Goal: Task Accomplishment & Management: Complete application form

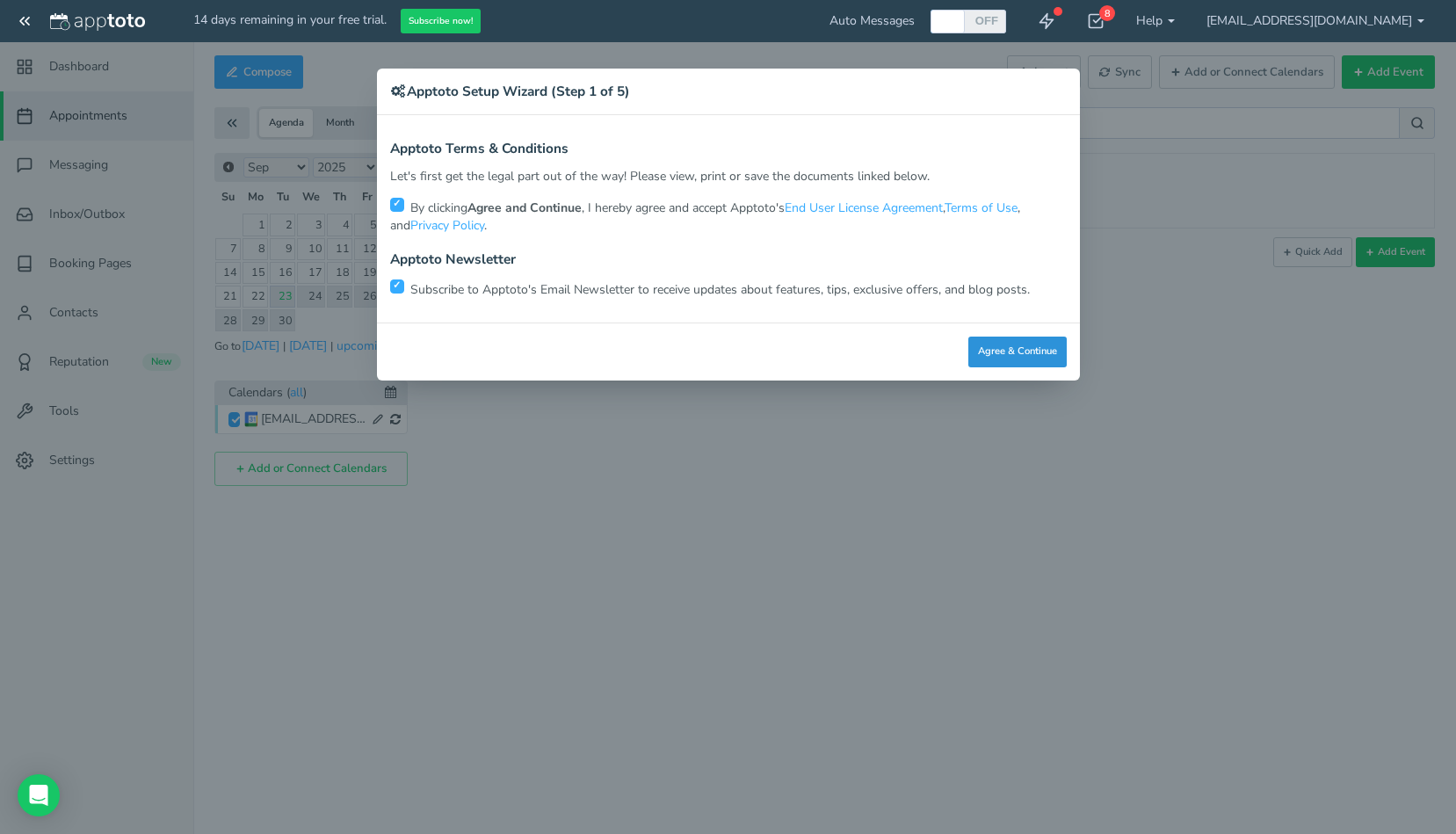
click at [1017, 350] on button "Agree & Continue" at bounding box center [1017, 352] width 98 height 31
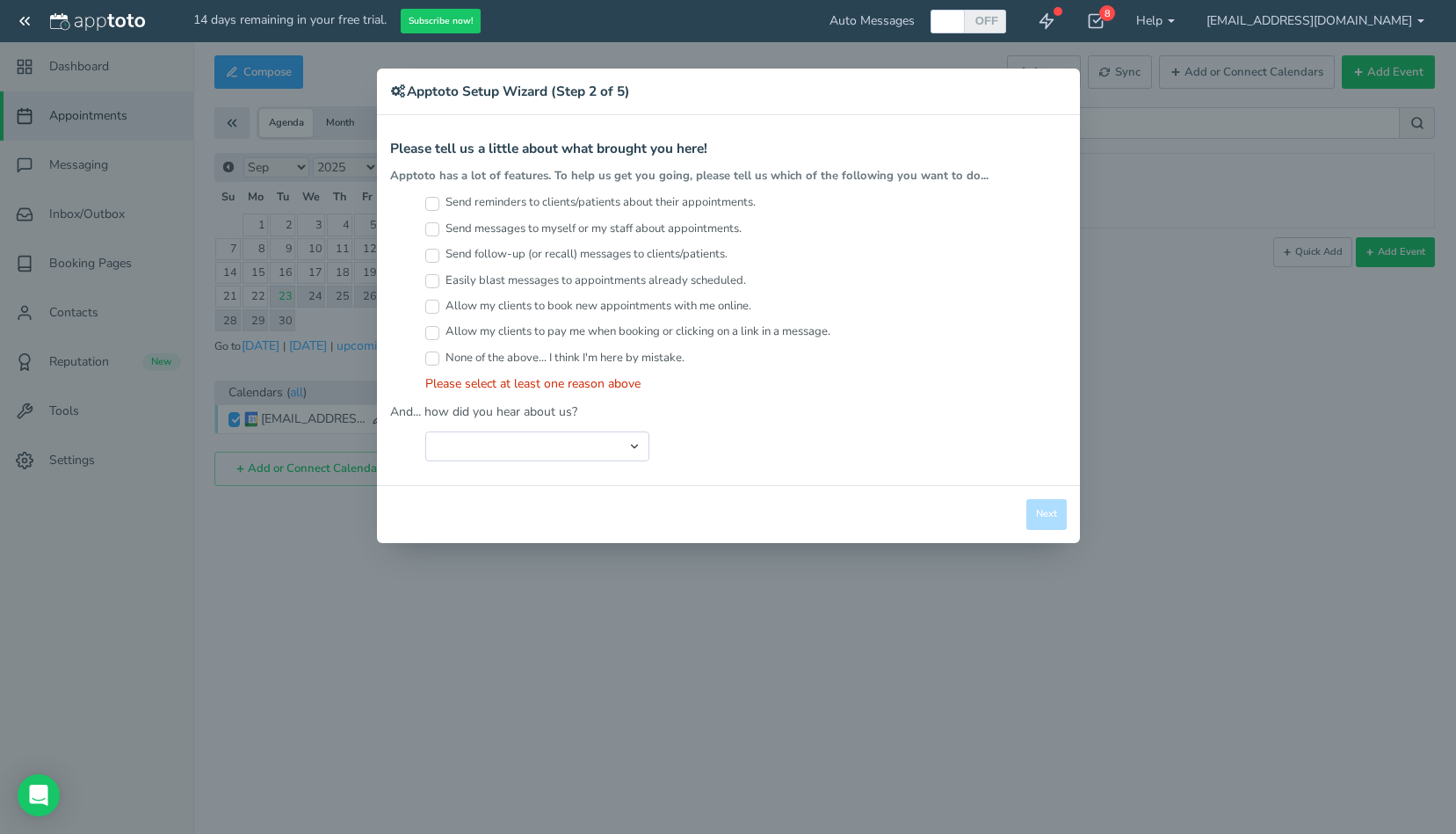
click at [432, 203] on input "Send reminders to clients/patients about their appointments." at bounding box center [432, 204] width 14 height 14
checkbox input "true"
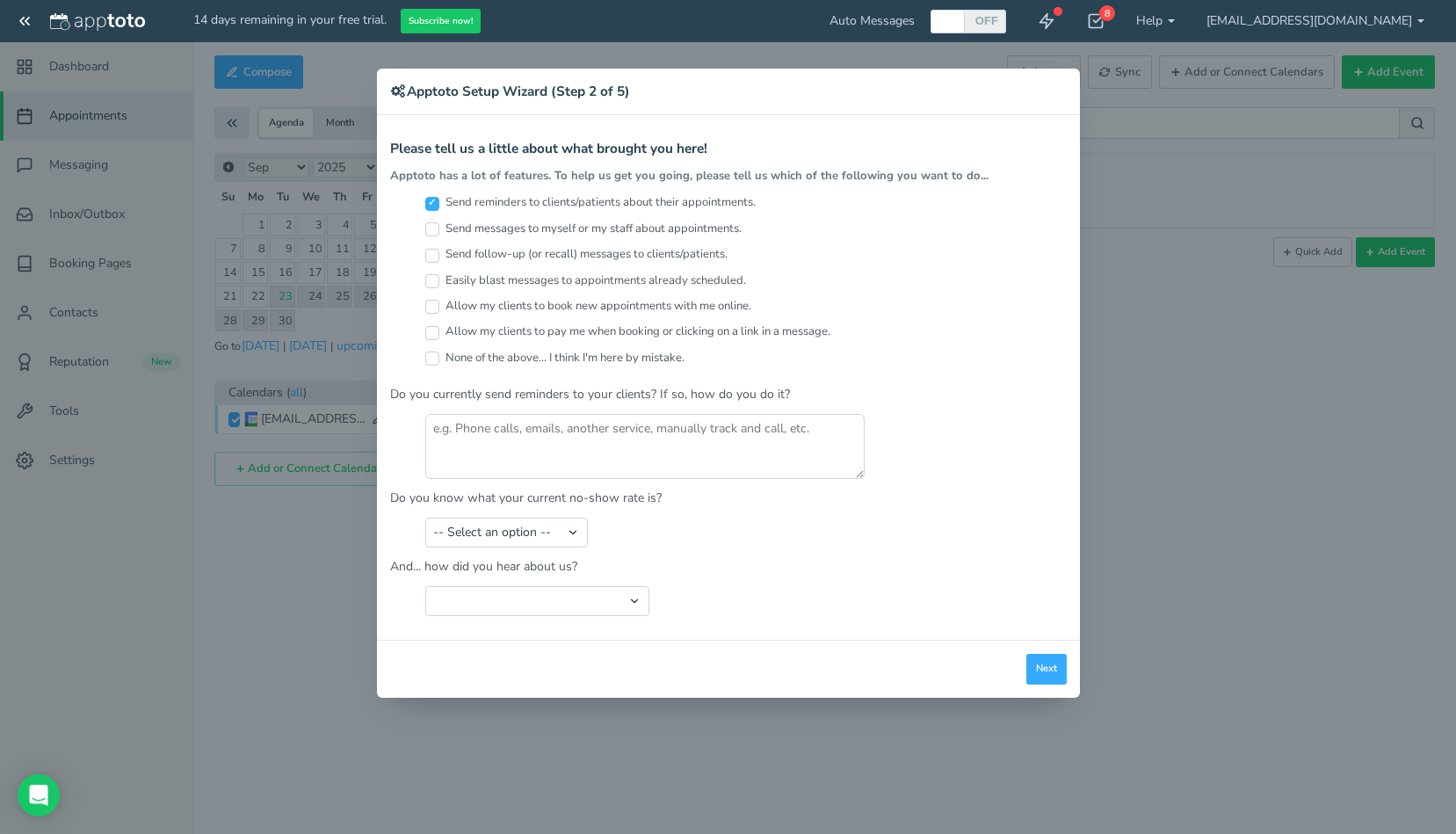
click at [430, 232] on input "Send messages to myself or my staff about appointments." at bounding box center [432, 230] width 14 height 14
checkbox input "true"
click at [430, 253] on input "Send follow-up (or recall) messages to clients/patients." at bounding box center [432, 256] width 14 height 14
checkbox input "true"
click at [430, 307] on input "Allow my clients to book new appointments with me online." at bounding box center [432, 307] width 14 height 14
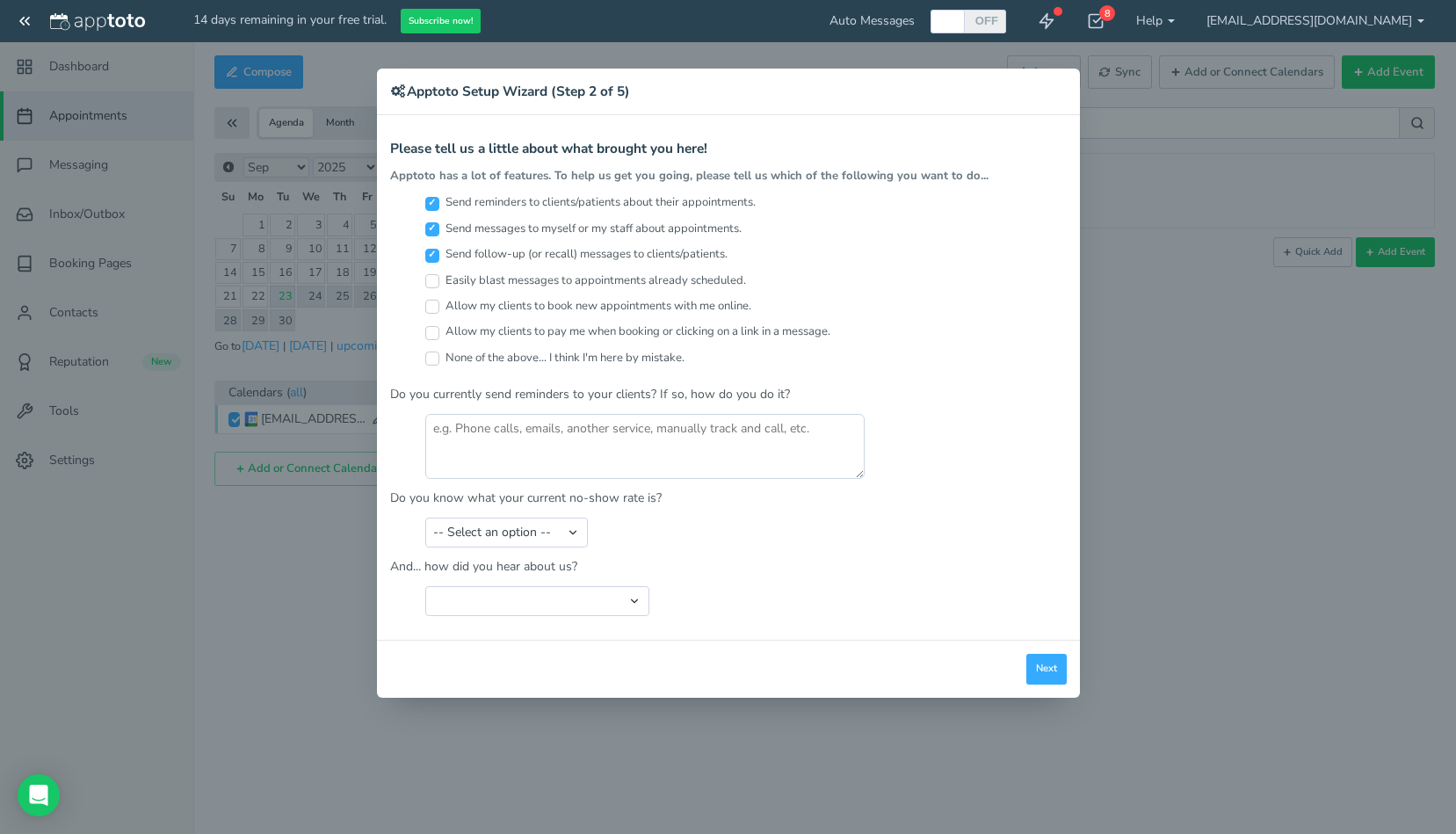
checkbox input "true"
click at [426, 278] on input "Easily blast messages to appointments already scheduled." at bounding box center [432, 281] width 14 height 14
checkbox input "true"
click at [532, 430] on textarea at bounding box center [645, 447] width 439 height 65
type textarea "Email"
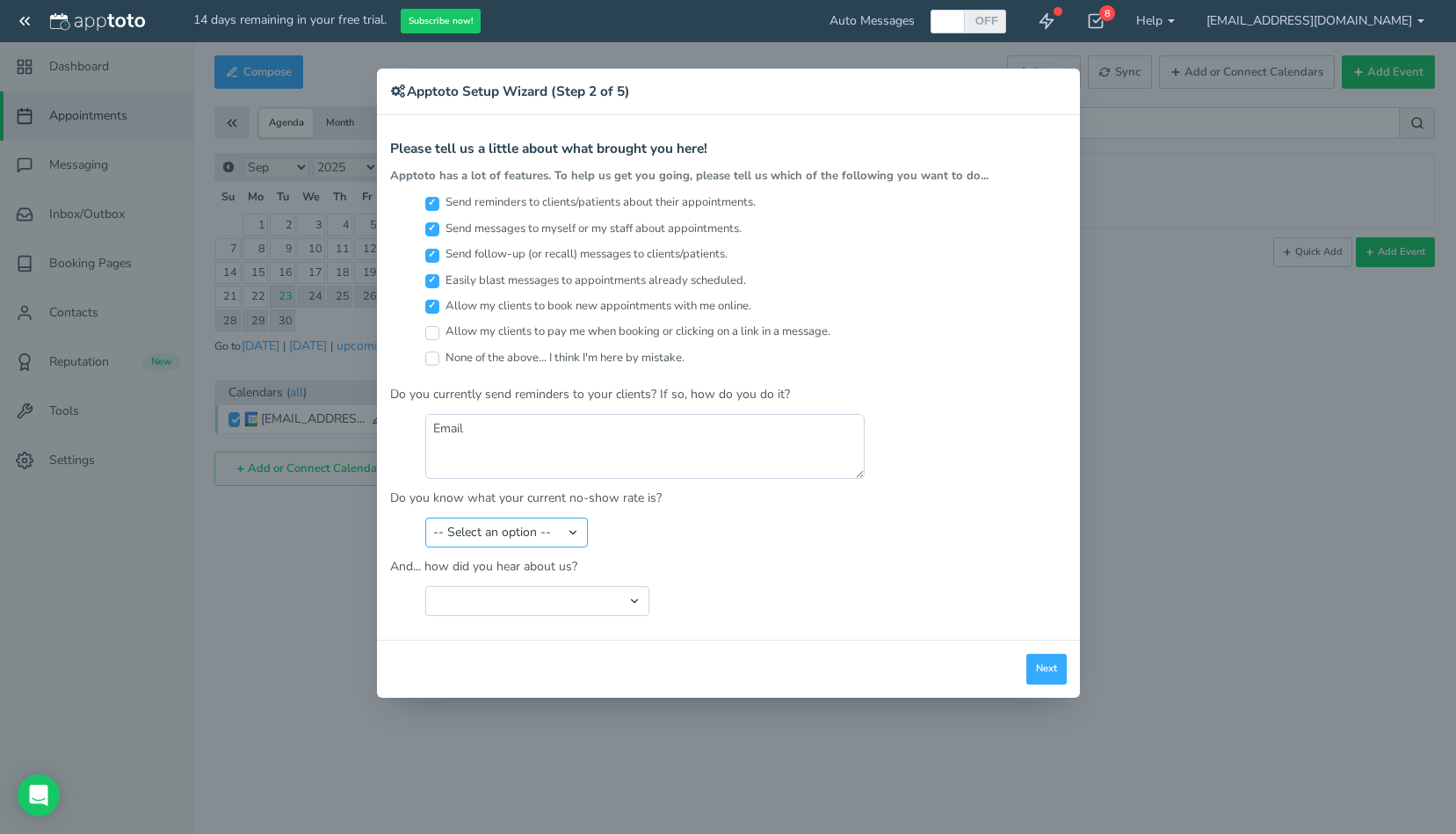
click at [553, 529] on select "-- Select an option -- Less than 5% 5-10% 10-20% 20-30% More than 30% Not sure" at bounding box center [506, 532] width 162 height 30
select select "string:10-20%"
click at [425, 518] on select "-- Select an option -- Less than 5% 5-10% 10-20% 20-30% More than 30% Not sure" at bounding box center [506, 532] width 162 height 30
click at [491, 598] on select "Search Engine (Google, Yahoo, Bing, etc.) Search Engine Advertisement Blog Post…" at bounding box center [537, 601] width 224 height 30
select select "string:Search Engine (Google, Yahoo, Bing, etc.)"
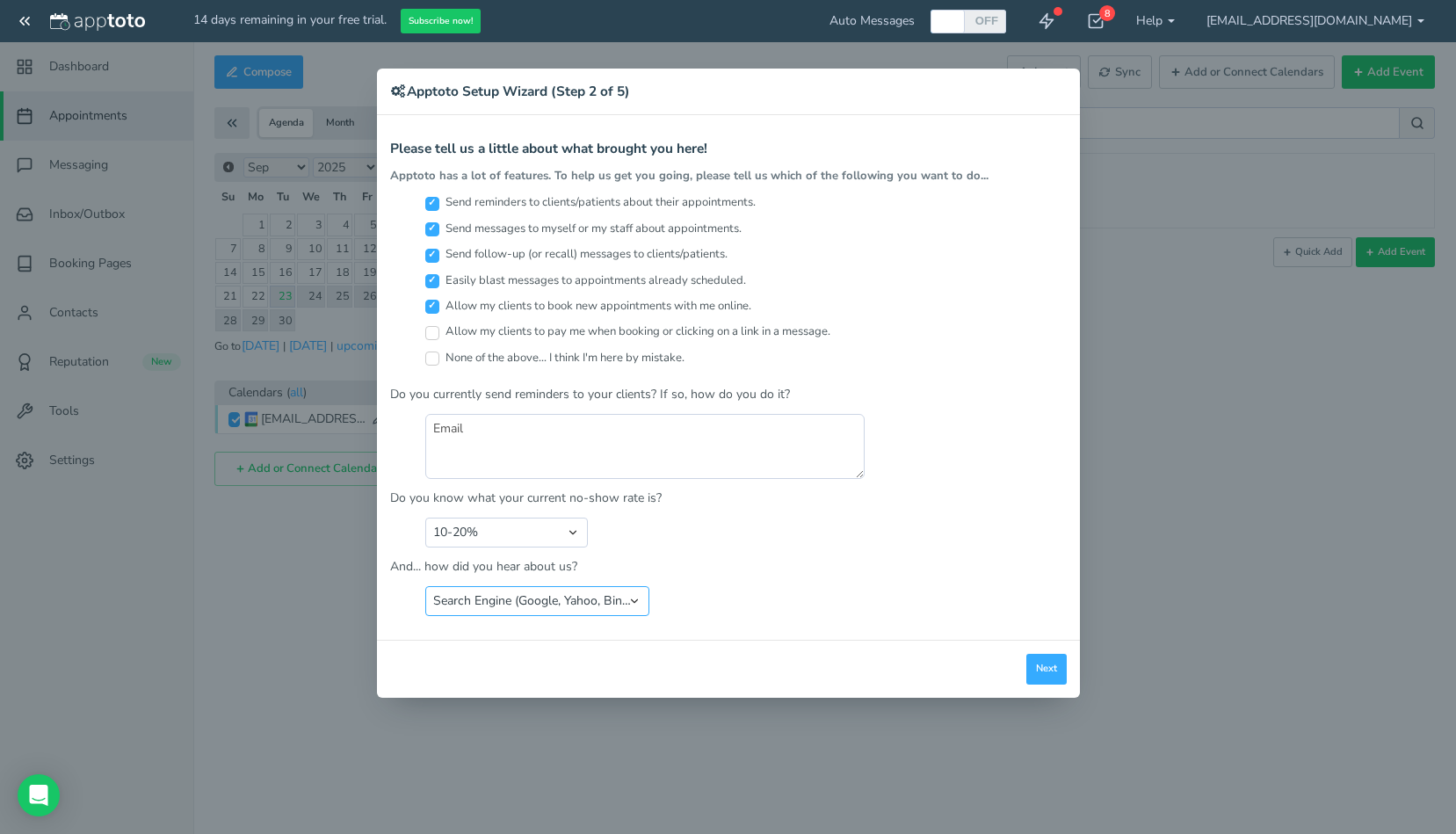
click at [425, 586] on select "Search Engine (Google, Yahoo, Bing, etc.) Search Engine Advertisement Blog Post…" at bounding box center [537, 601] width 224 height 30
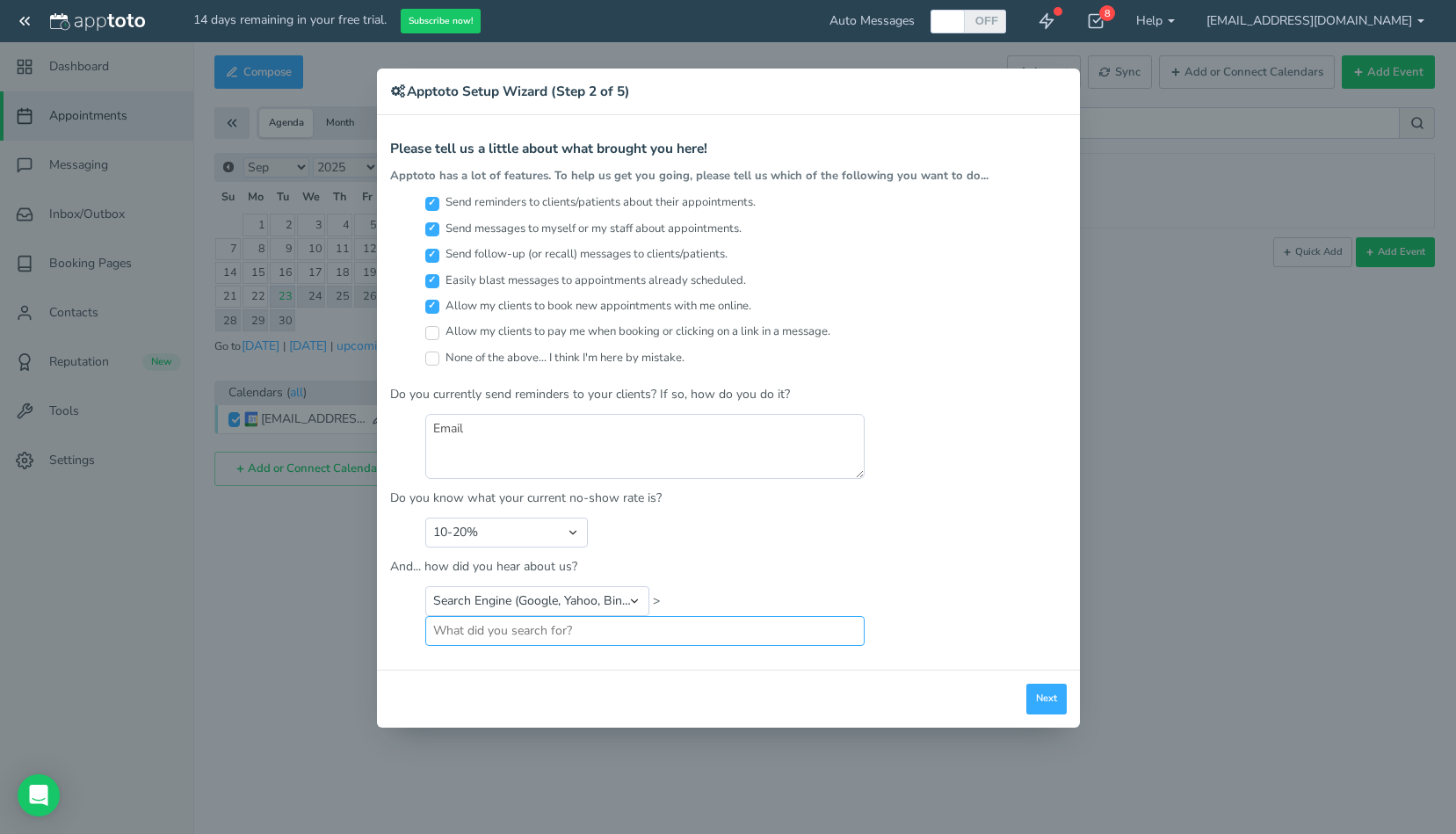
click at [724, 624] on input "text" at bounding box center [645, 630] width 439 height 30
type input "Apptoto"
click at [1053, 695] on button "Next" at bounding box center [1046, 699] width 41 height 31
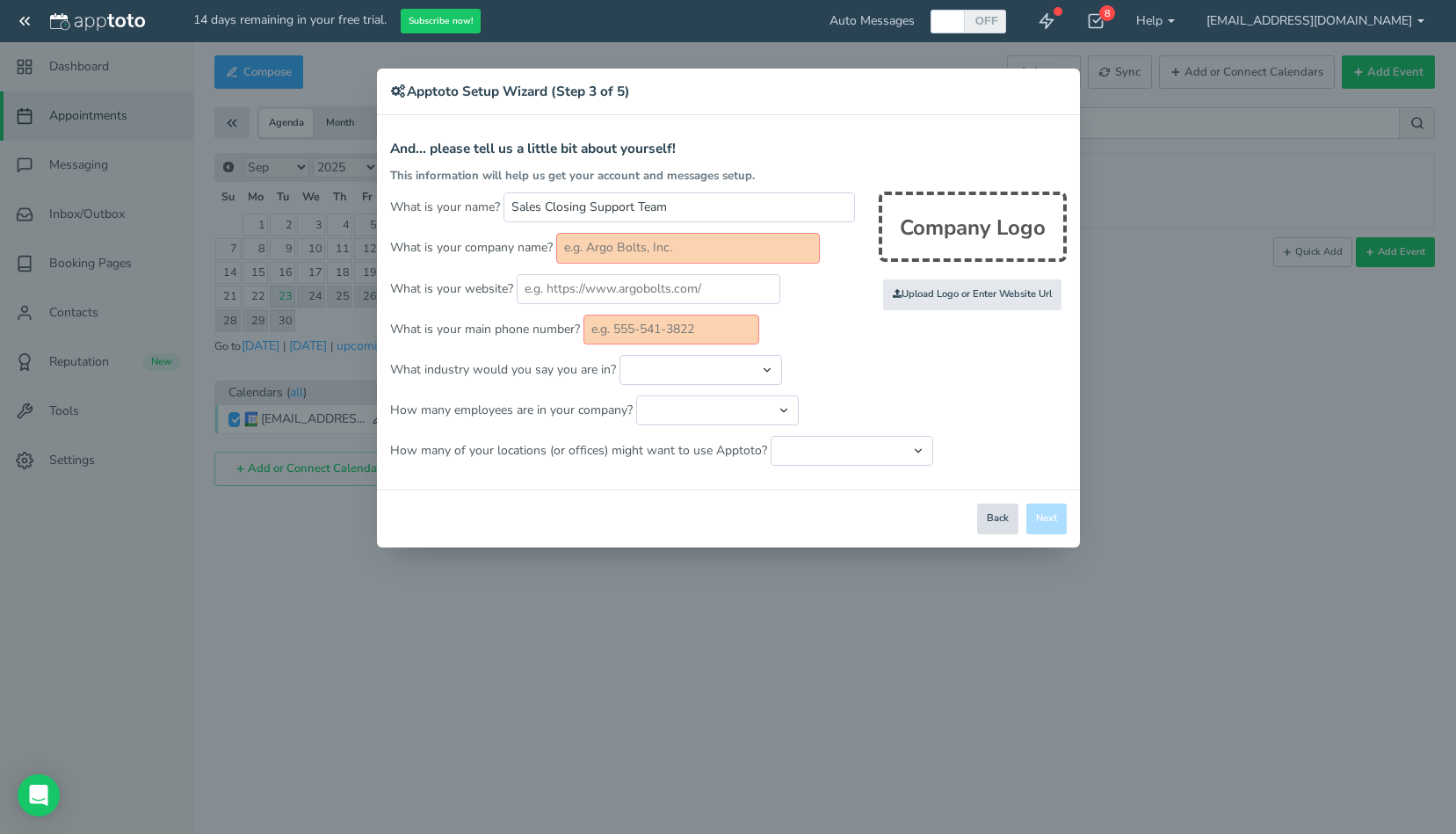
click at [994, 518] on button "Back" at bounding box center [998, 519] width 41 height 31
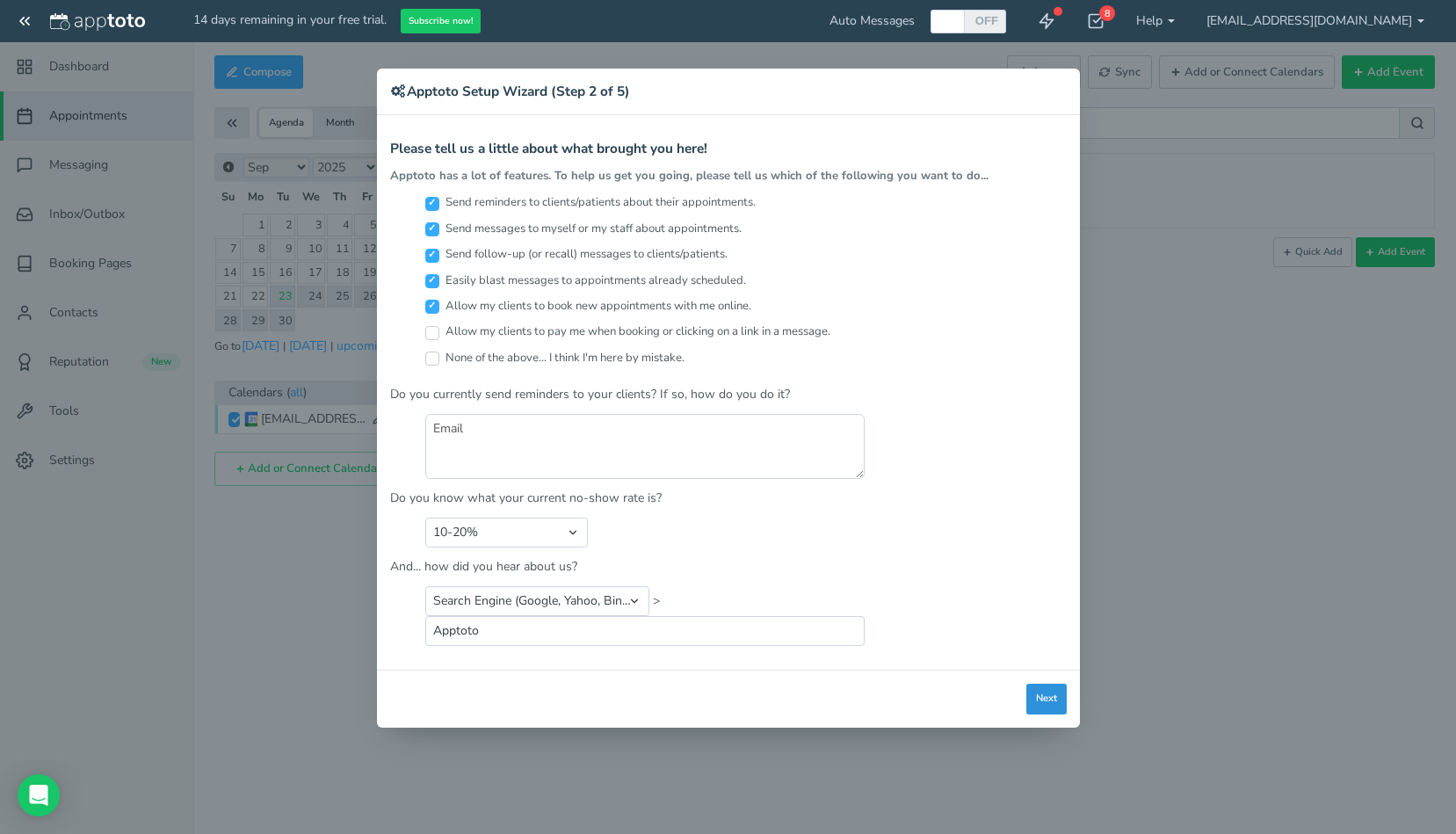
click at [1038, 700] on button "Next" at bounding box center [1046, 699] width 41 height 31
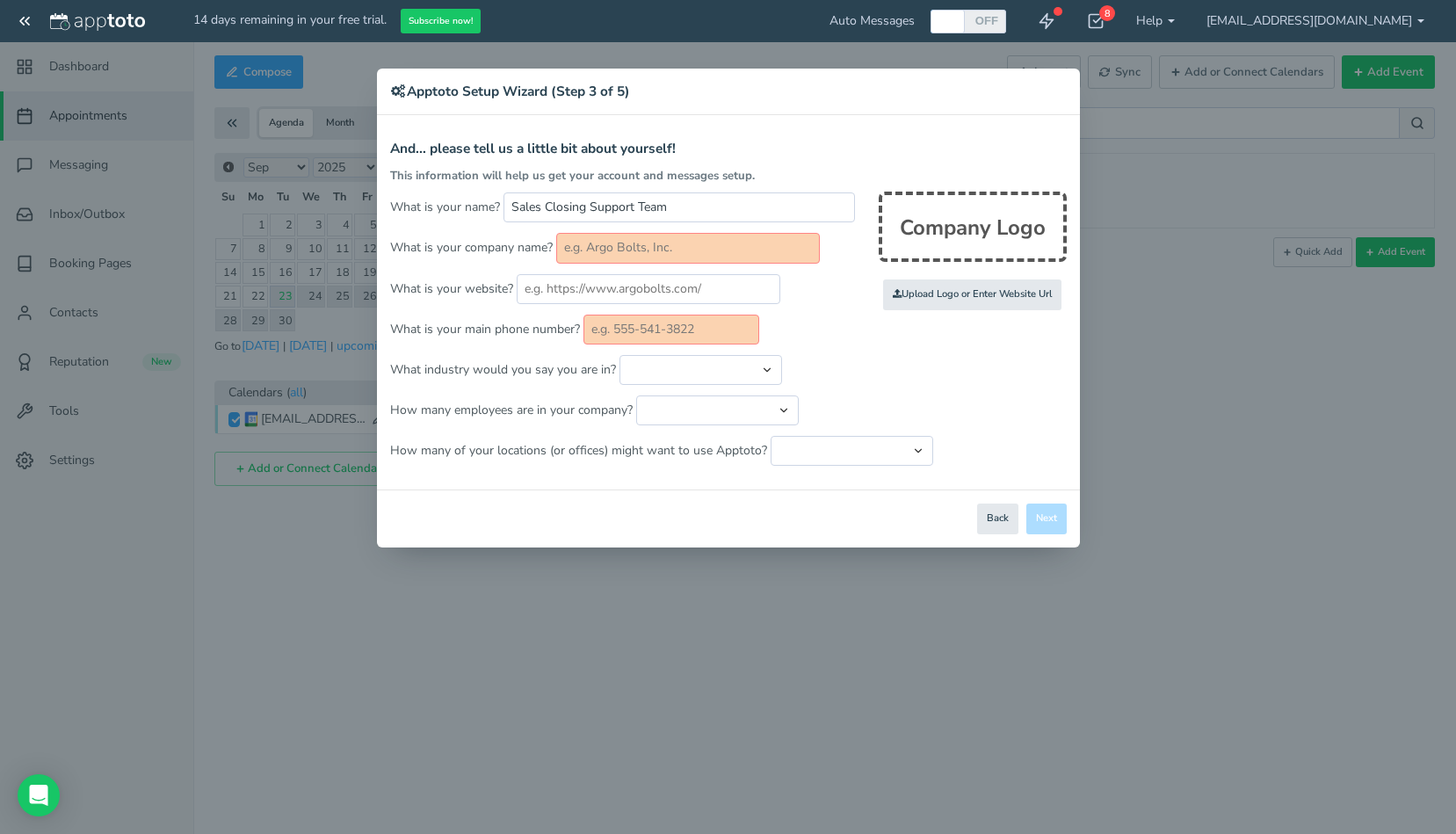
click at [703, 249] on input "text" at bounding box center [688, 248] width 264 height 30
click at [705, 249] on input "text" at bounding box center [688, 248] width 264 height 30
type input "Sales Closing LLC"
click at [618, 293] on input "text" at bounding box center [648, 288] width 264 height 30
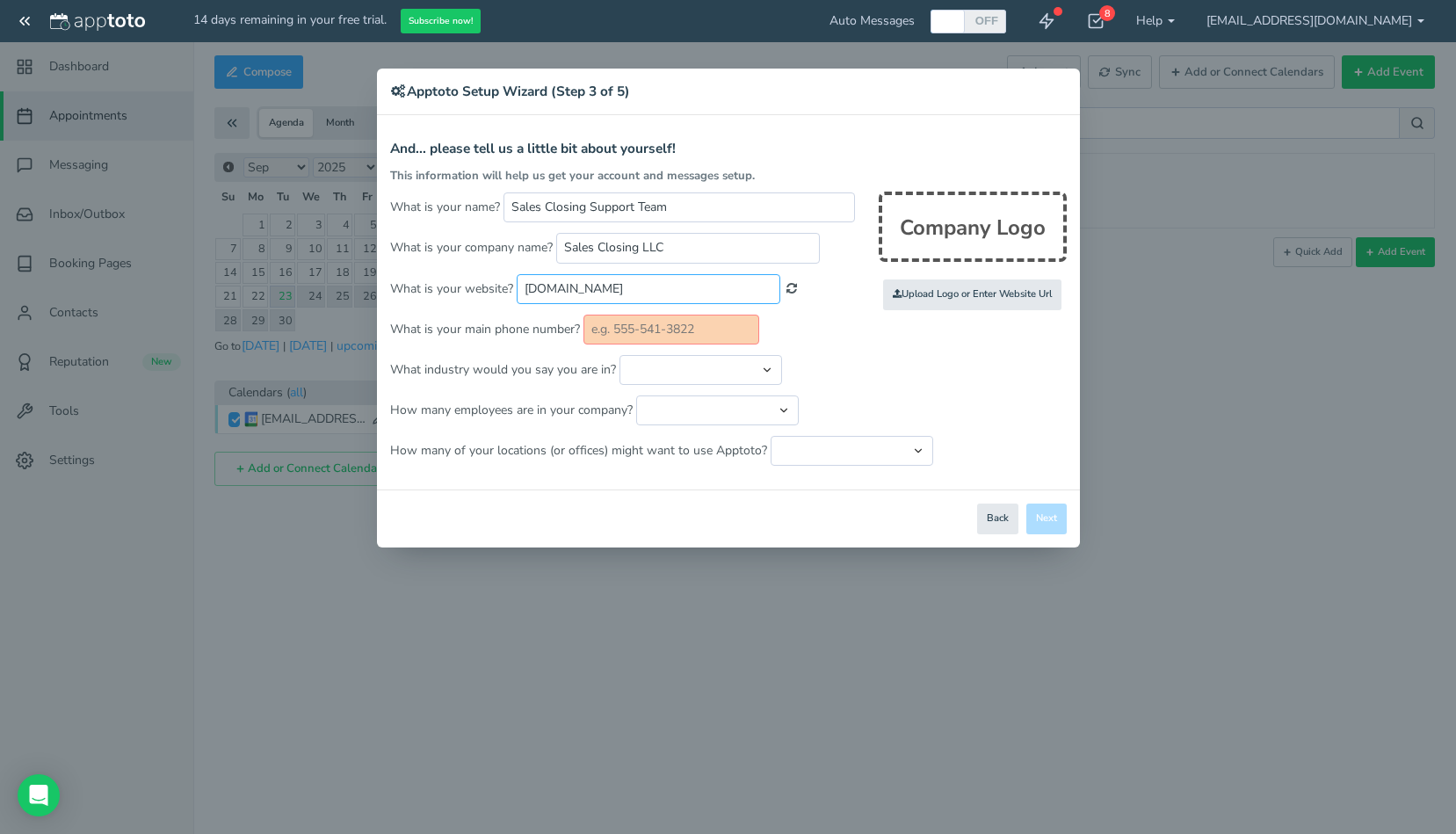
type input "[DOMAIN_NAME]"
click at [643, 335] on input "text" at bounding box center [671, 329] width 176 height 30
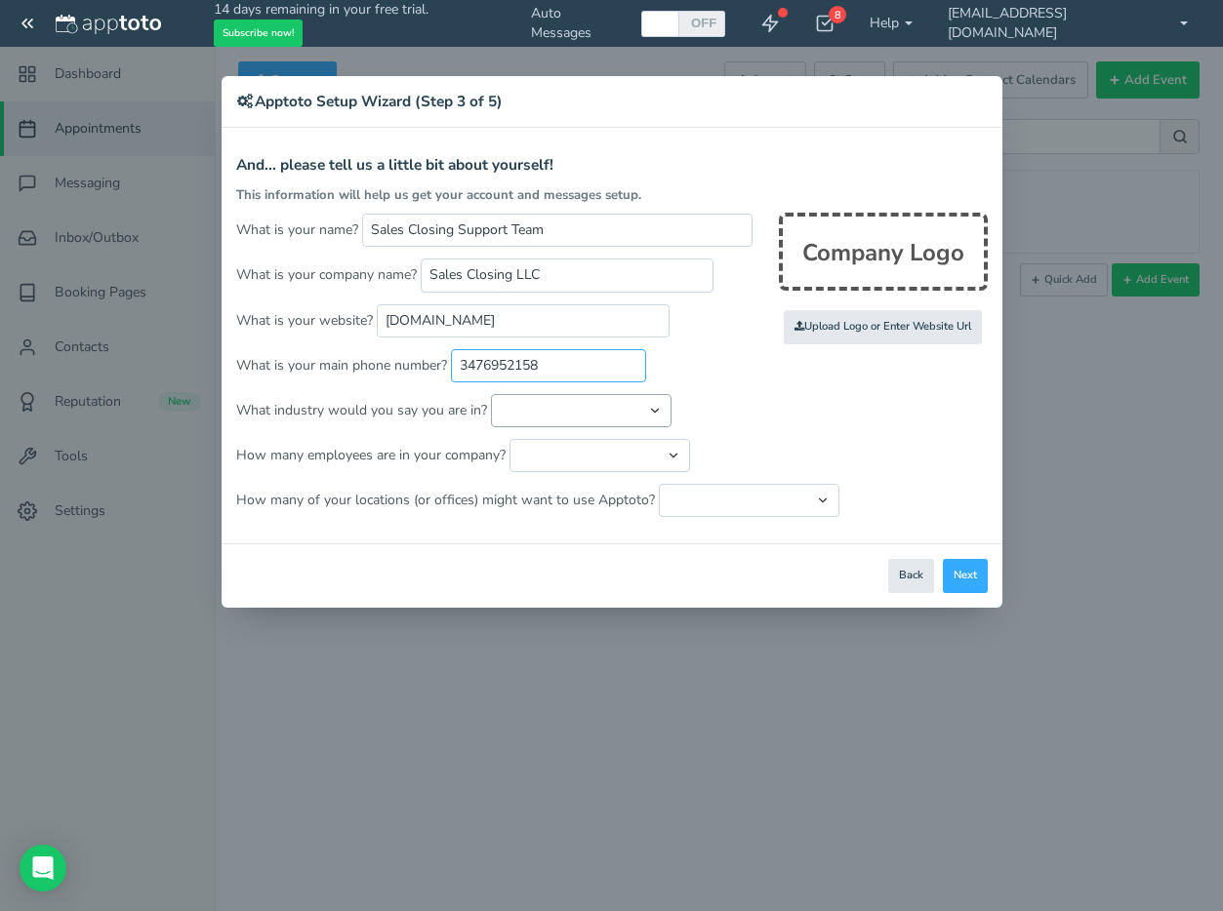
type input "3476952158"
click at [562, 414] on select "Automotive Cleaning Services Consulting Education - Classroom Education - Admis…" at bounding box center [581, 410] width 180 height 33
select select "string:Sales"
click at [491, 394] on select "Automotive Cleaning Services Consulting Education - Classroom Education - Admis…" at bounding box center [581, 410] width 180 height 33
click at [567, 452] on select "Just me 1 to 5 6 to 10 11 to 25 26 to 50 51 to 100 101 to 500 501 to 1000 More …" at bounding box center [599, 455] width 180 height 33
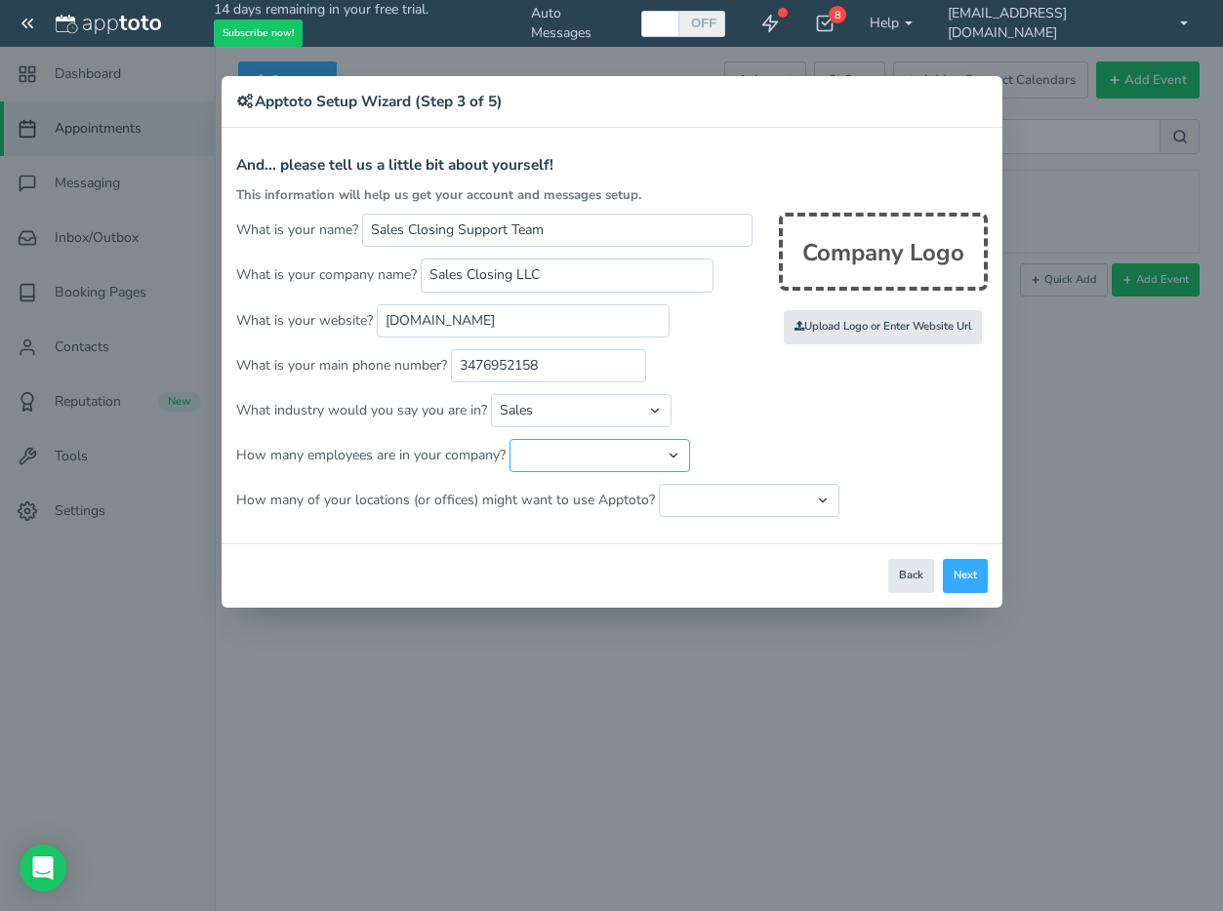
select select "string:1..5"
click at [509, 439] on select "Just me 1 to 5 6 to 10 11 to 25 26 to 50 51 to 100 101 to 500 501 to 1000 More …" at bounding box center [599, 455] width 180 height 33
click at [726, 507] on select "Just one location 2 3 4 5 6 to 10 11 to 25 26 to 50 More than 50" at bounding box center [749, 500] width 180 height 33
select select "string:1"
click at [659, 484] on select "Just one location 2 3 4 5 6 to 10 11 to 25 26 to 50 More than 50" at bounding box center [749, 500] width 180 height 33
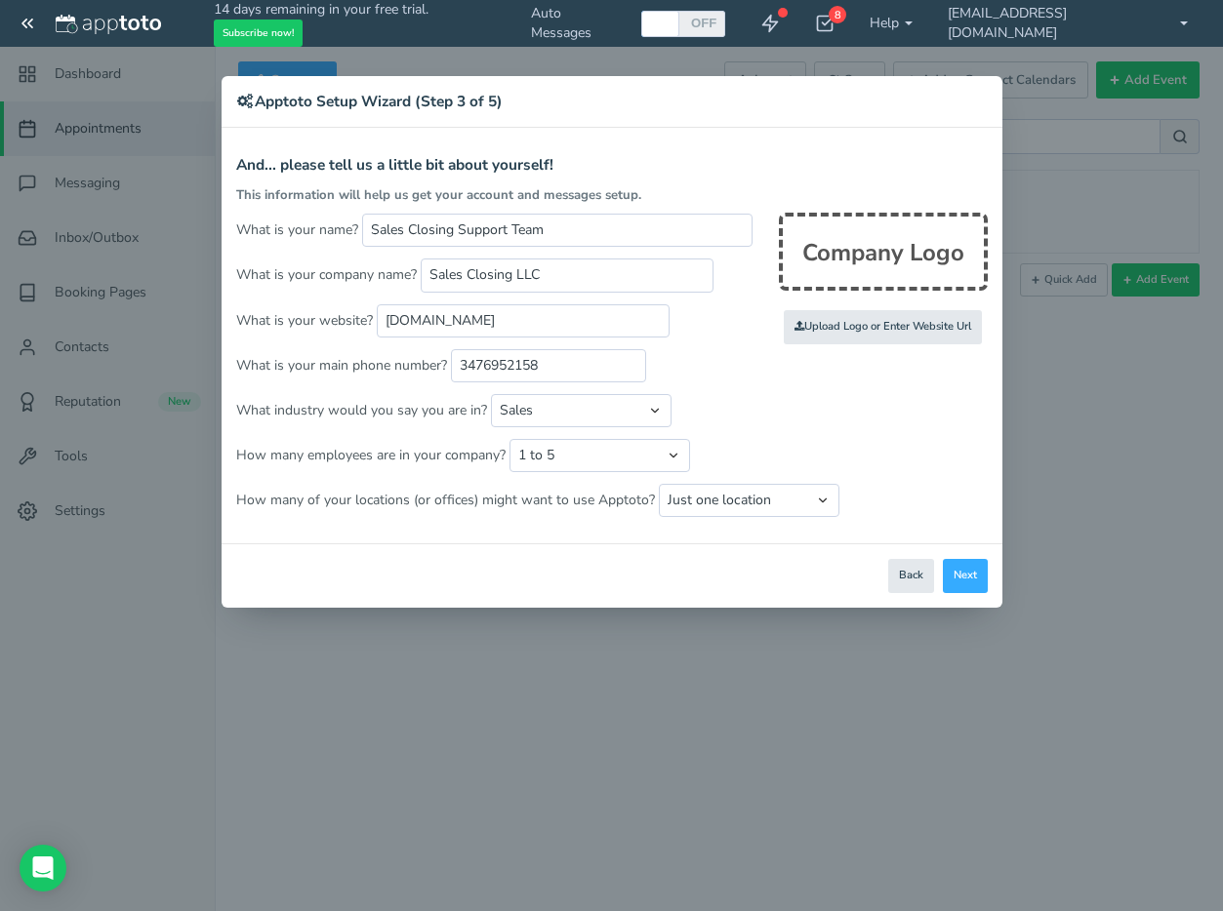
click at [848, 257] on div "Company Logo" at bounding box center [883, 252] width 209 height 78
click at [850, 327] on input "file" at bounding box center [456, 328] width 1858 height 135
type input "C:\fakepath\cover (4).png"
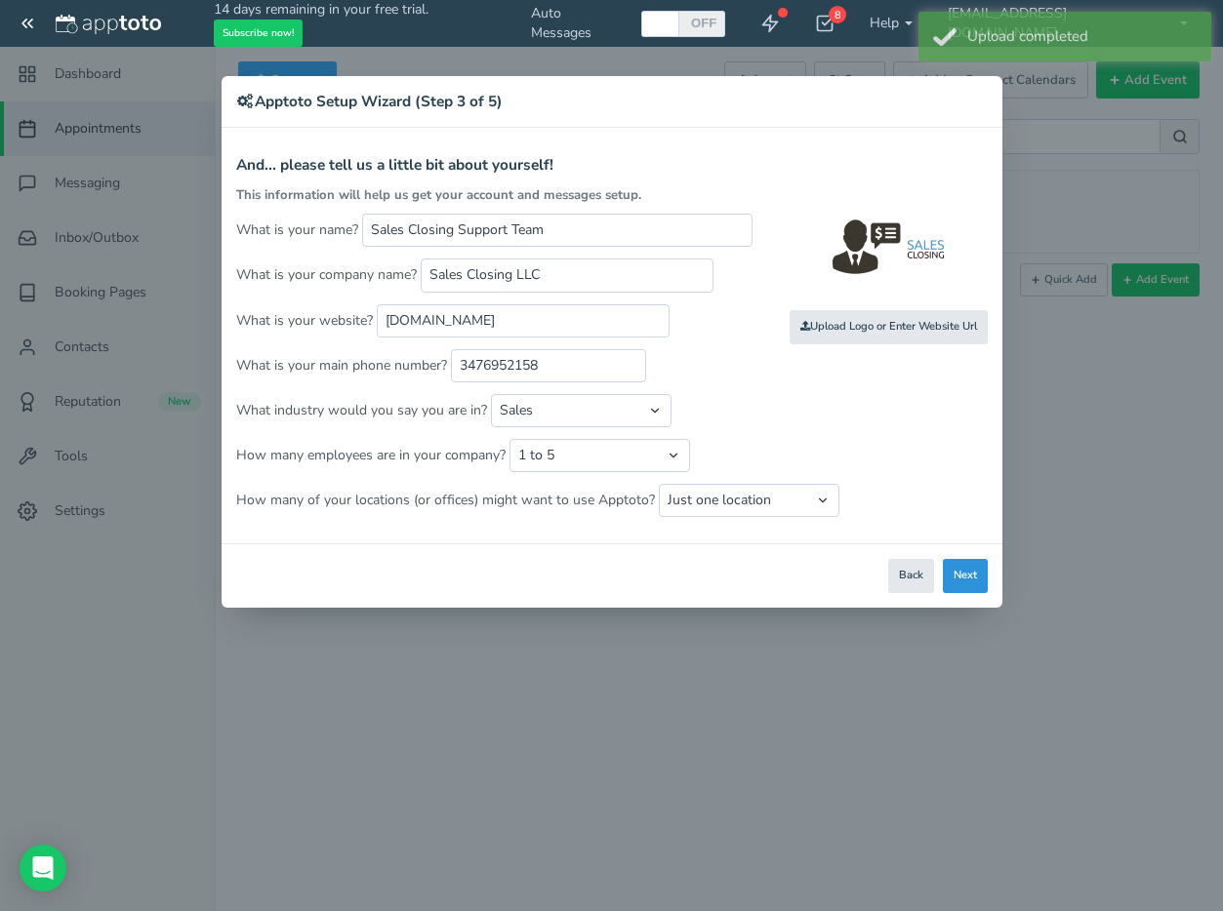
click at [972, 573] on button "Next" at bounding box center [964, 576] width 45 height 34
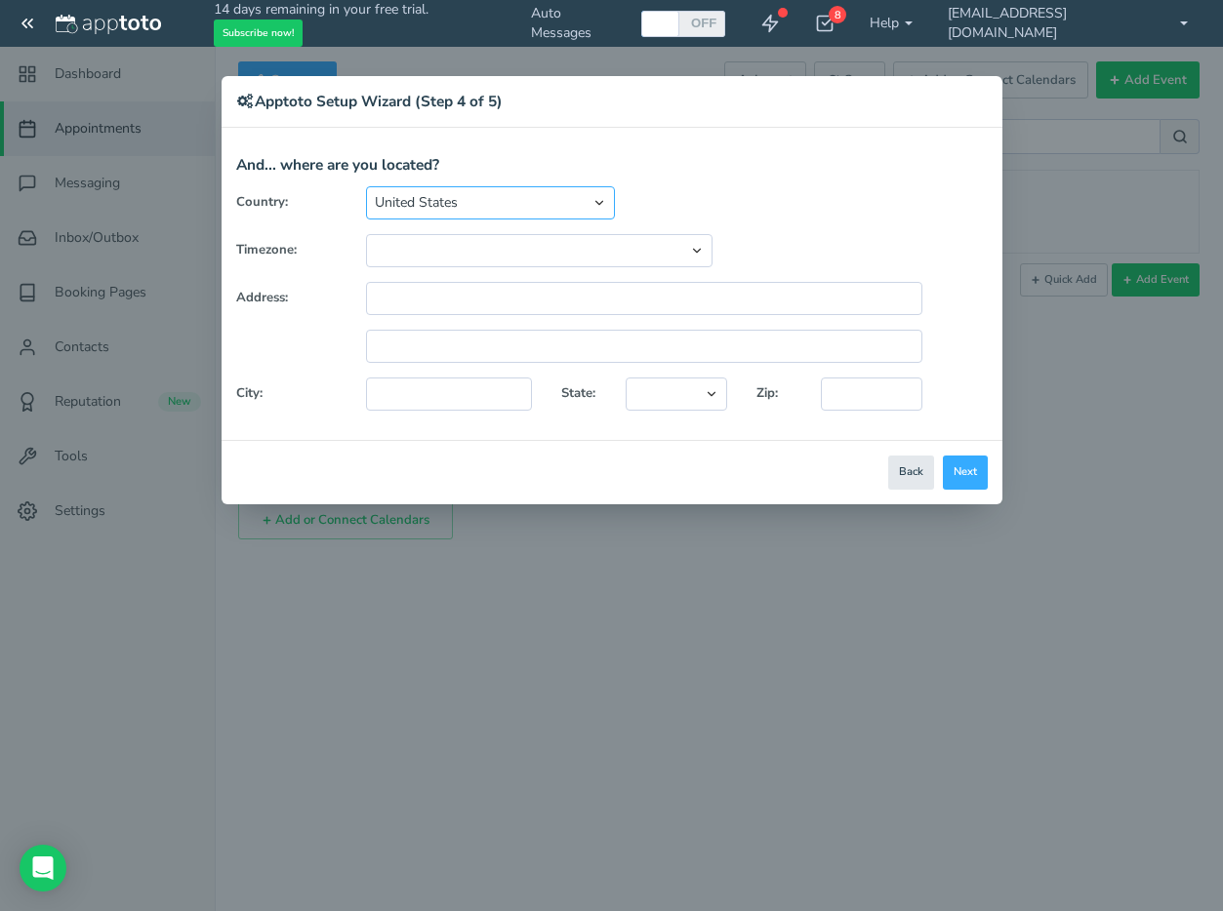
click at [599, 202] on select "[GEOGRAPHIC_DATA] [GEOGRAPHIC_DATA] [GEOGRAPHIC_DATA] [GEOGRAPHIC_DATA] [GEOGRA…" at bounding box center [490, 202] width 249 height 33
click at [962, 473] on button "Next" at bounding box center [964, 473] width 45 height 34
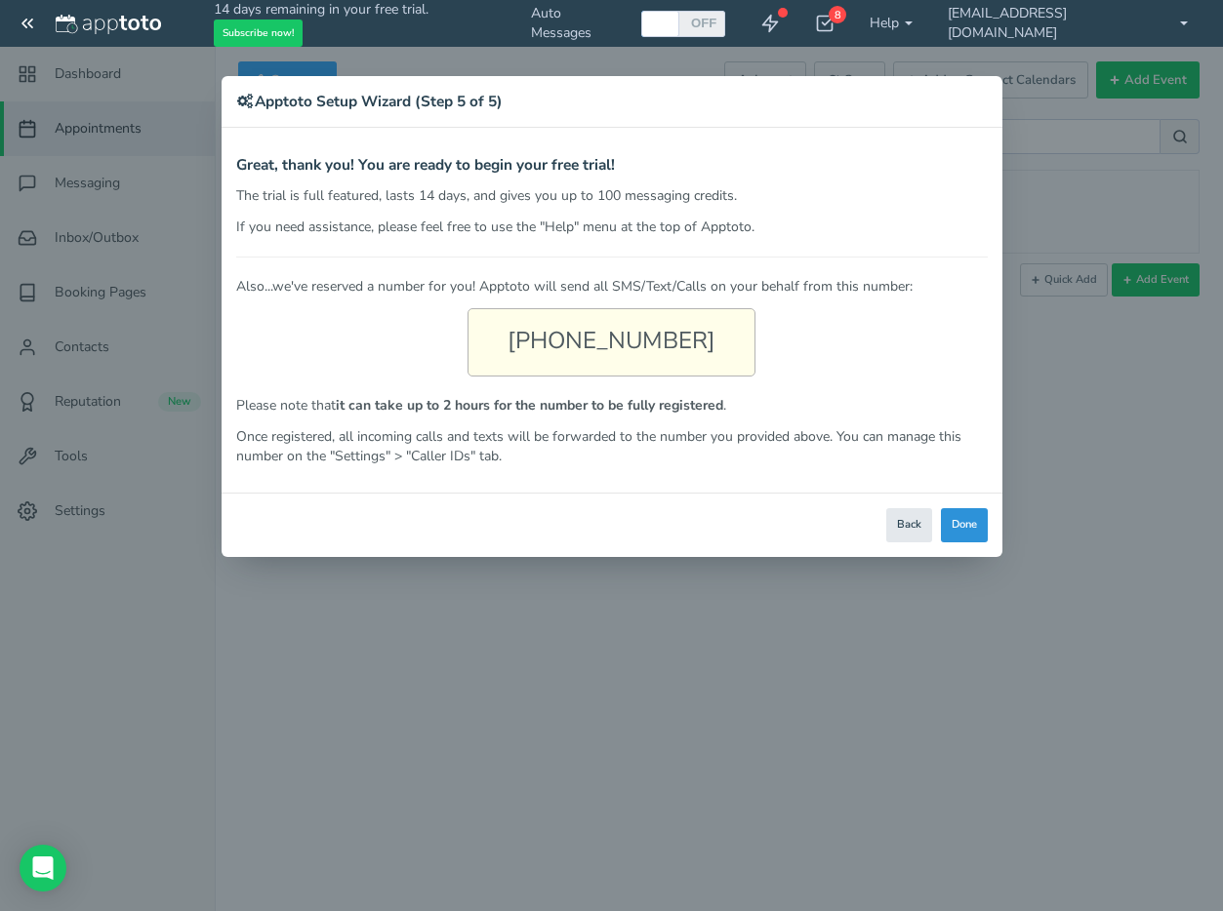
click at [966, 526] on button "Done" at bounding box center [964, 525] width 47 height 34
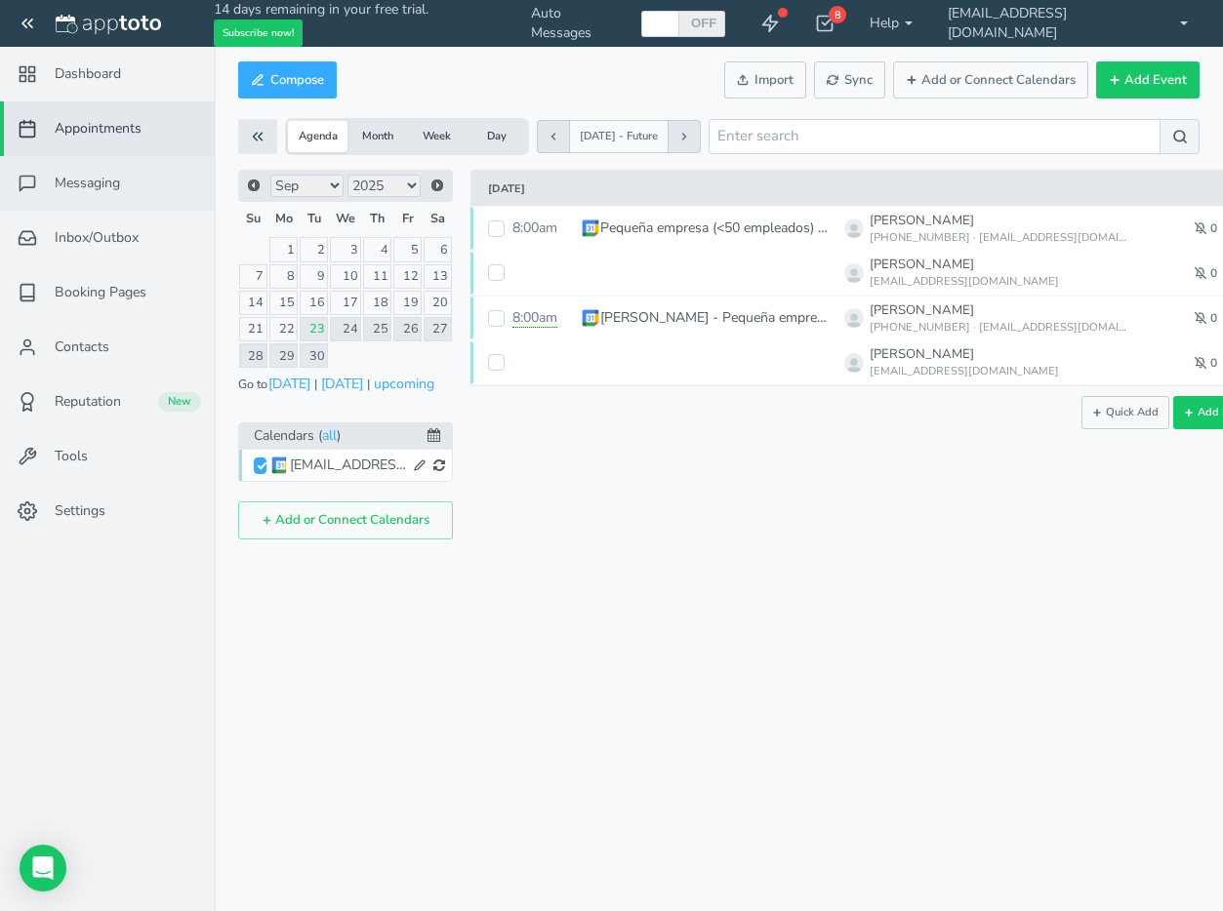
click at [96, 181] on span "Messaging" at bounding box center [87, 184] width 65 height 20
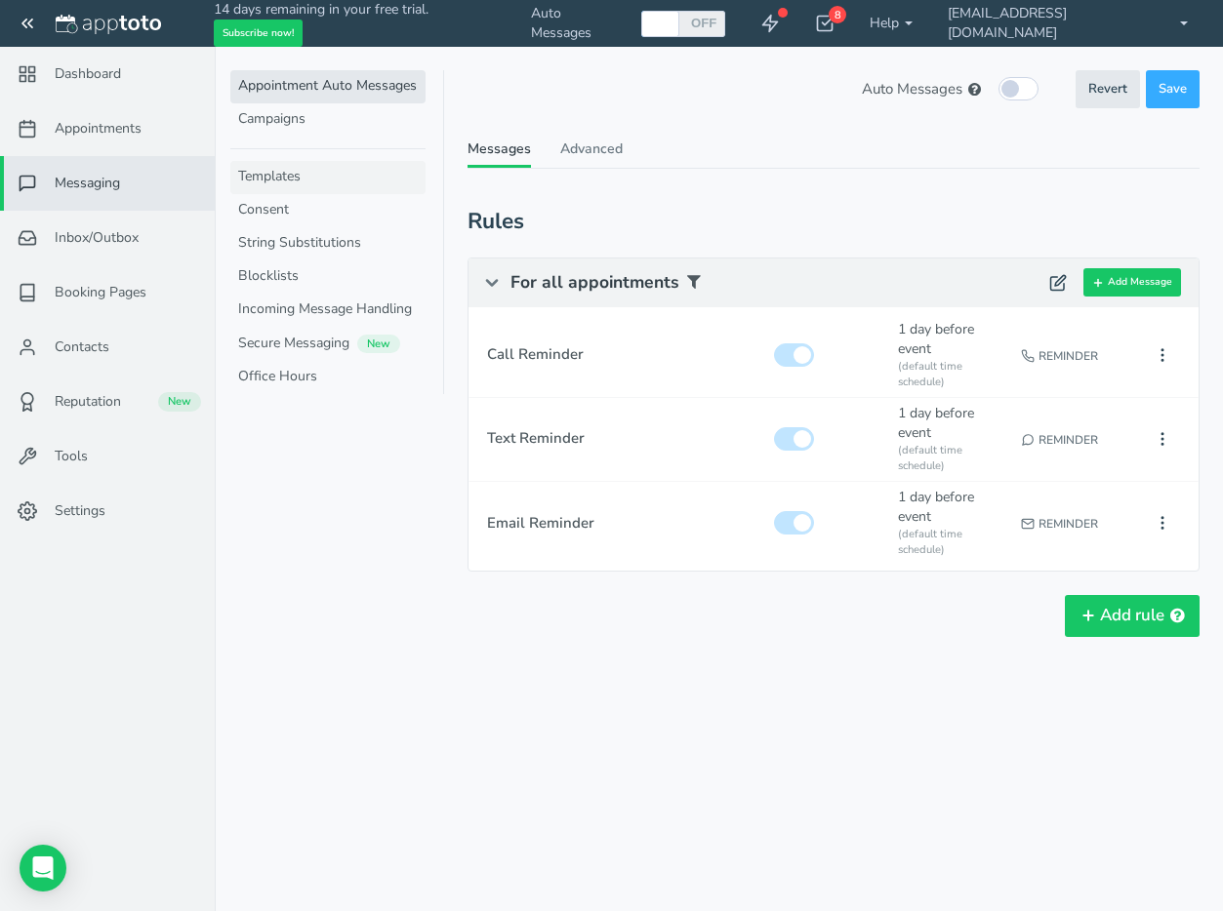
click at [261, 180] on link "Templates" at bounding box center [327, 177] width 195 height 33
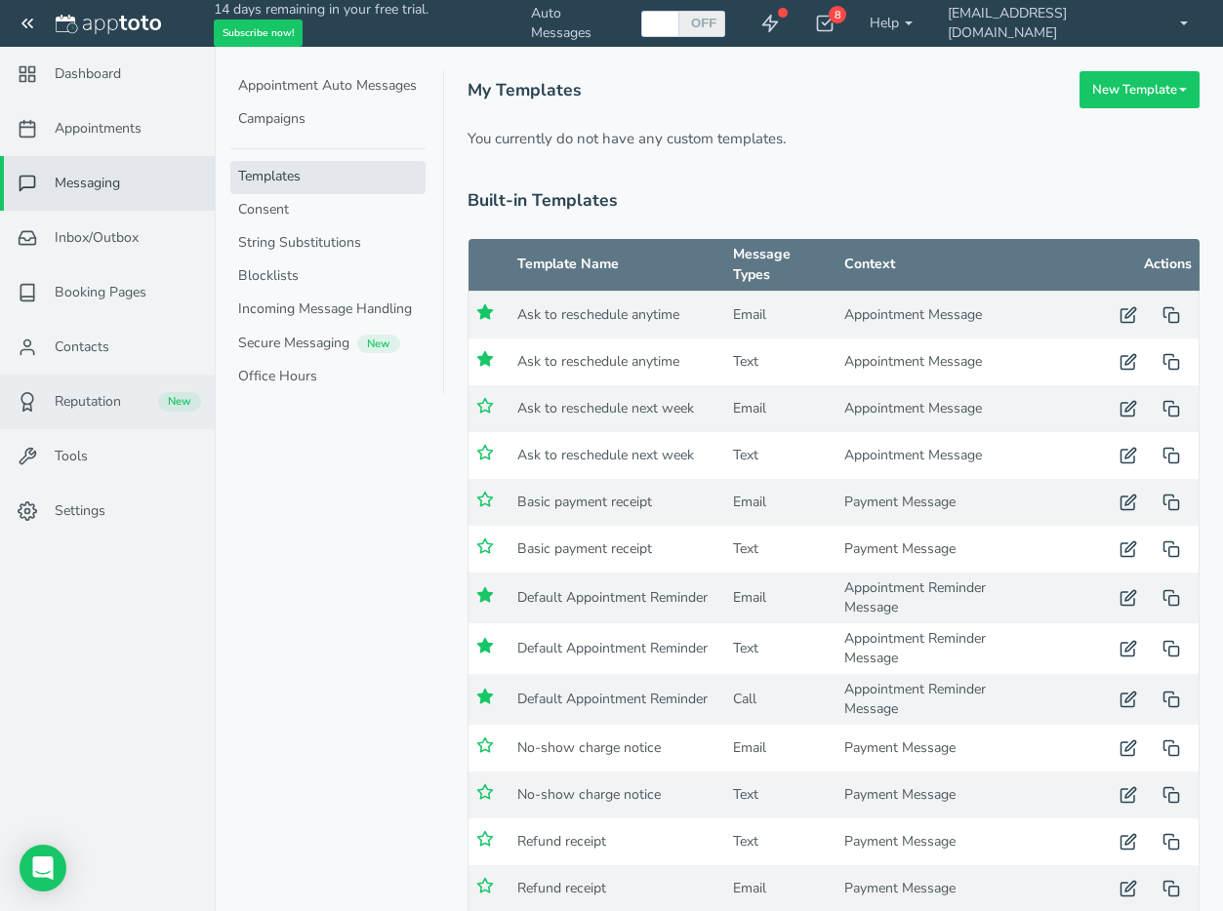
click at [68, 399] on span "Reputation" at bounding box center [88, 402] width 66 height 20
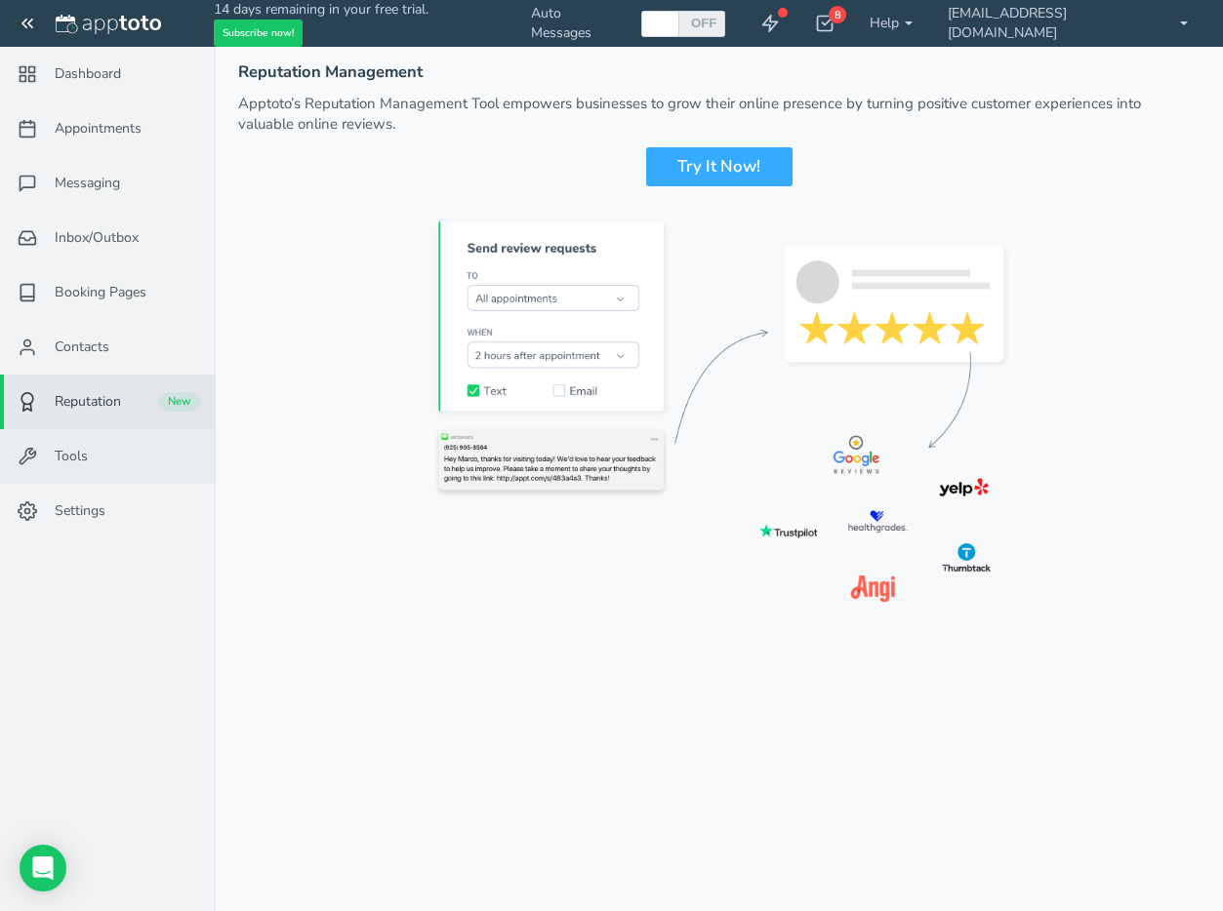
click at [75, 452] on span "Tools" at bounding box center [71, 457] width 33 height 20
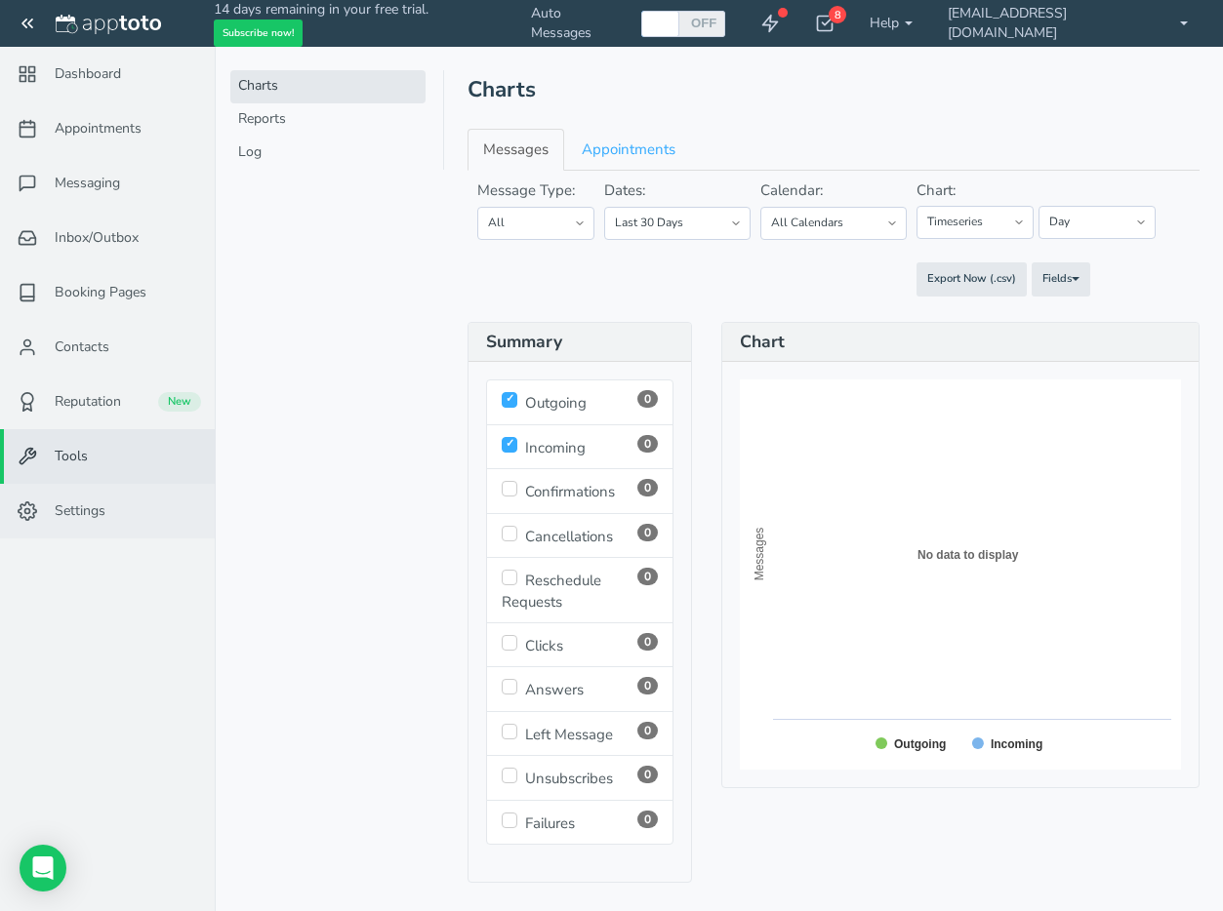
click at [82, 509] on span "Settings" at bounding box center [80, 511] width 51 height 20
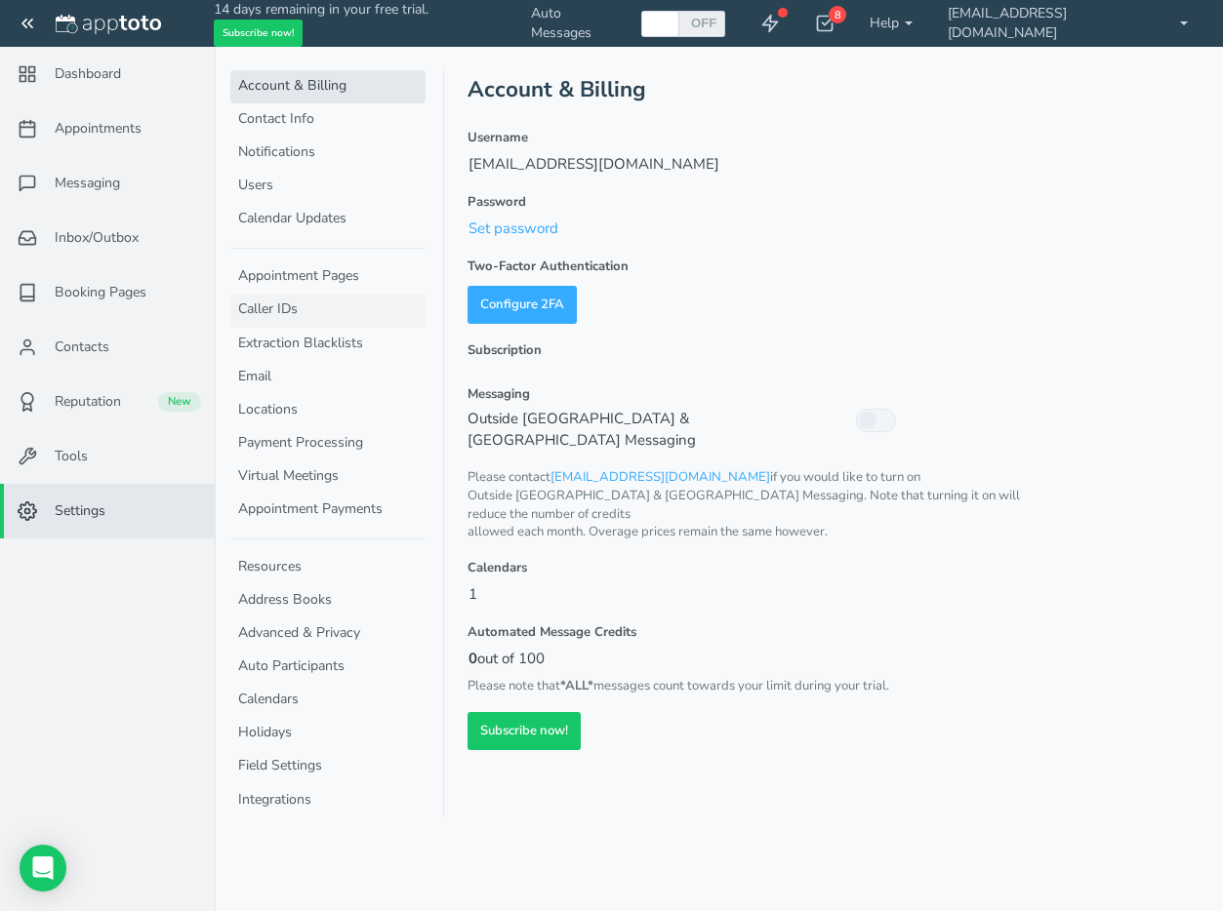
click at [272, 314] on link "Caller IDs" at bounding box center [327, 310] width 195 height 33
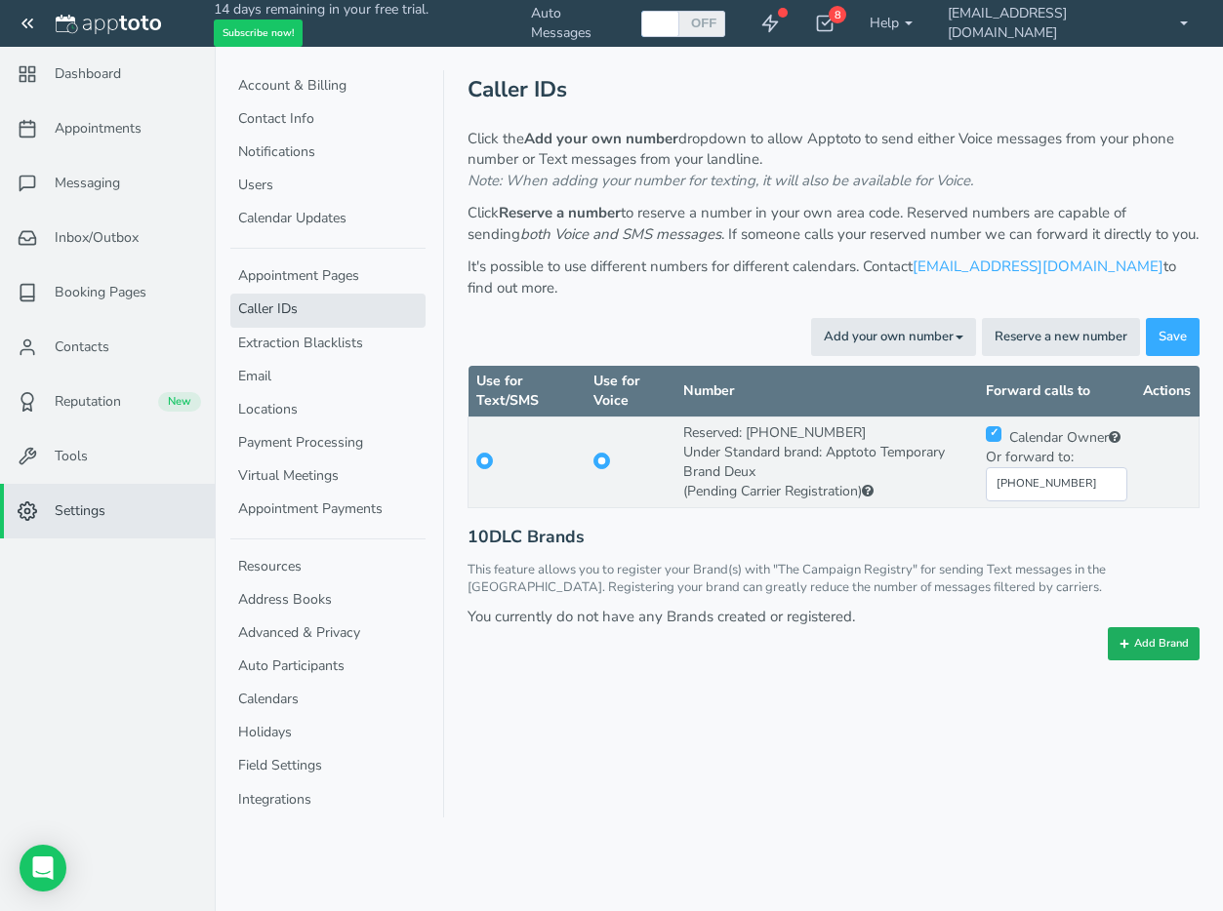
click at [1139, 640] on button "Add Brand" at bounding box center [1153, 643] width 92 height 33
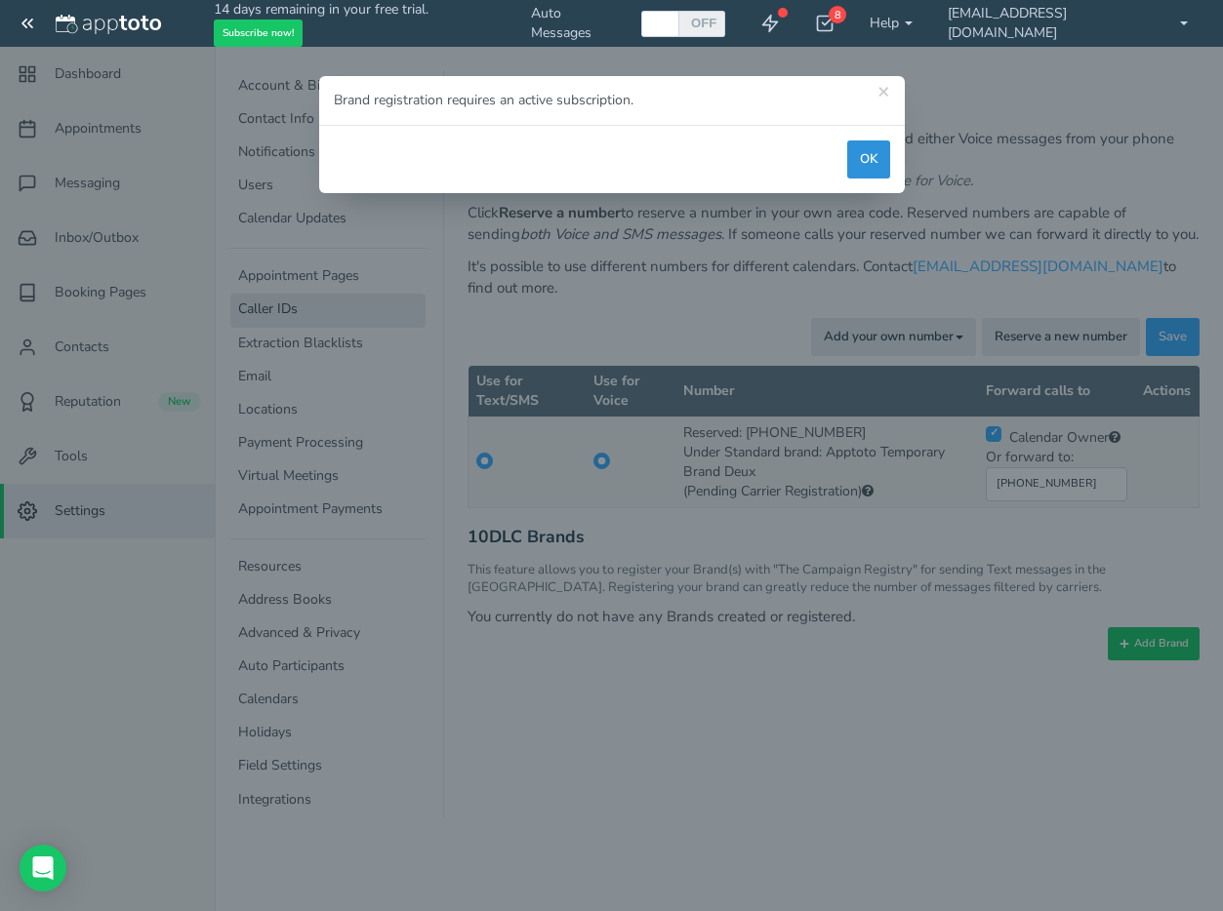
click at [862, 151] on button "OK" at bounding box center [868, 159] width 43 height 38
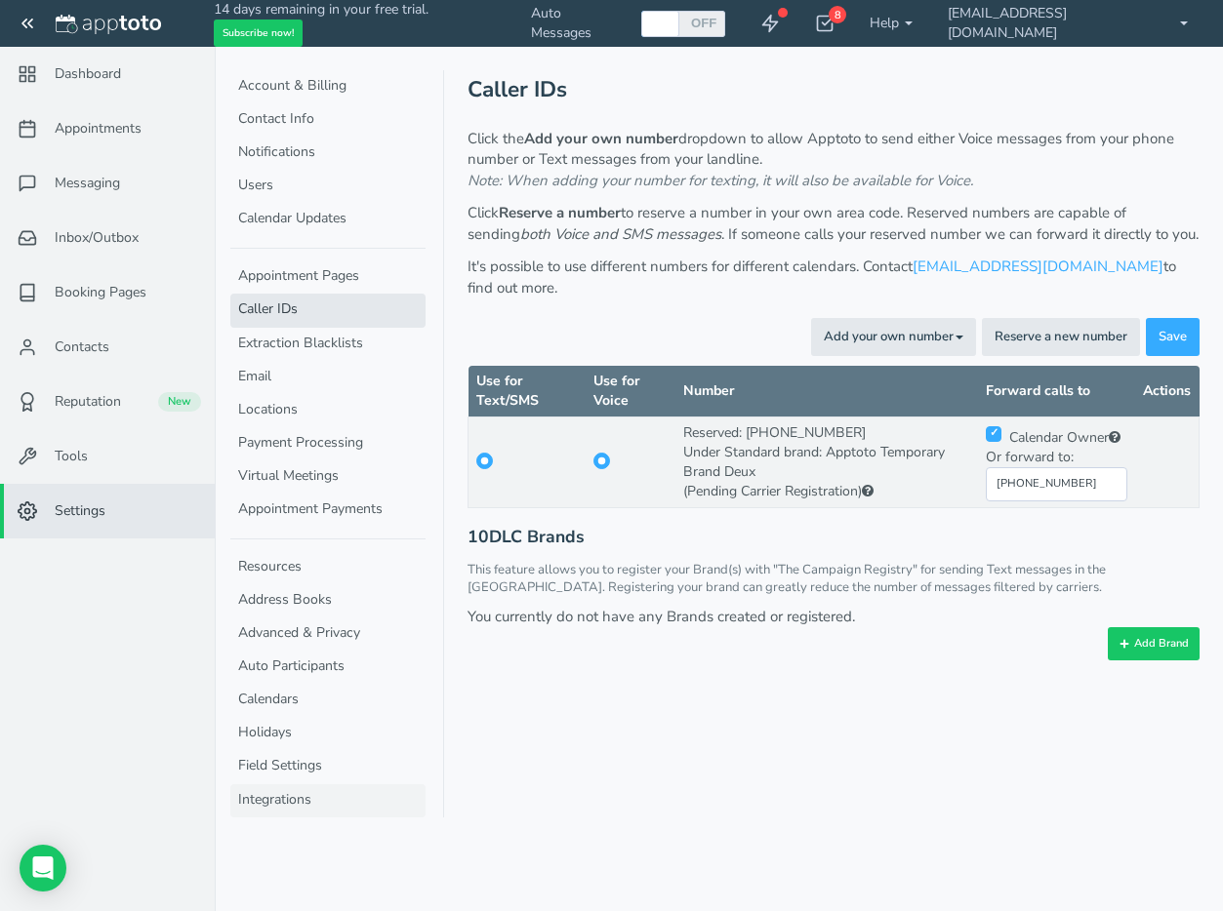
click at [284, 802] on link "Integrations" at bounding box center [327, 800] width 195 height 33
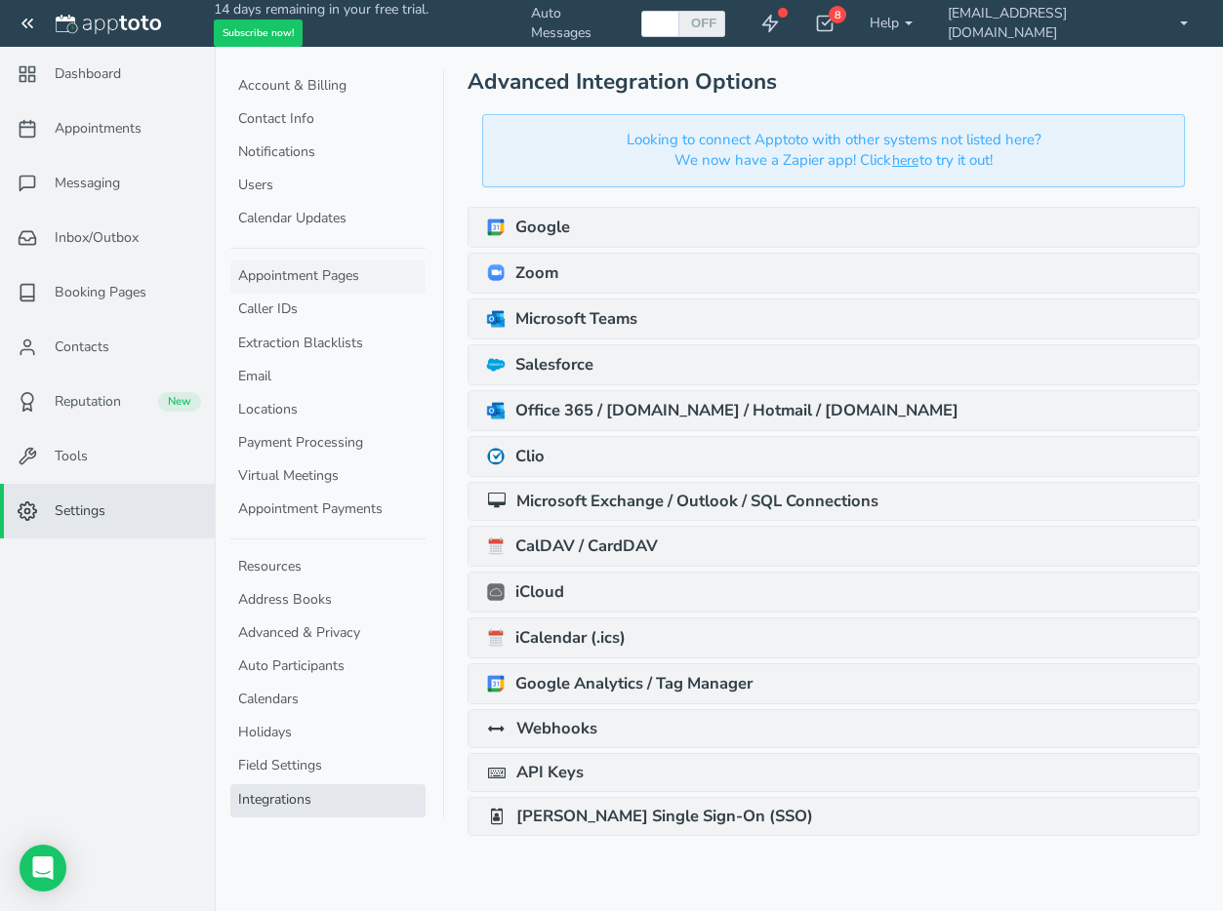
click at [312, 280] on link "Appointment Pages" at bounding box center [327, 277] width 195 height 33
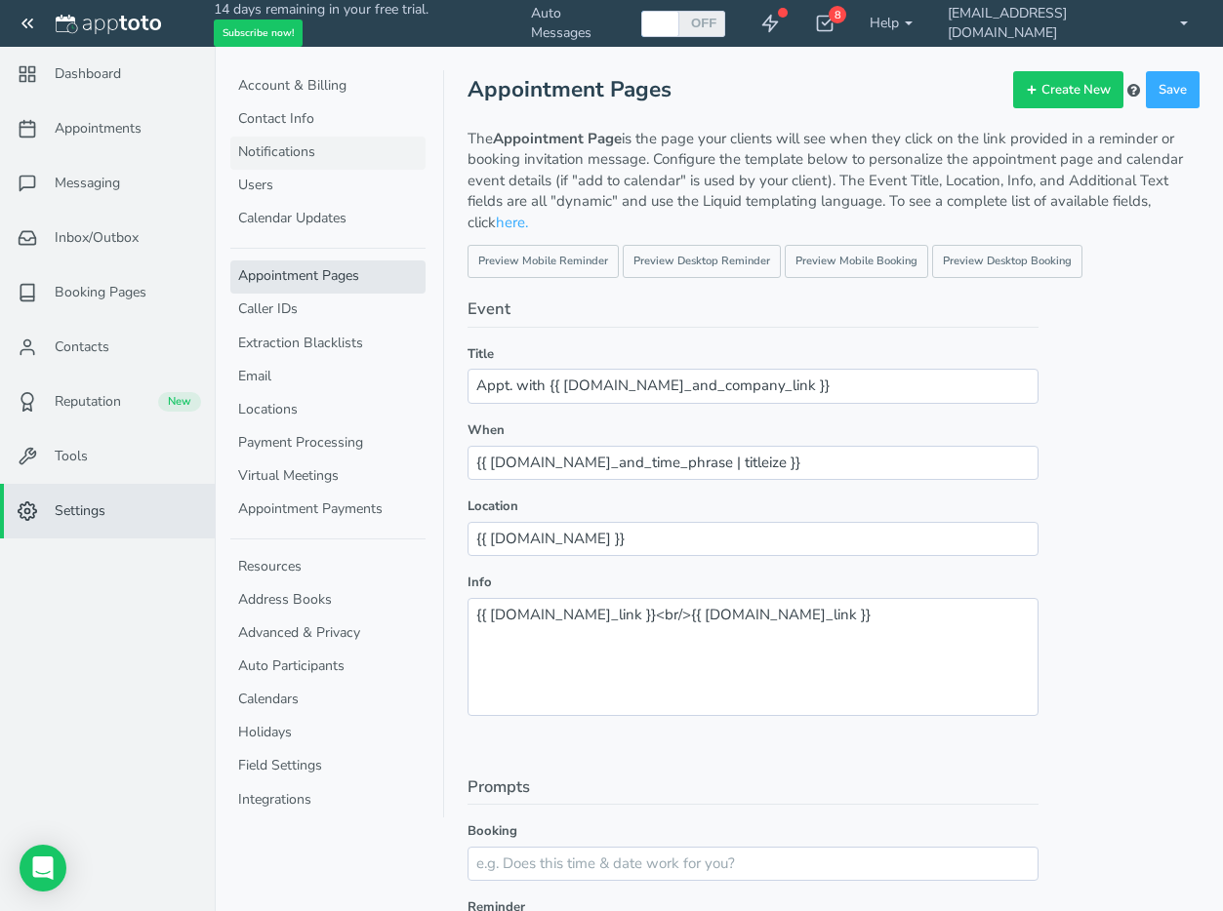
click at [281, 148] on link "Notifications" at bounding box center [327, 153] width 195 height 33
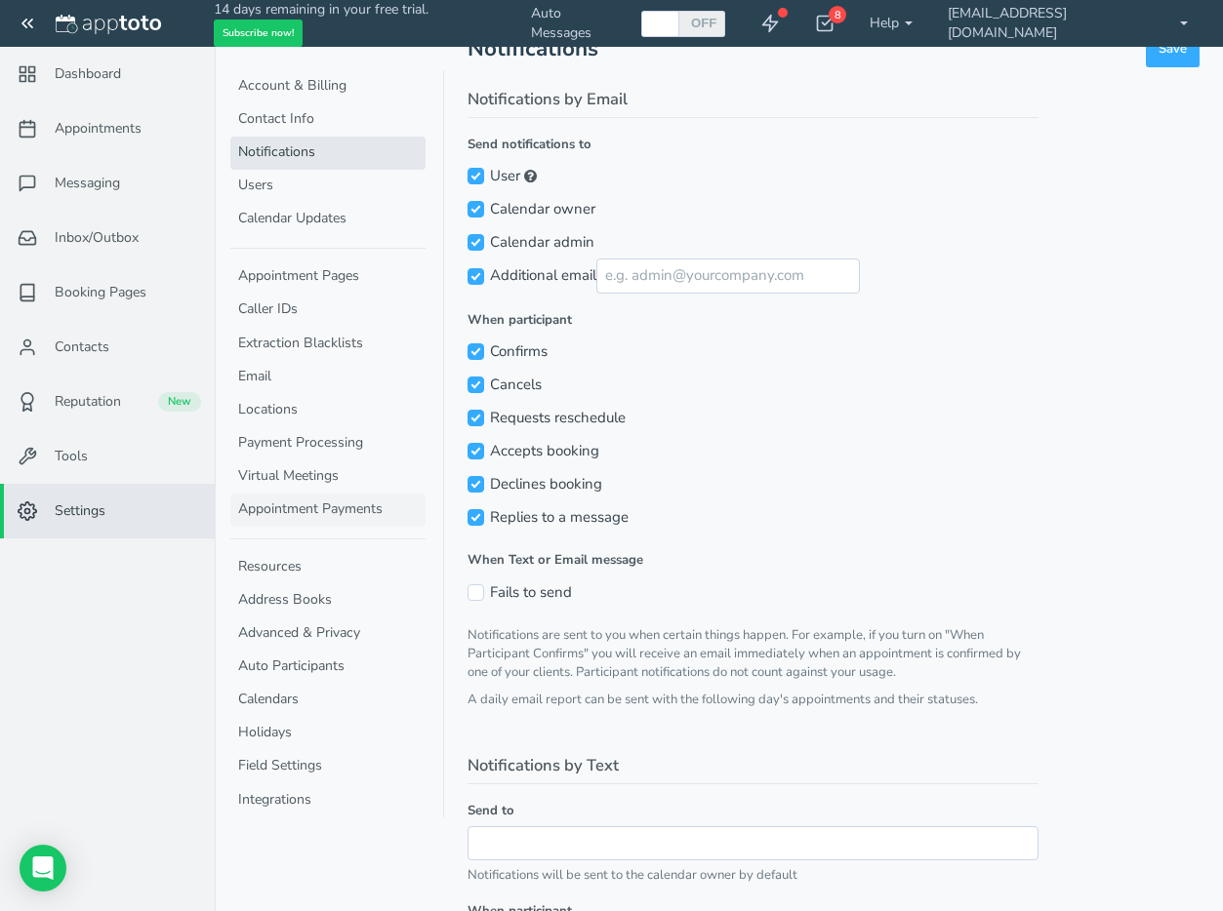
scroll to position [48, 0]
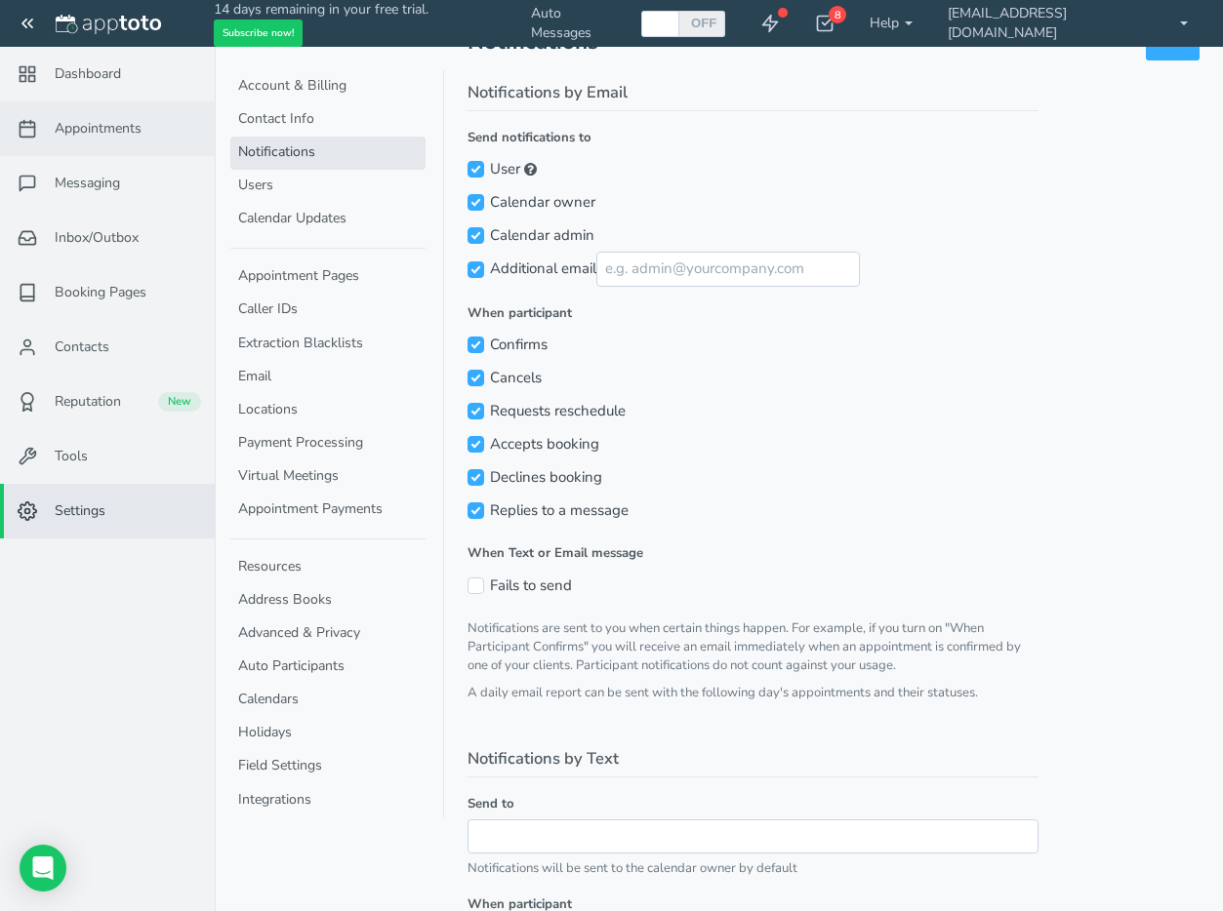
click at [87, 127] on span "Appointments" at bounding box center [98, 129] width 87 height 20
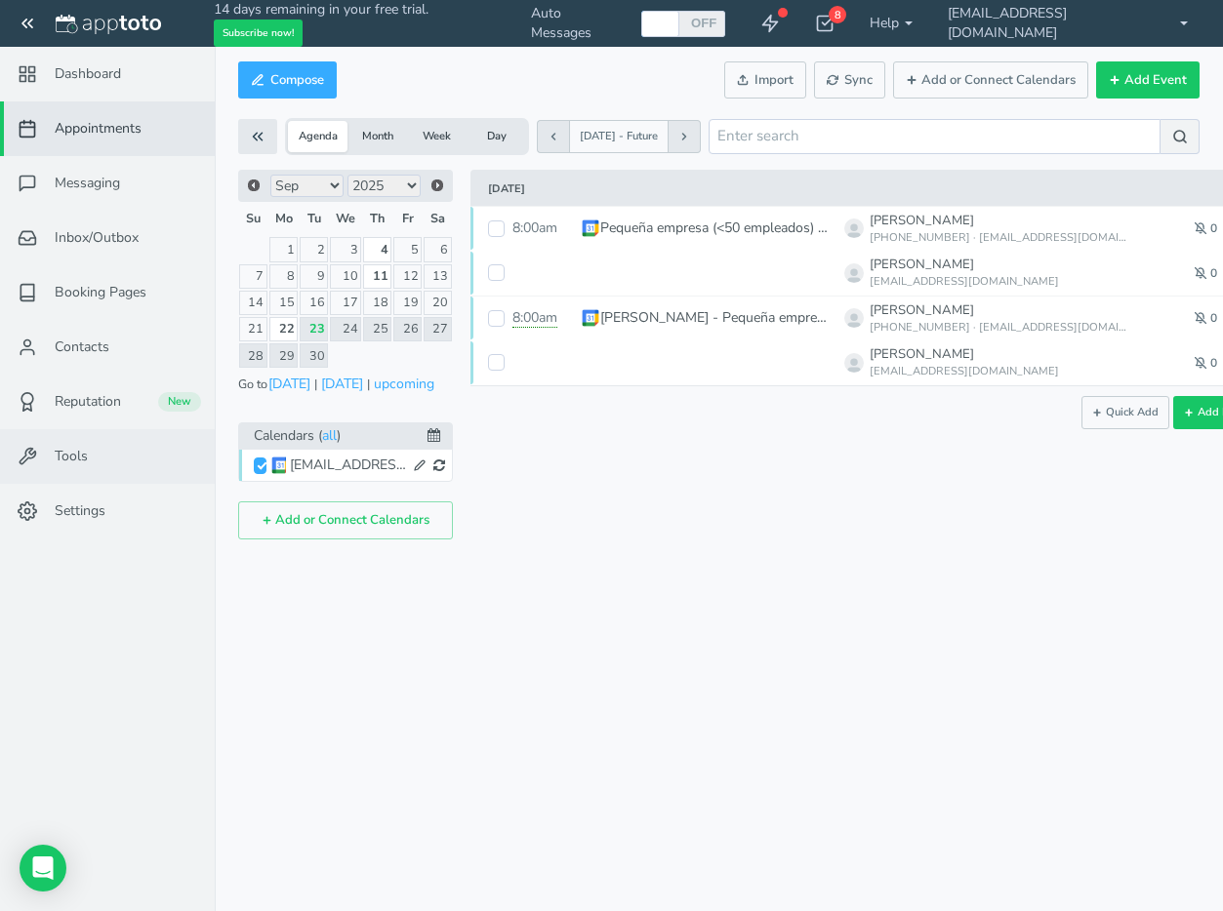
click at [72, 454] on span "Tools" at bounding box center [71, 457] width 33 height 20
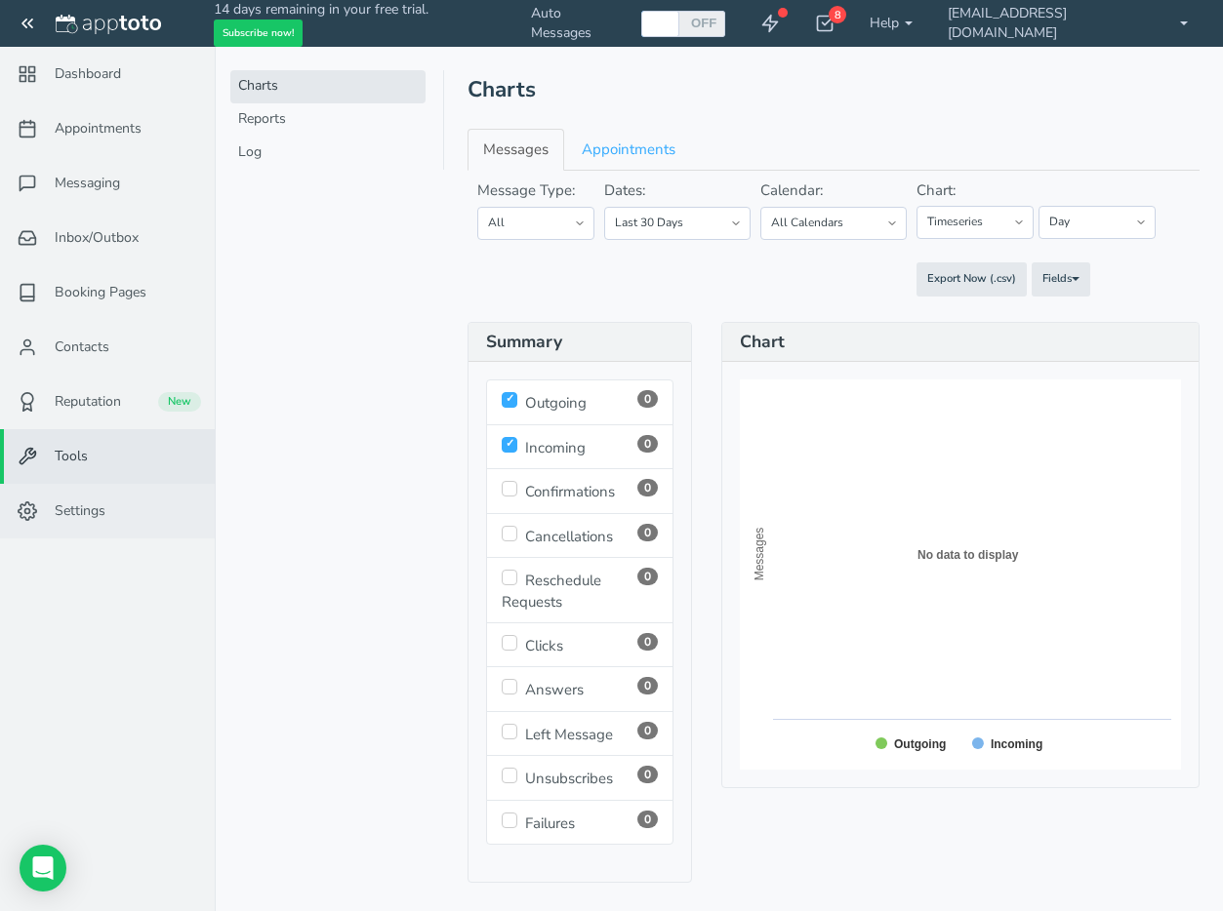
click at [82, 515] on span "Settings" at bounding box center [80, 511] width 51 height 20
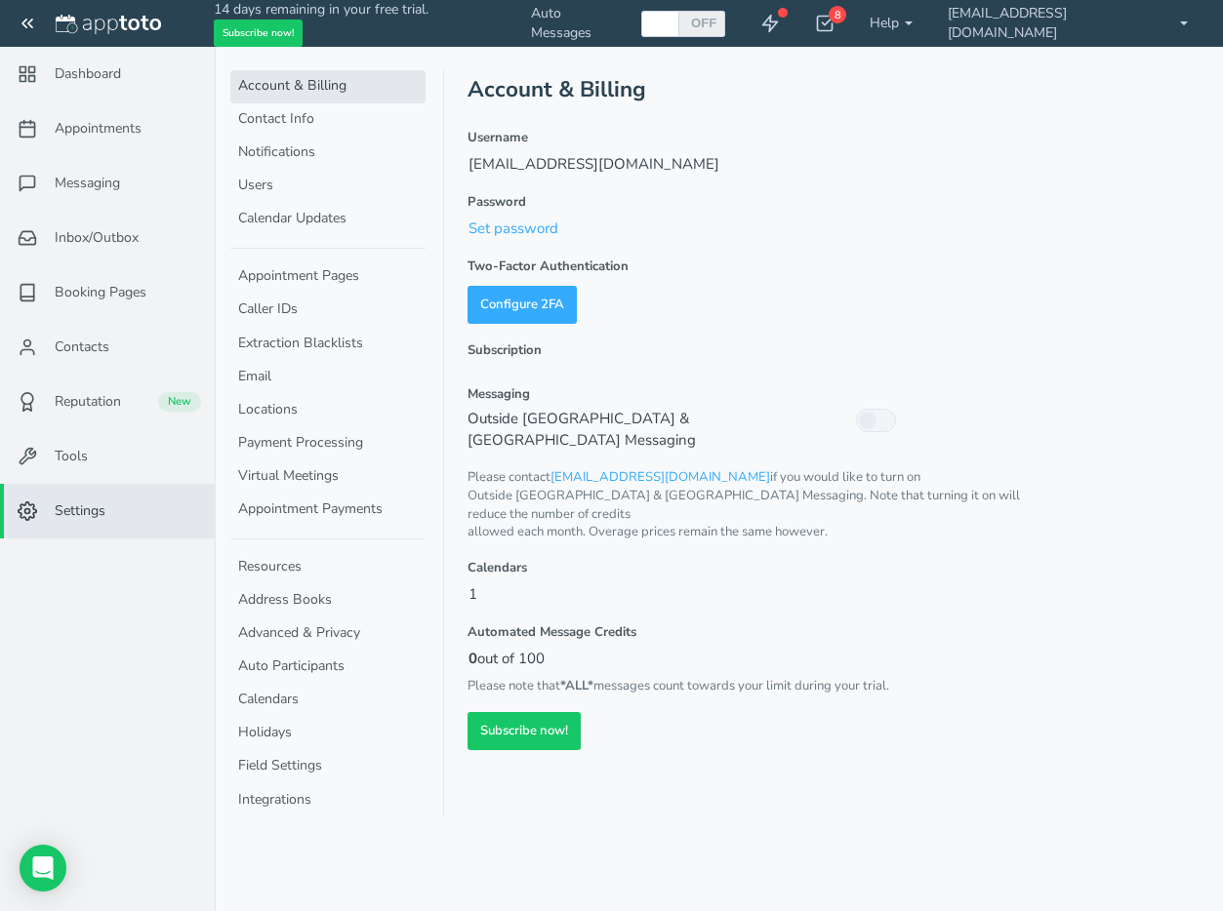
click at [74, 505] on span "Settings" at bounding box center [80, 511] width 51 height 20
click at [83, 510] on span "Settings" at bounding box center [80, 511] width 51 height 20
click at [67, 510] on span "Settings" at bounding box center [80, 511] width 51 height 20
click at [20, 511] on icon at bounding box center [28, 511] width 20 height 20
click at [23, 507] on icon at bounding box center [28, 511] width 20 height 20
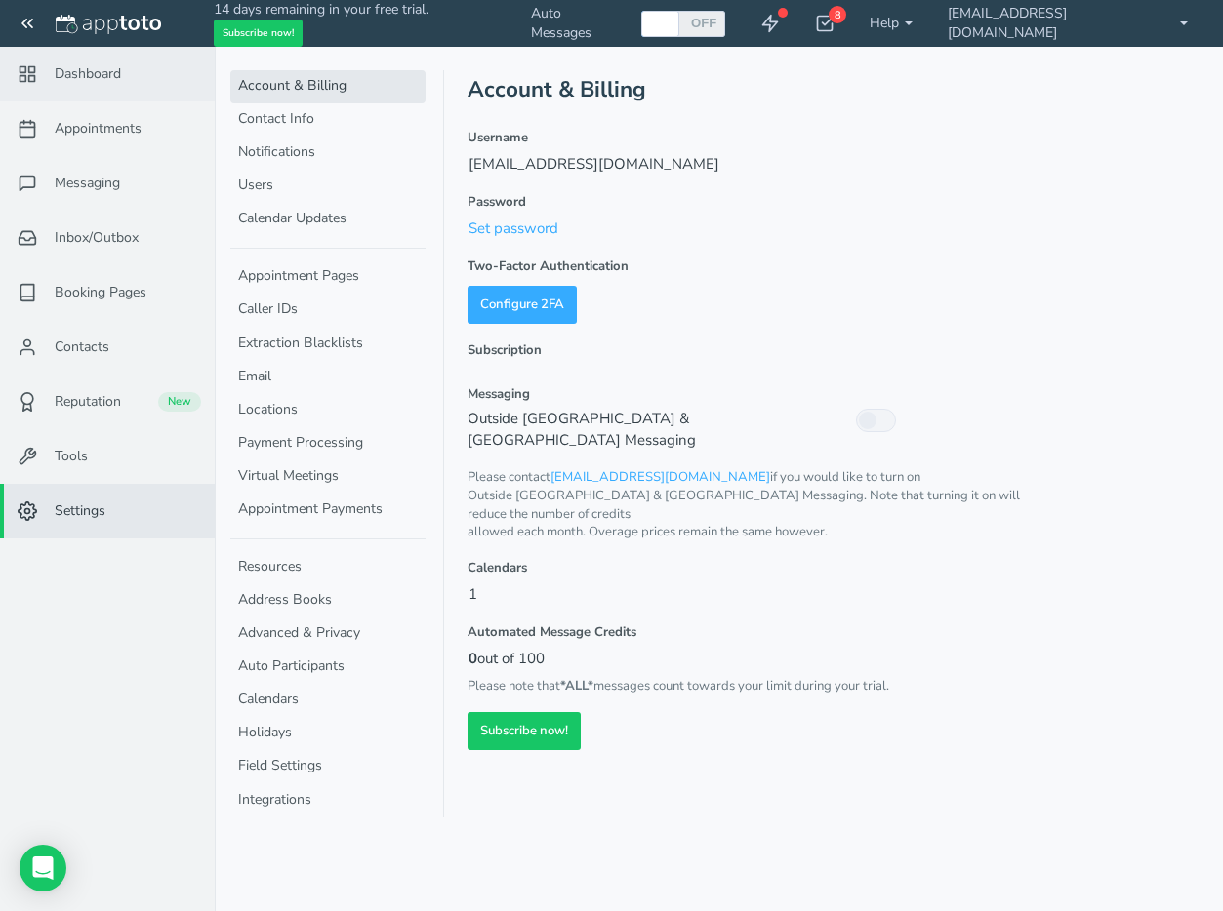
click at [77, 77] on span "Dashboard" at bounding box center [88, 74] width 66 height 20
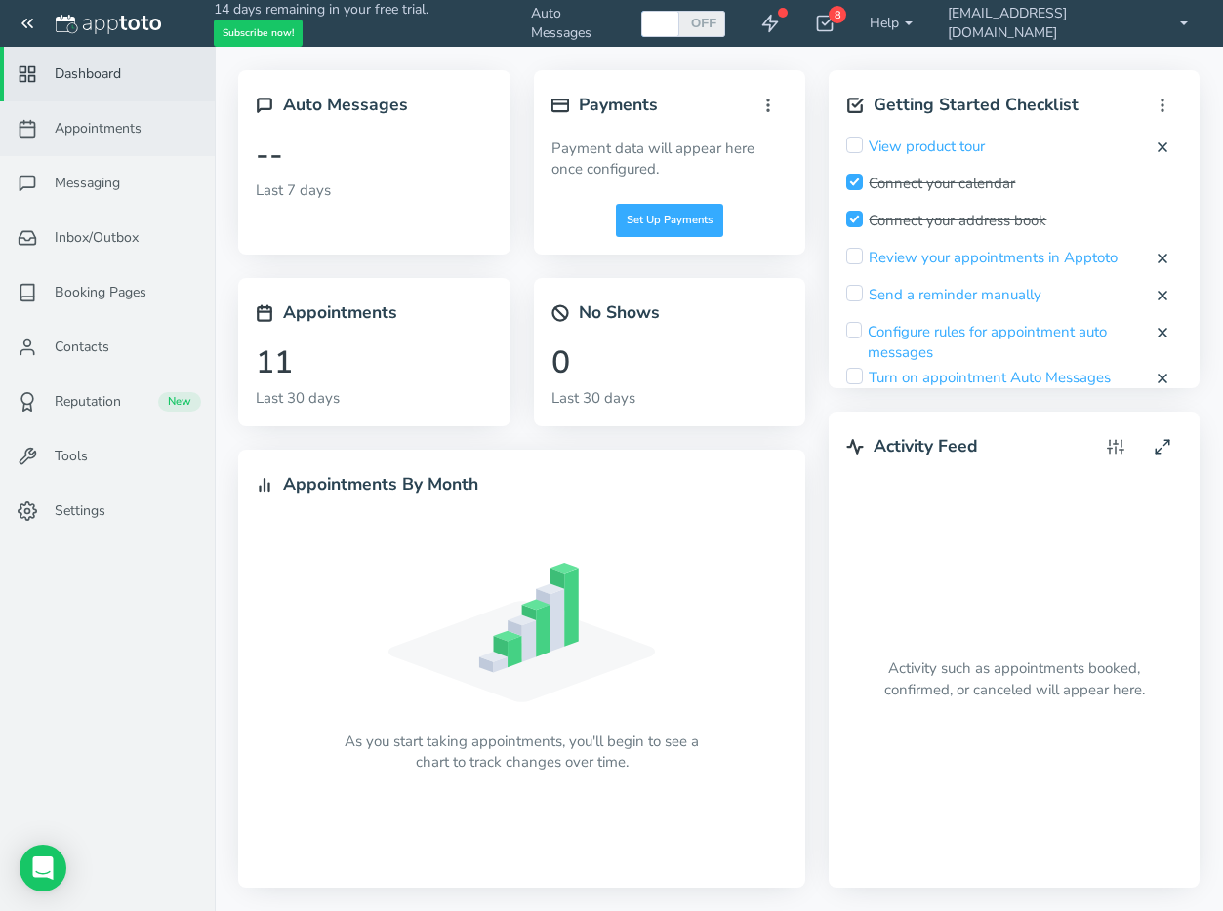
click at [84, 126] on span "Appointments" at bounding box center [98, 129] width 87 height 20
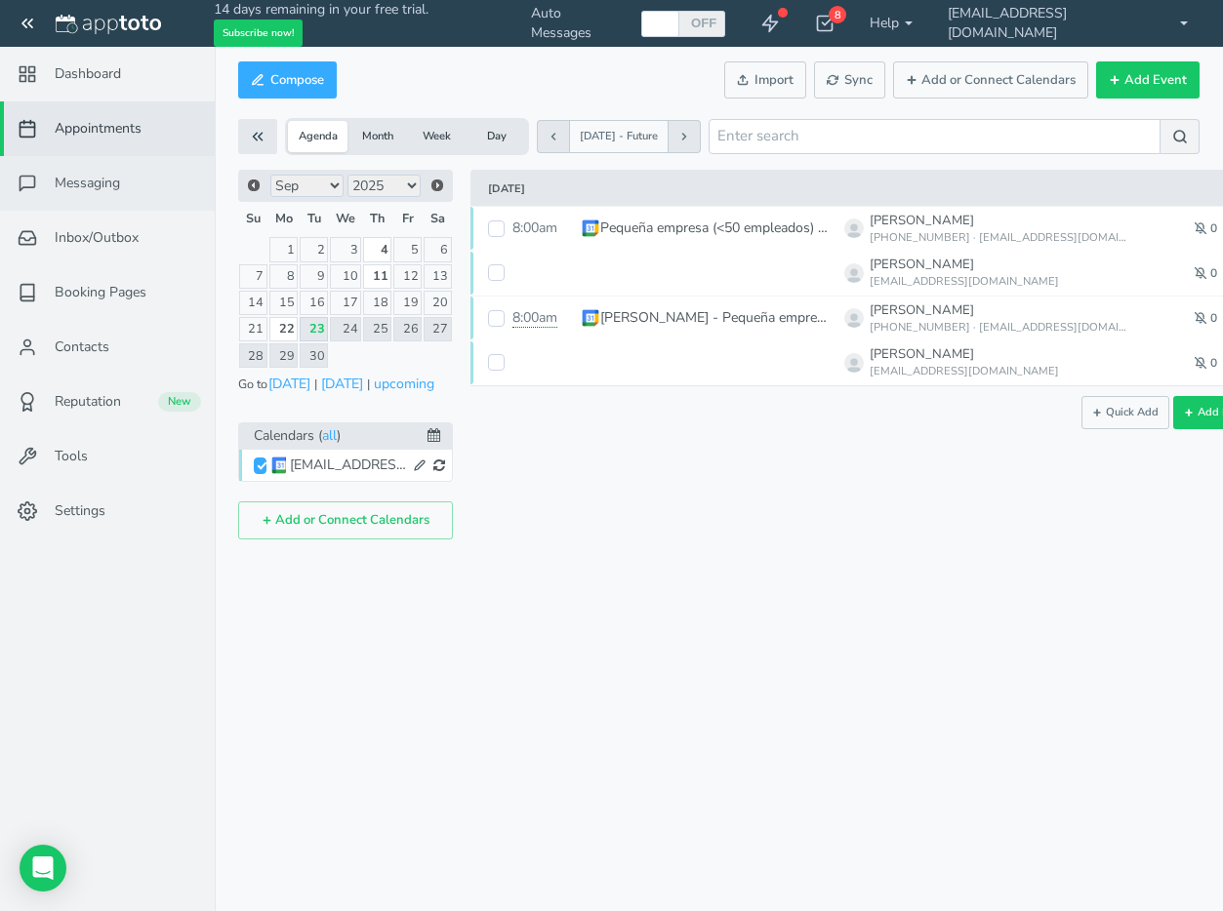
click at [82, 179] on span "Messaging" at bounding box center [87, 184] width 65 height 20
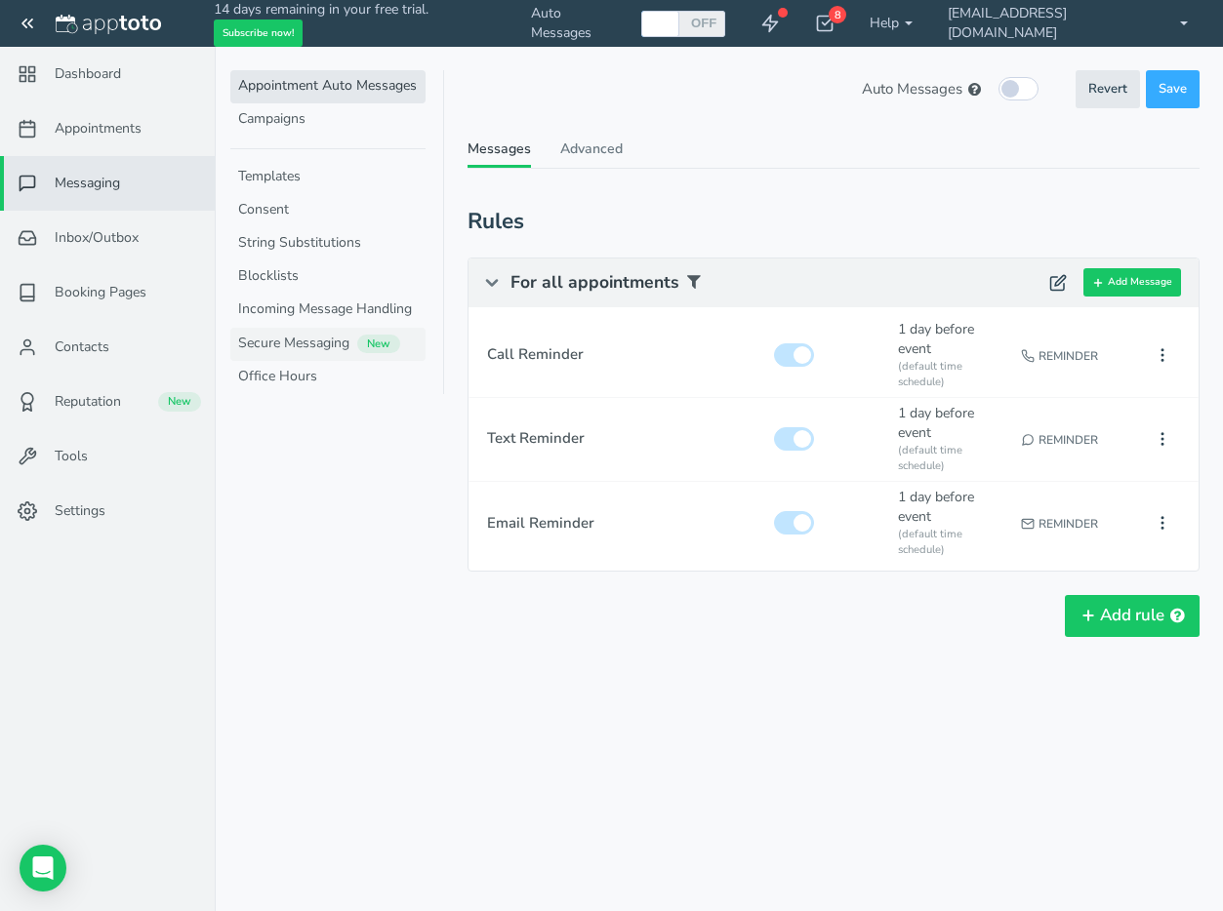
click at [280, 340] on link "Secure Messaging New" at bounding box center [327, 344] width 195 height 33
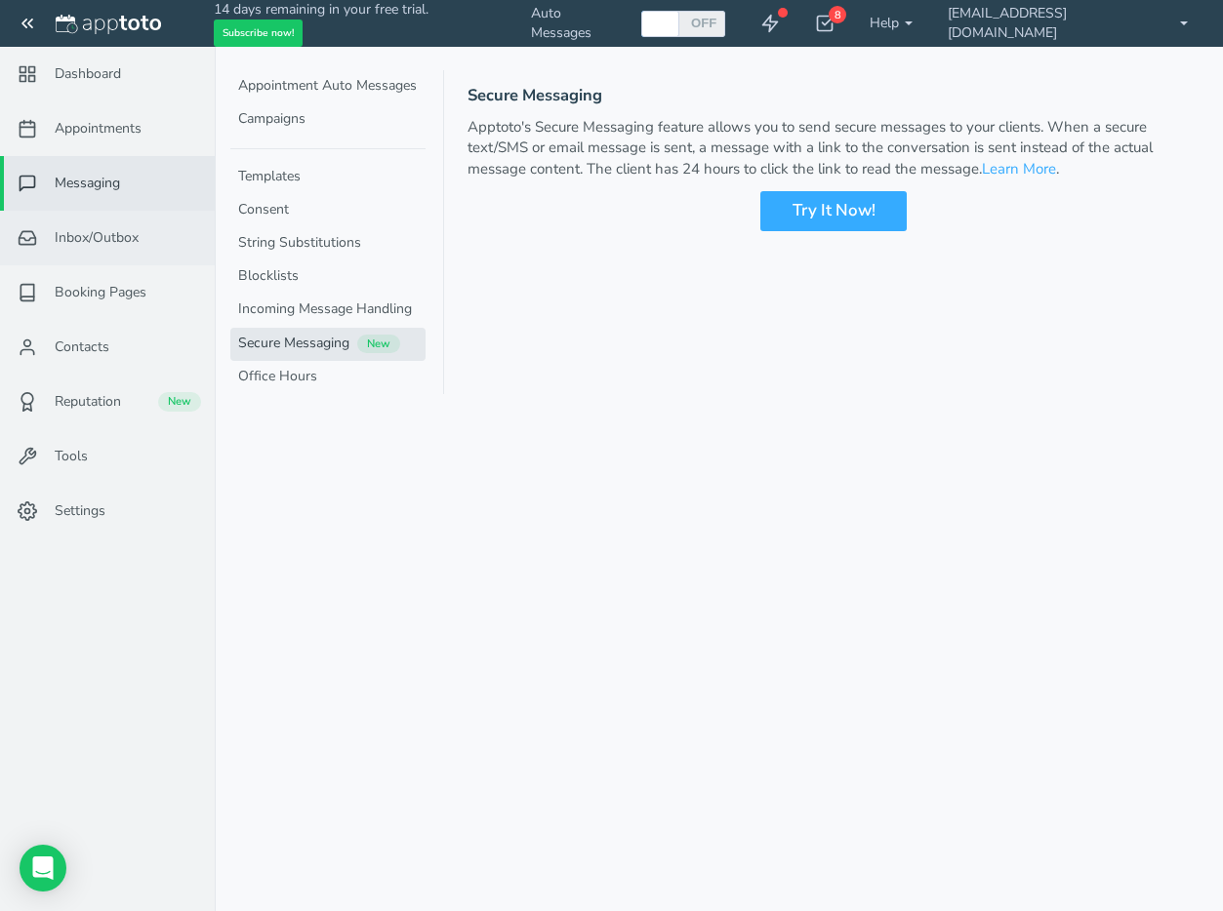
click at [98, 234] on span "Inbox/Outbox" at bounding box center [97, 238] width 84 height 20
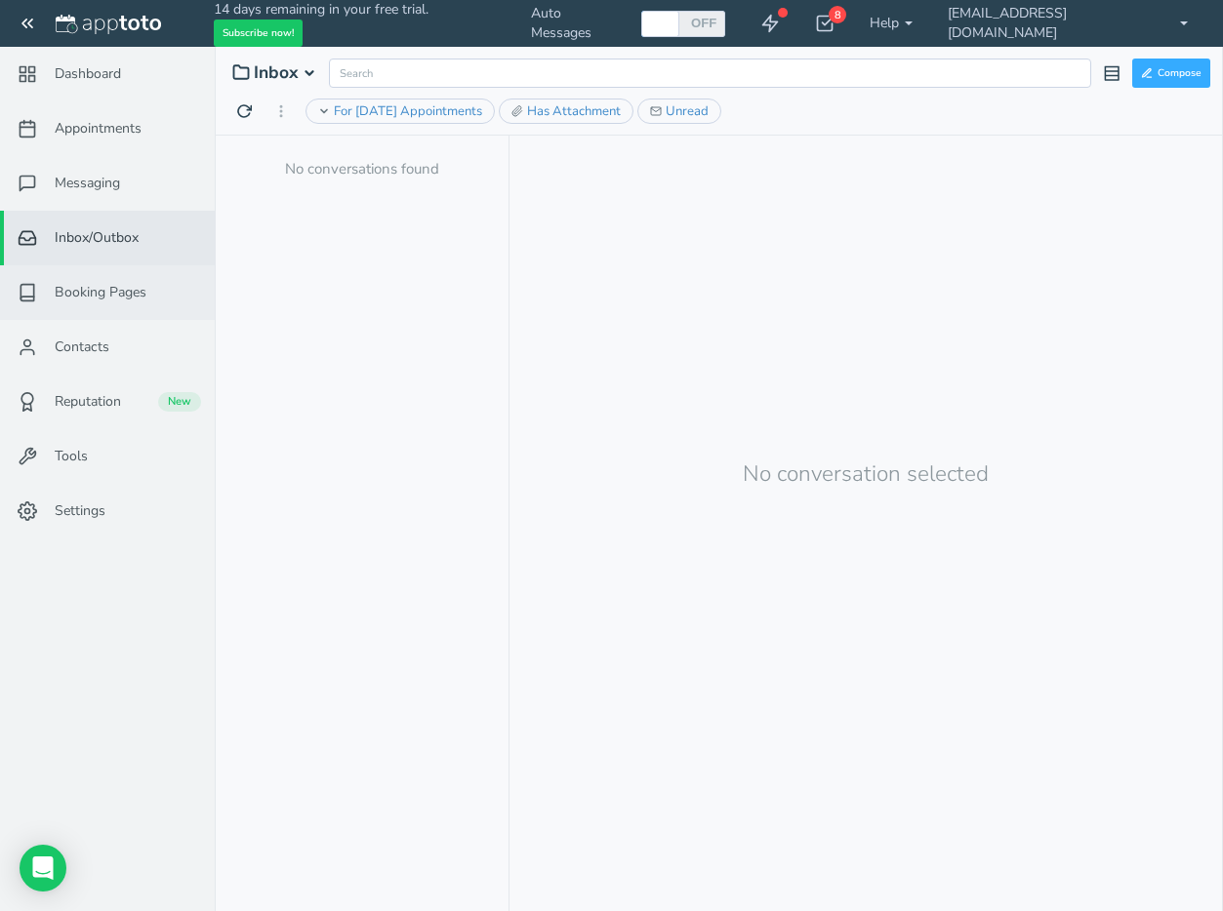
click at [109, 290] on span "Booking Pages" at bounding box center [101, 293] width 92 height 20
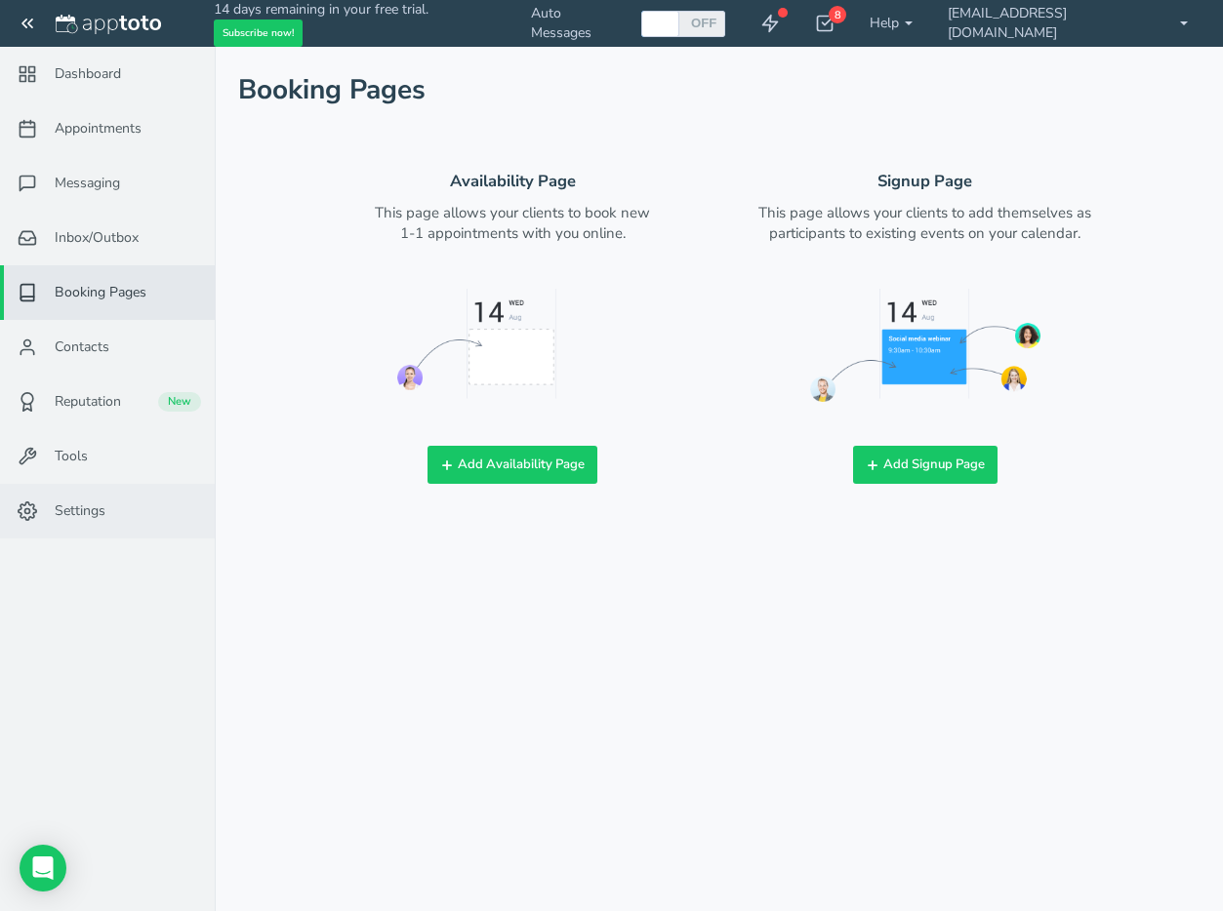
click at [70, 510] on span "Settings" at bounding box center [80, 511] width 51 height 20
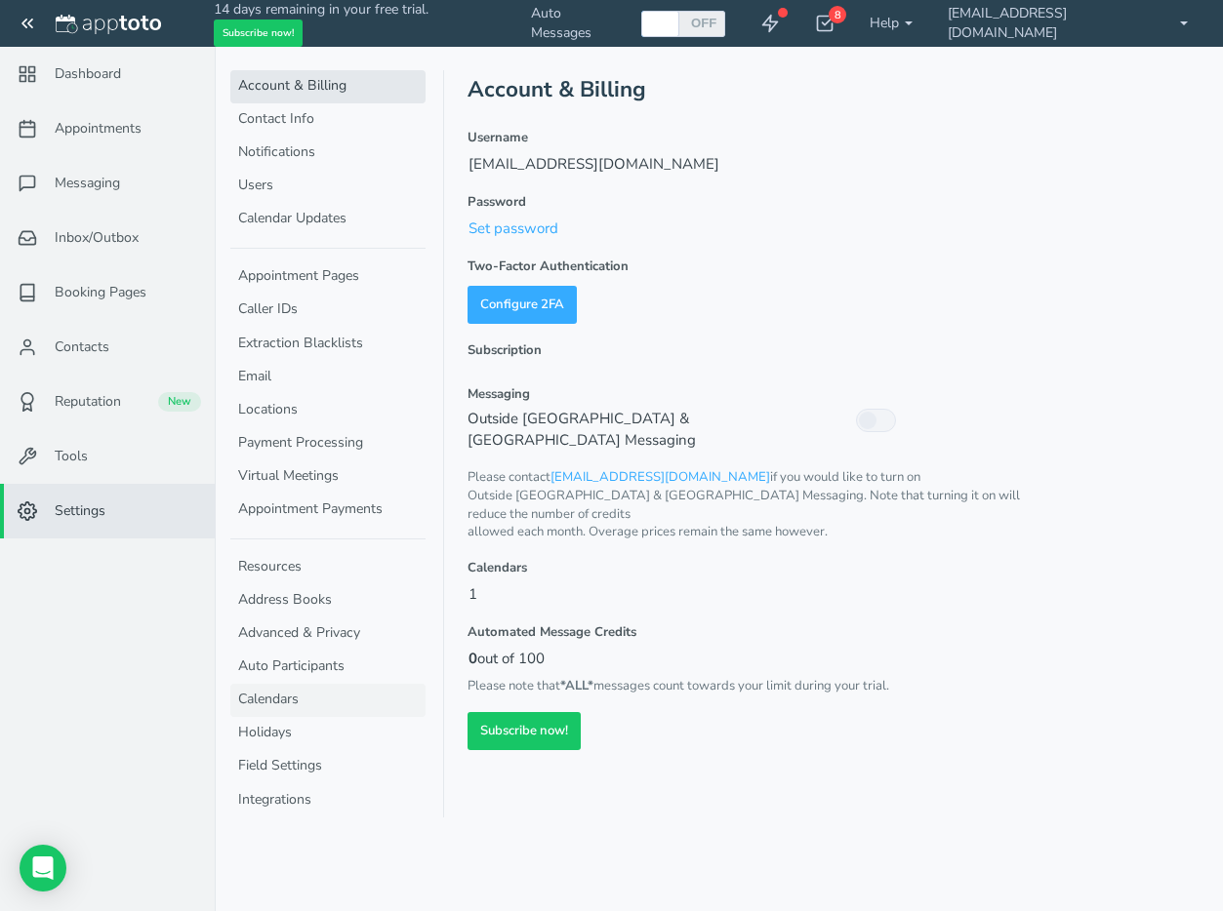
click at [267, 702] on link "Calendars" at bounding box center [327, 700] width 195 height 33
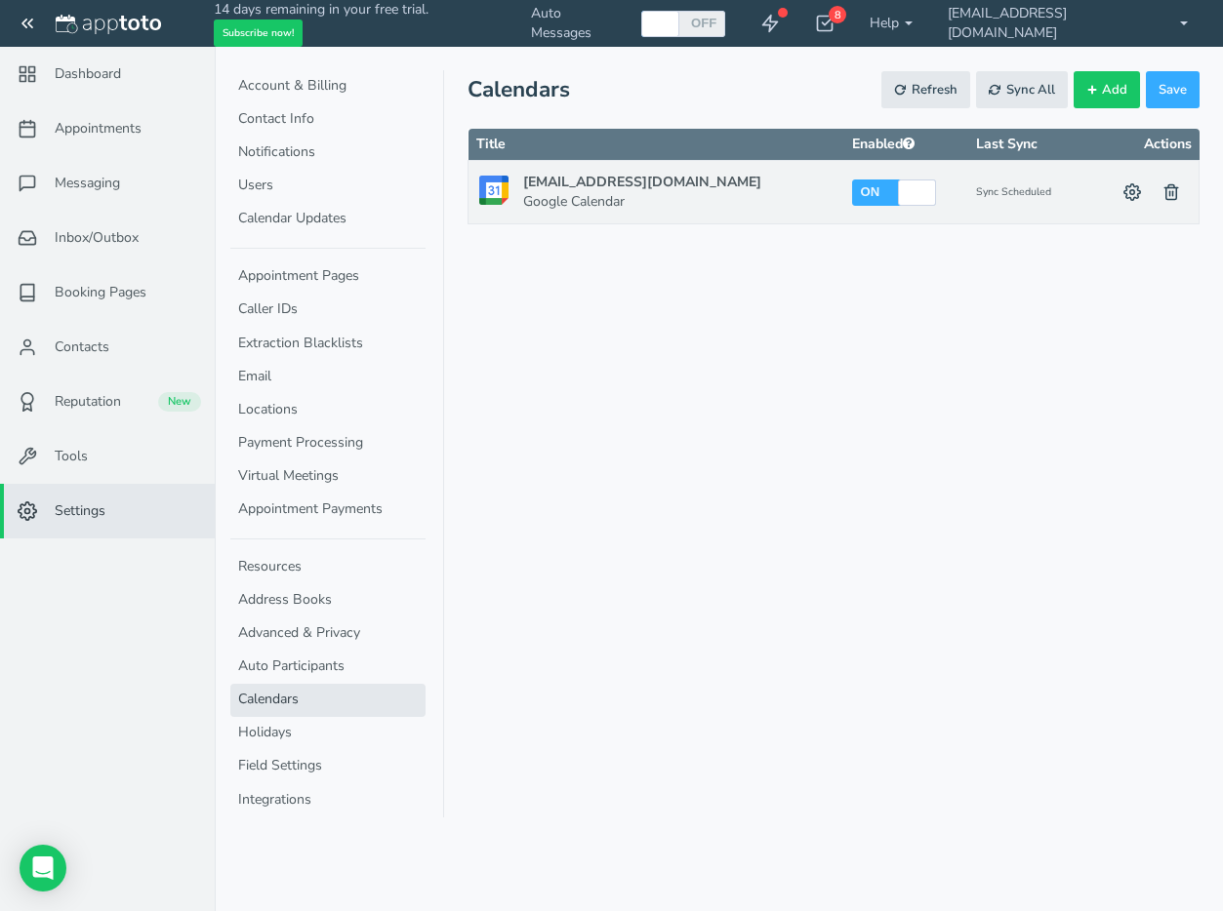
click at [860, 197] on label "ON" at bounding box center [870, 191] width 21 height 17
checkbox input "false"
click at [1130, 193] on use at bounding box center [1132, 192] width 17 height 17
type input "[EMAIL_ADDRESS][DOMAIN_NAME]"
select select "object:null"
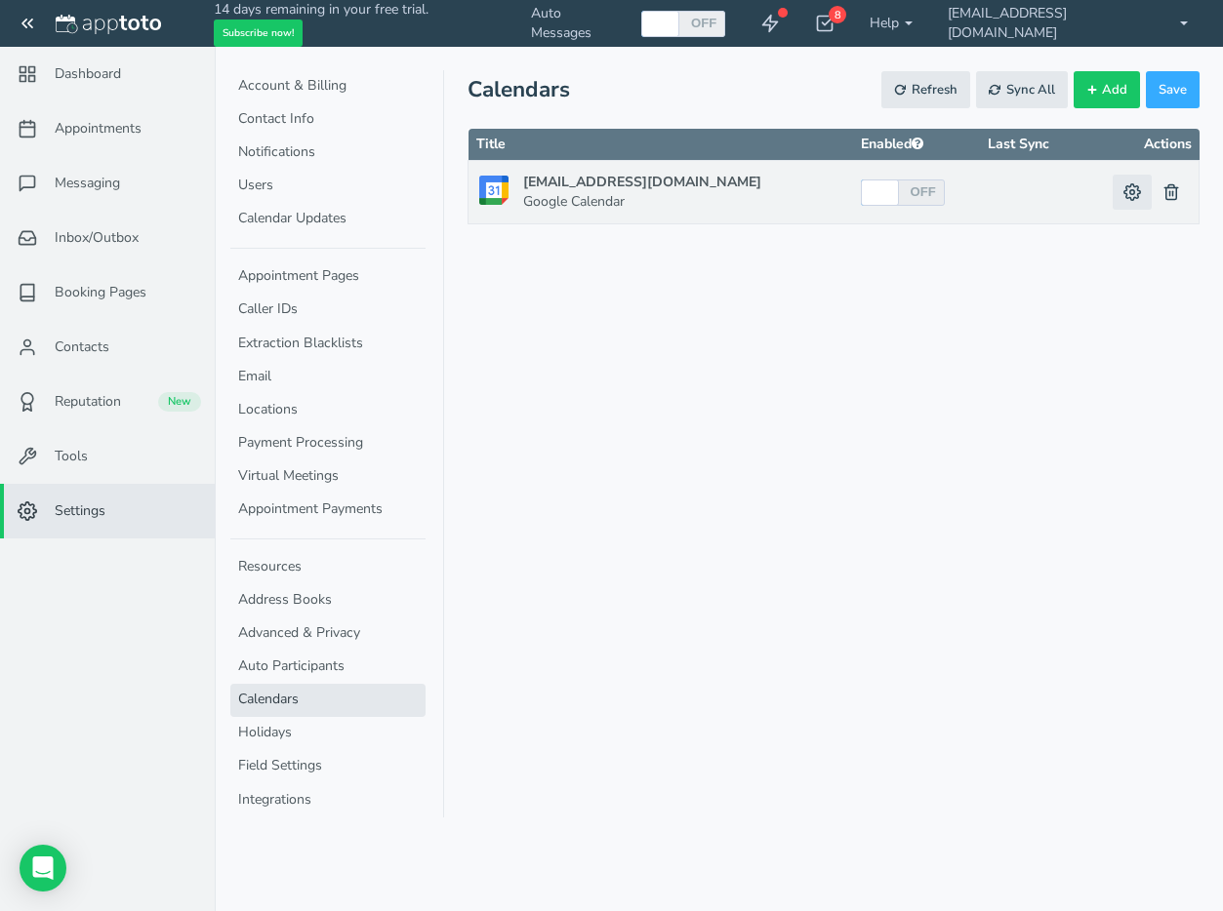
select select "object:null"
select select "?"
select select "object:null"
select select "?"
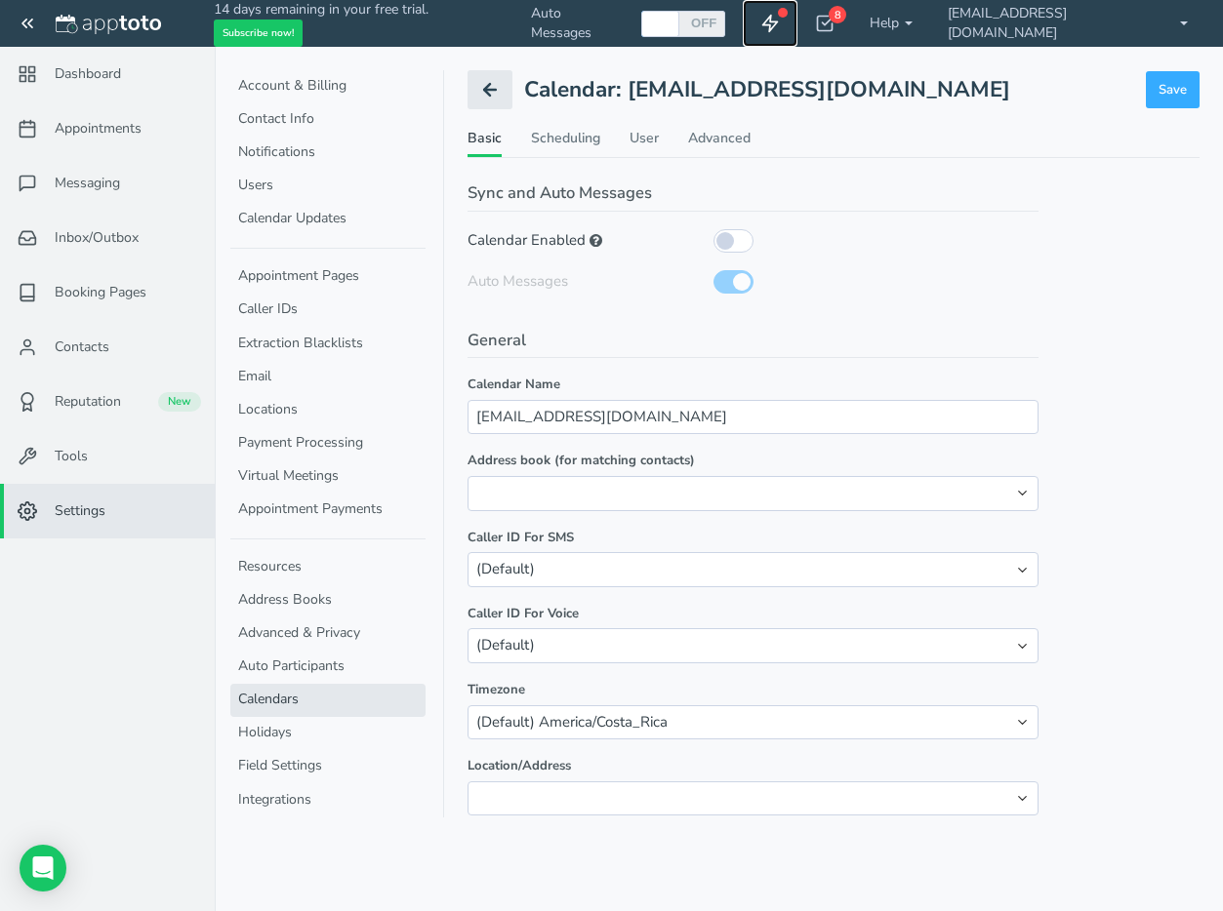
click at [778, 21] on use at bounding box center [770, 24] width 15 height 17
click at [834, 26] on icon at bounding box center [825, 24] width 20 height 20
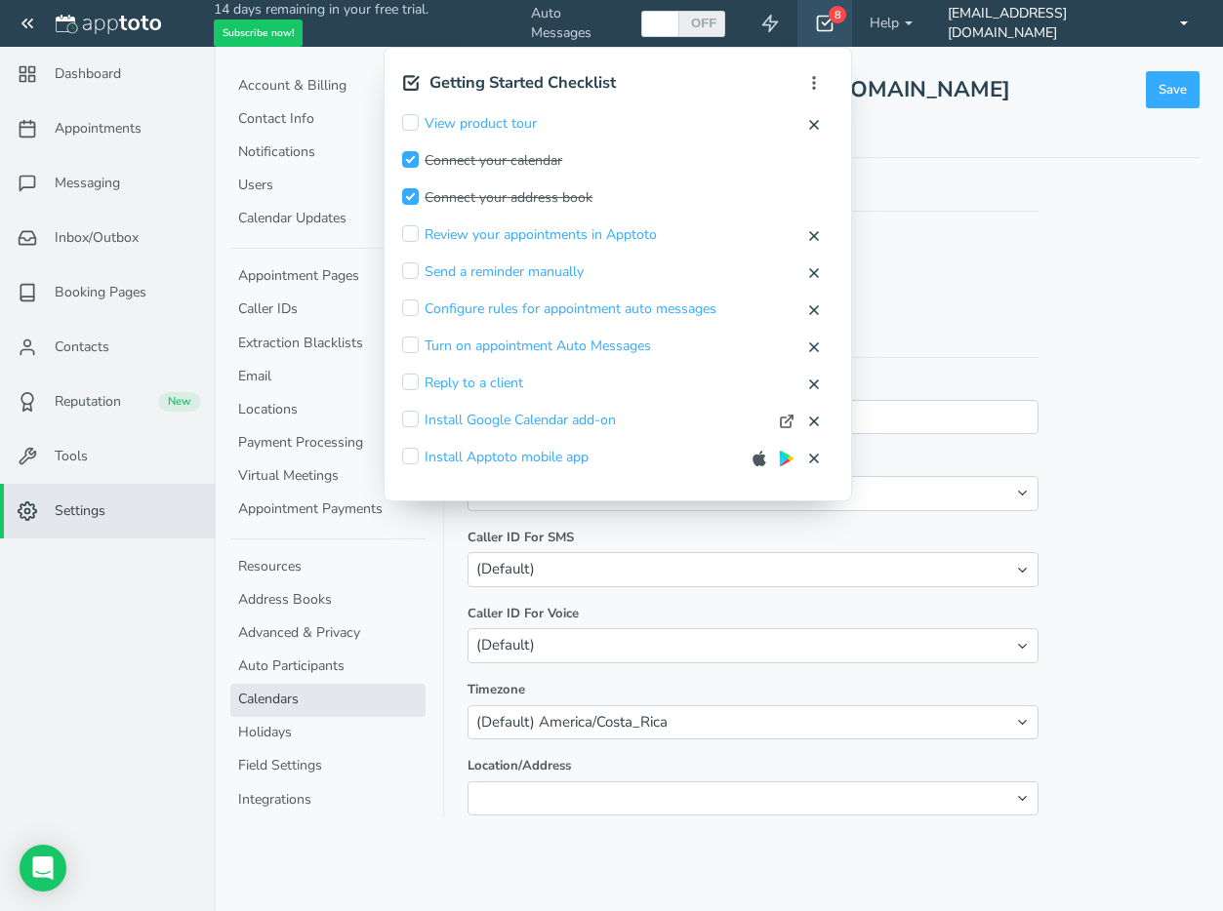
click at [1105, 24] on link "[EMAIL_ADDRESS][DOMAIN_NAME]" at bounding box center [1067, 23] width 275 height 47
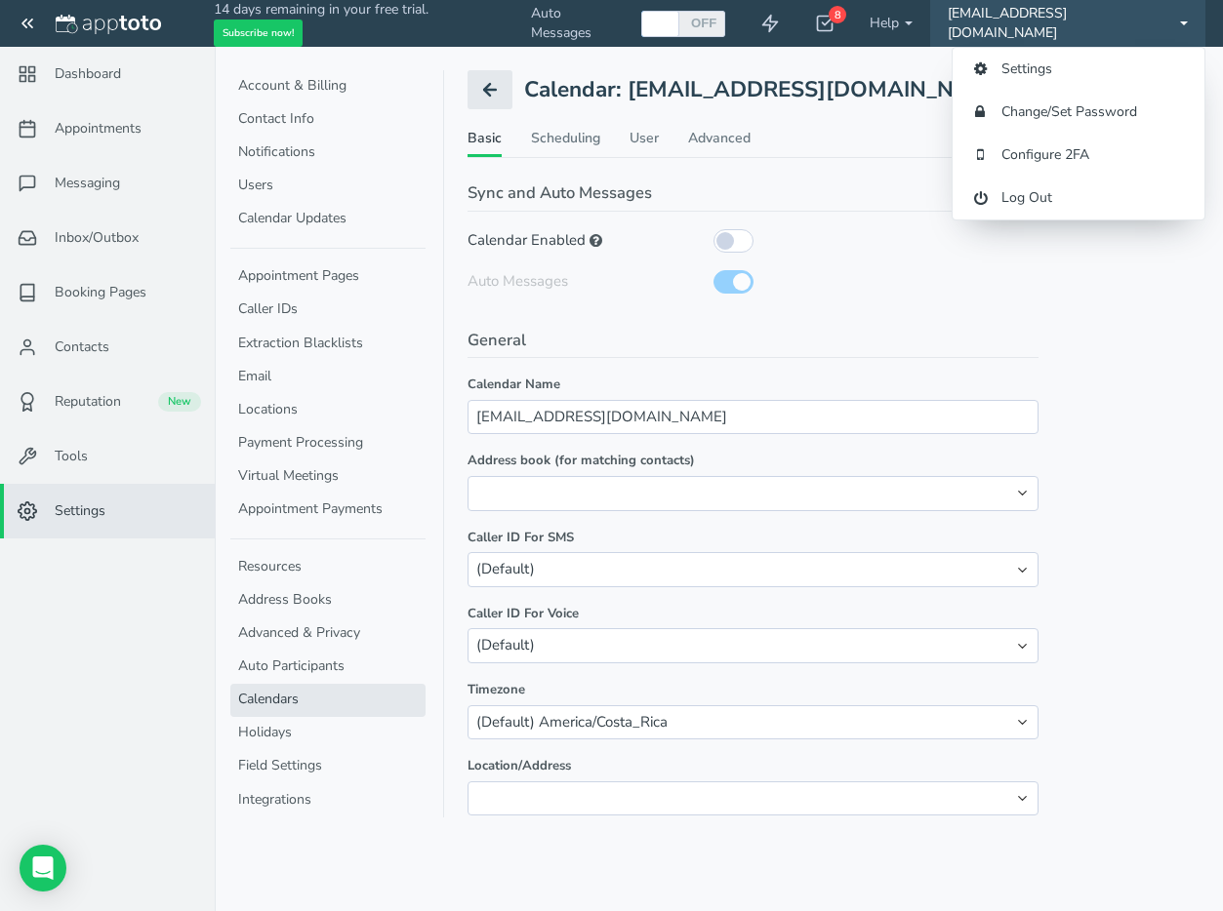
click at [862, 200] on legend "Sync and Auto Messages" at bounding box center [752, 196] width 571 height 30
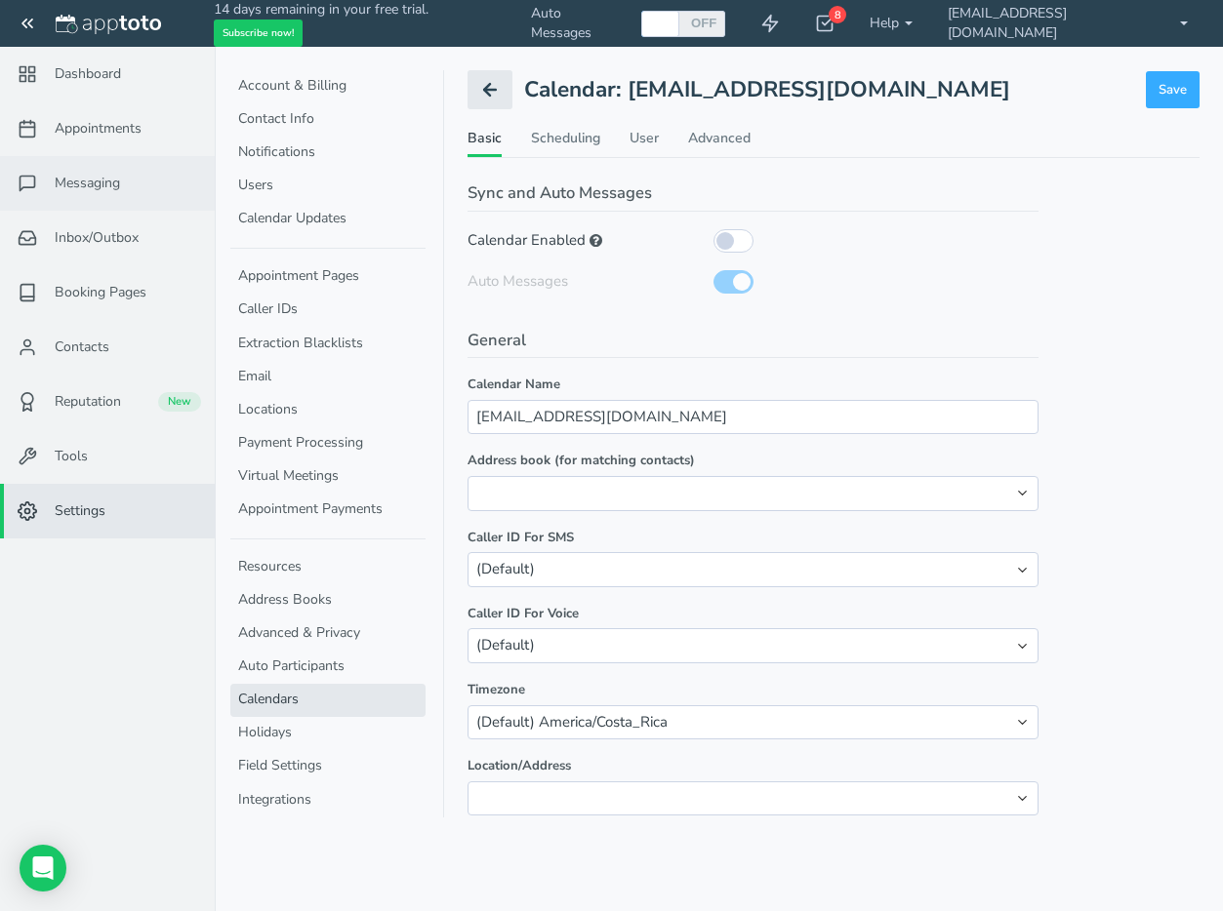
click at [82, 180] on span "Messaging" at bounding box center [87, 184] width 65 height 20
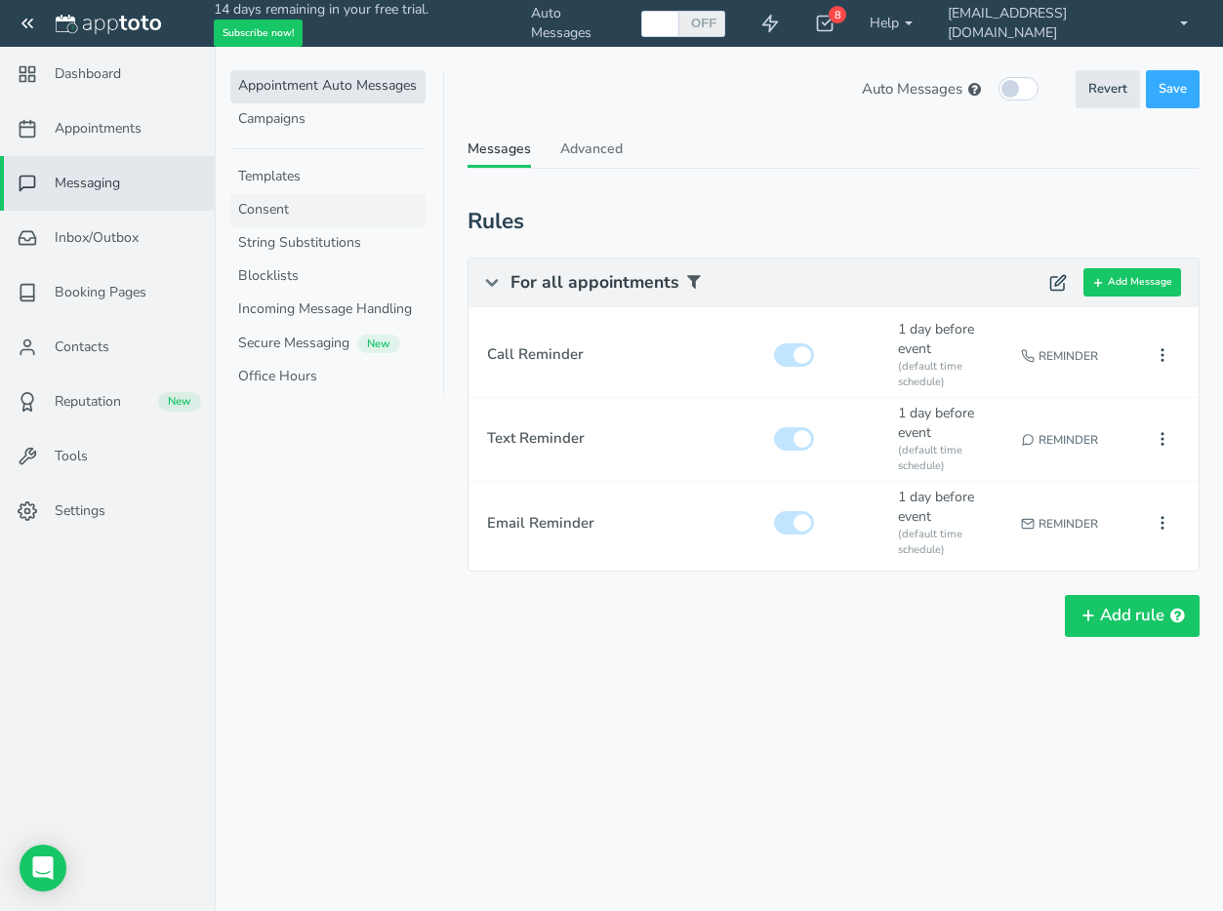
click at [266, 210] on link "Consent" at bounding box center [327, 210] width 195 height 33
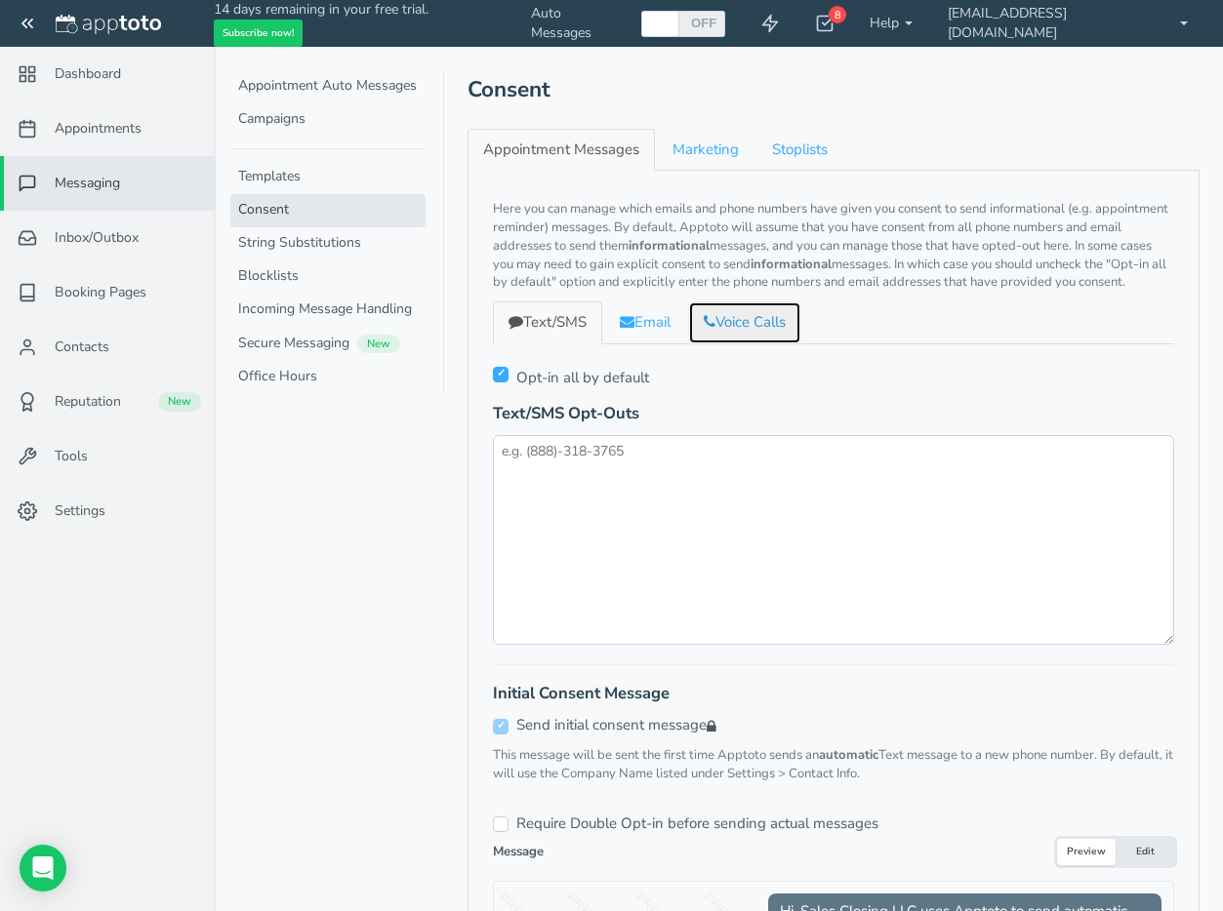
click at [762, 341] on link "Voice Calls" at bounding box center [744, 322] width 113 height 42
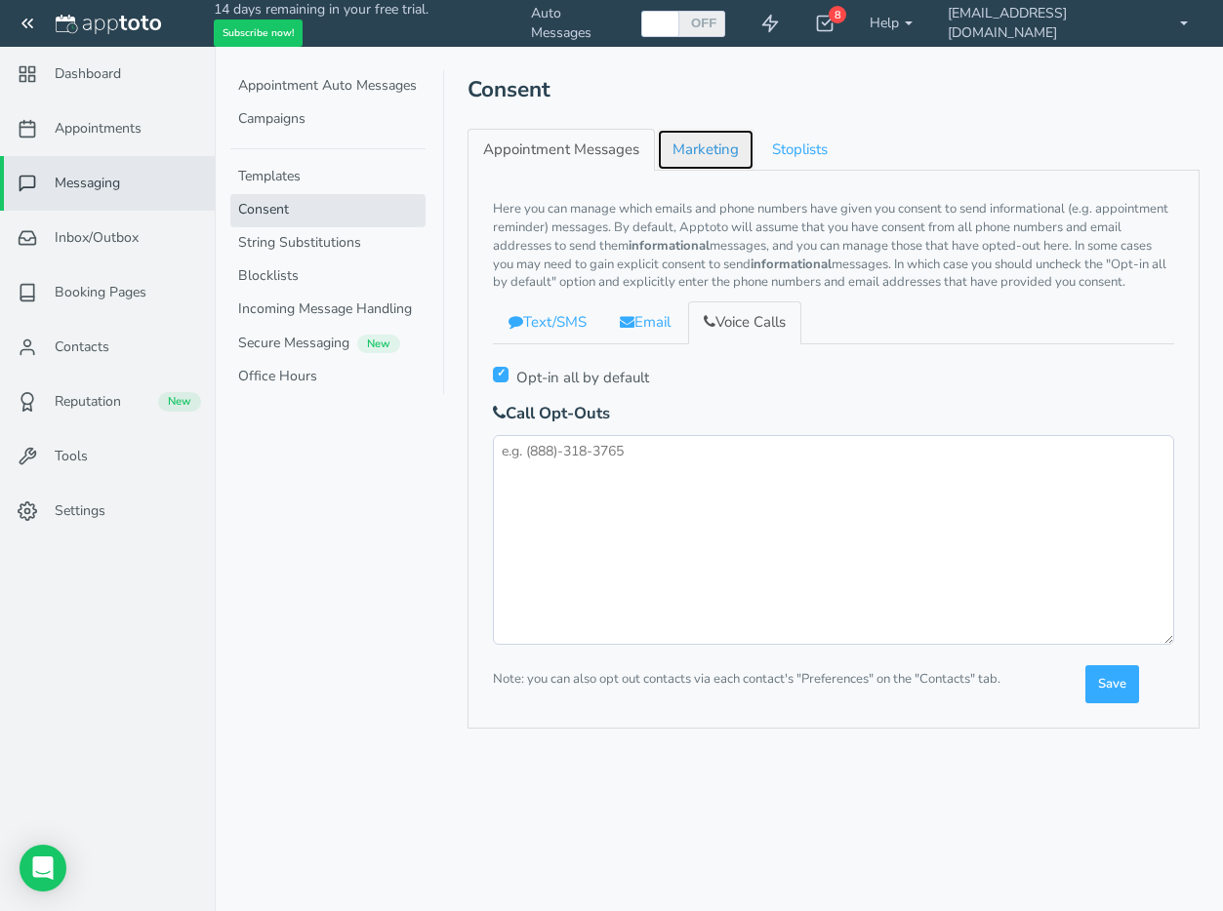
click at [704, 145] on link "Marketing" at bounding box center [706, 150] width 98 height 42
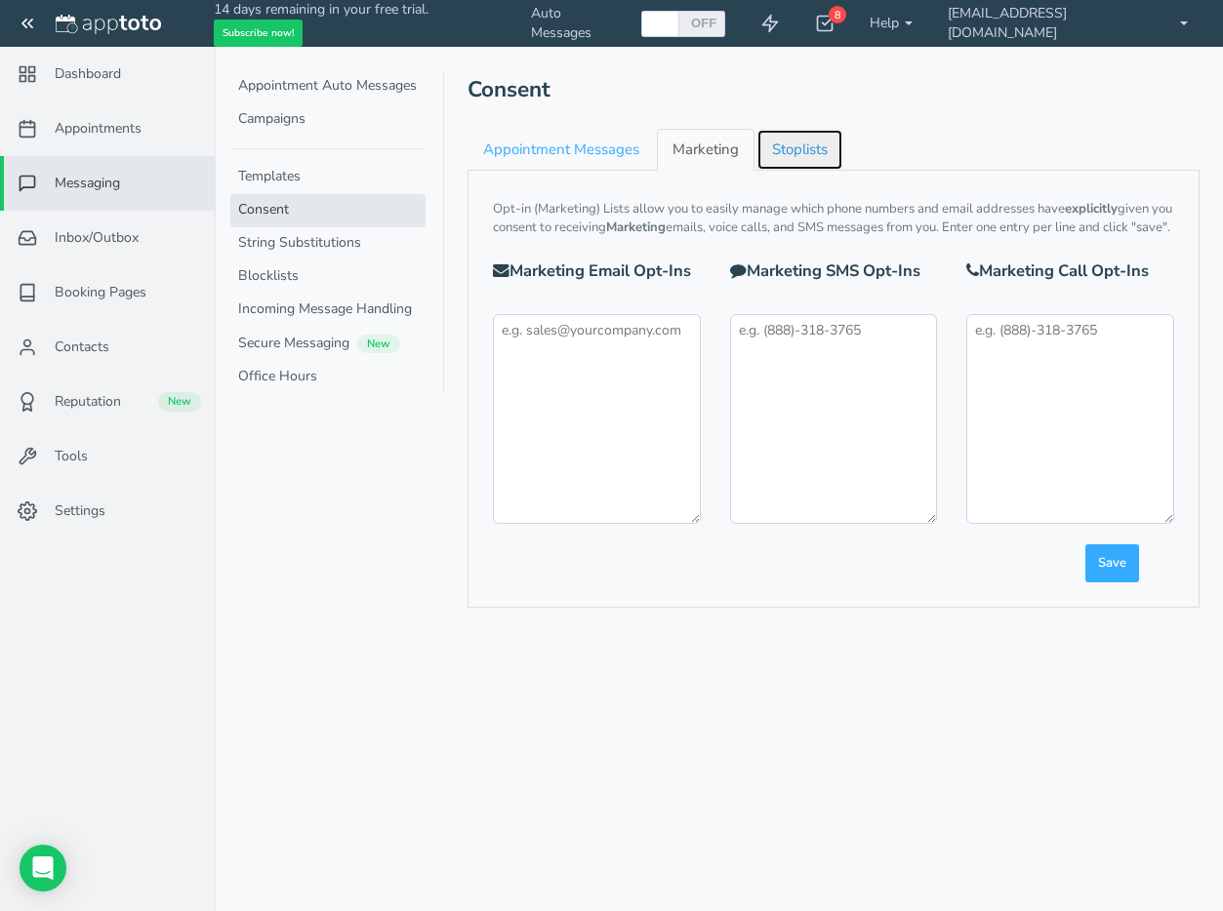
click at [803, 147] on link "Stoplists" at bounding box center [799, 150] width 87 height 42
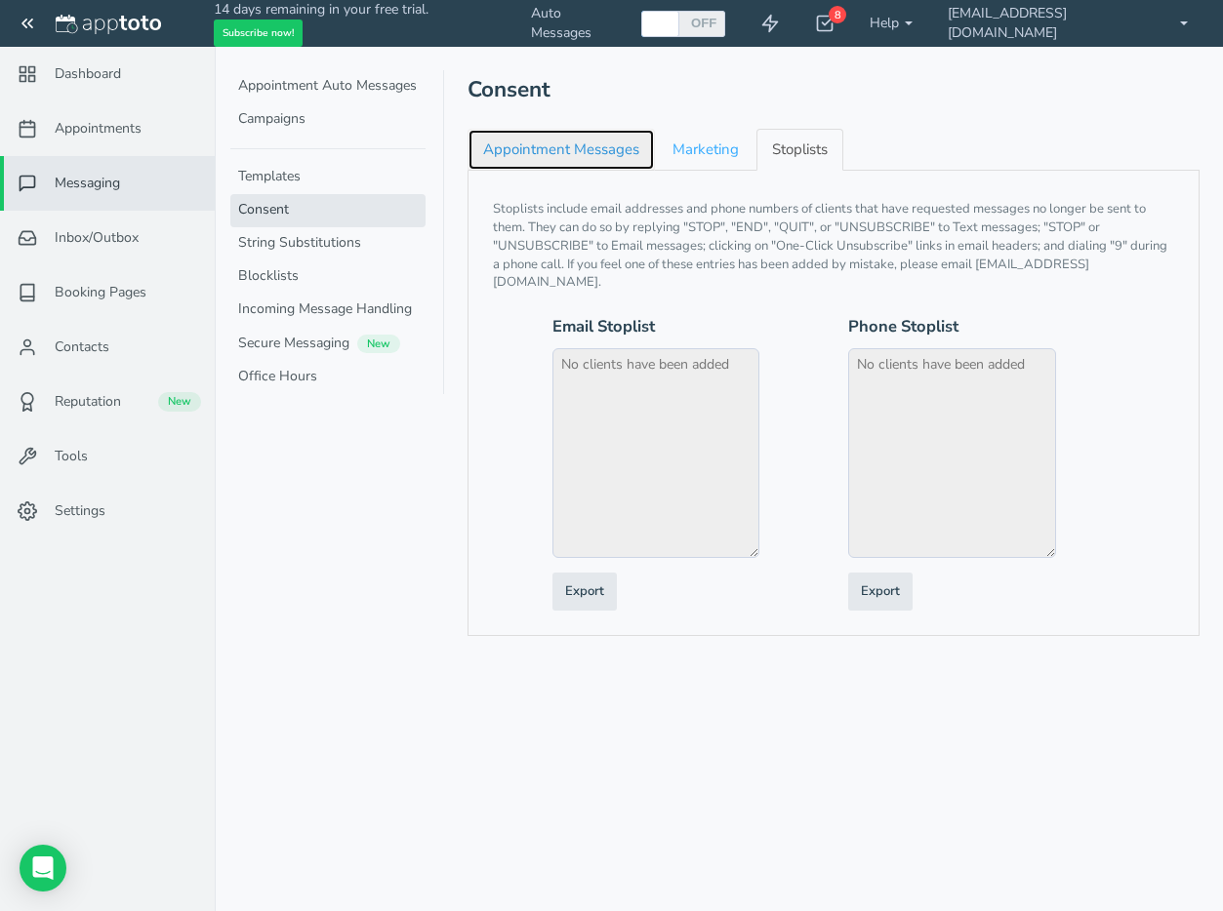
click at [550, 154] on link "Appointment Messages" at bounding box center [560, 150] width 187 height 42
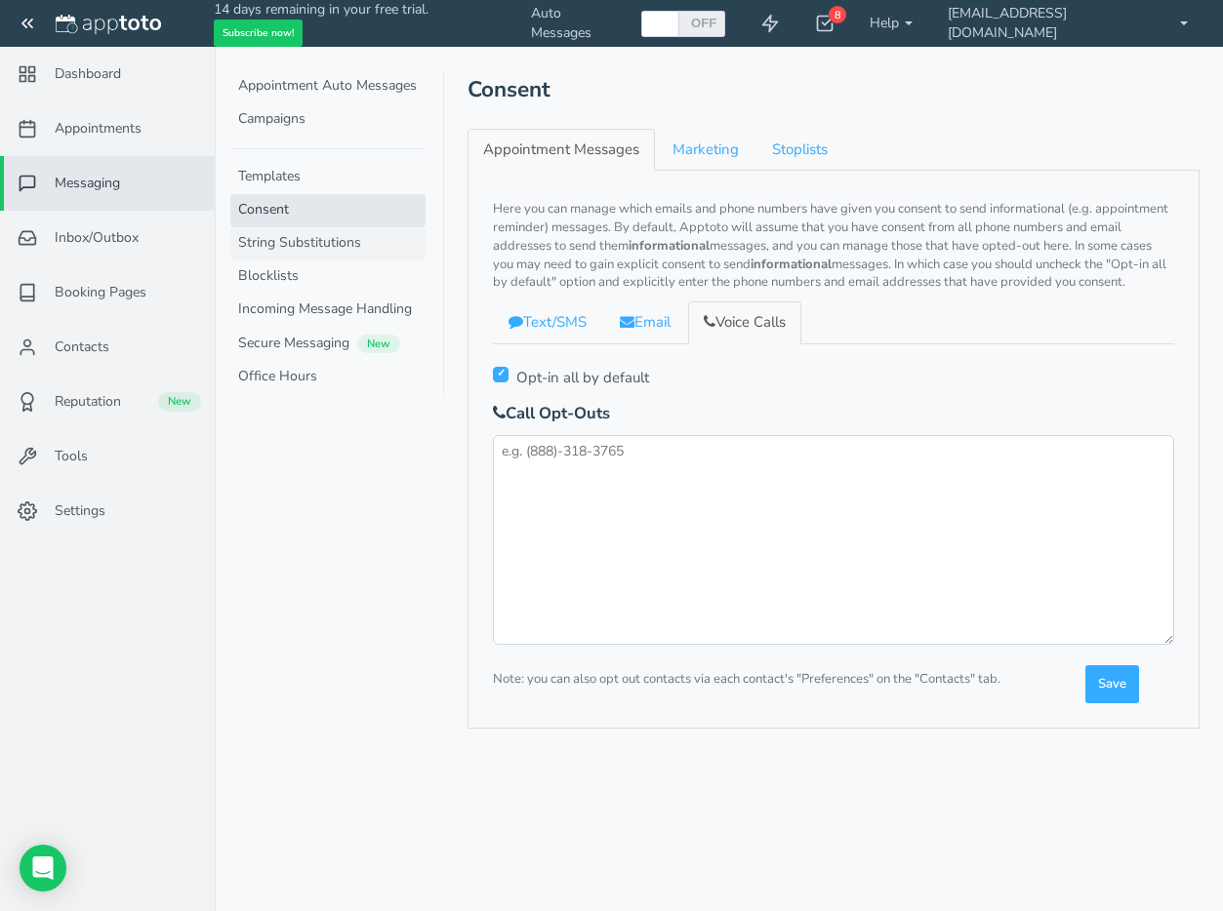
click at [321, 243] on link "String Substitutions" at bounding box center [327, 243] width 195 height 33
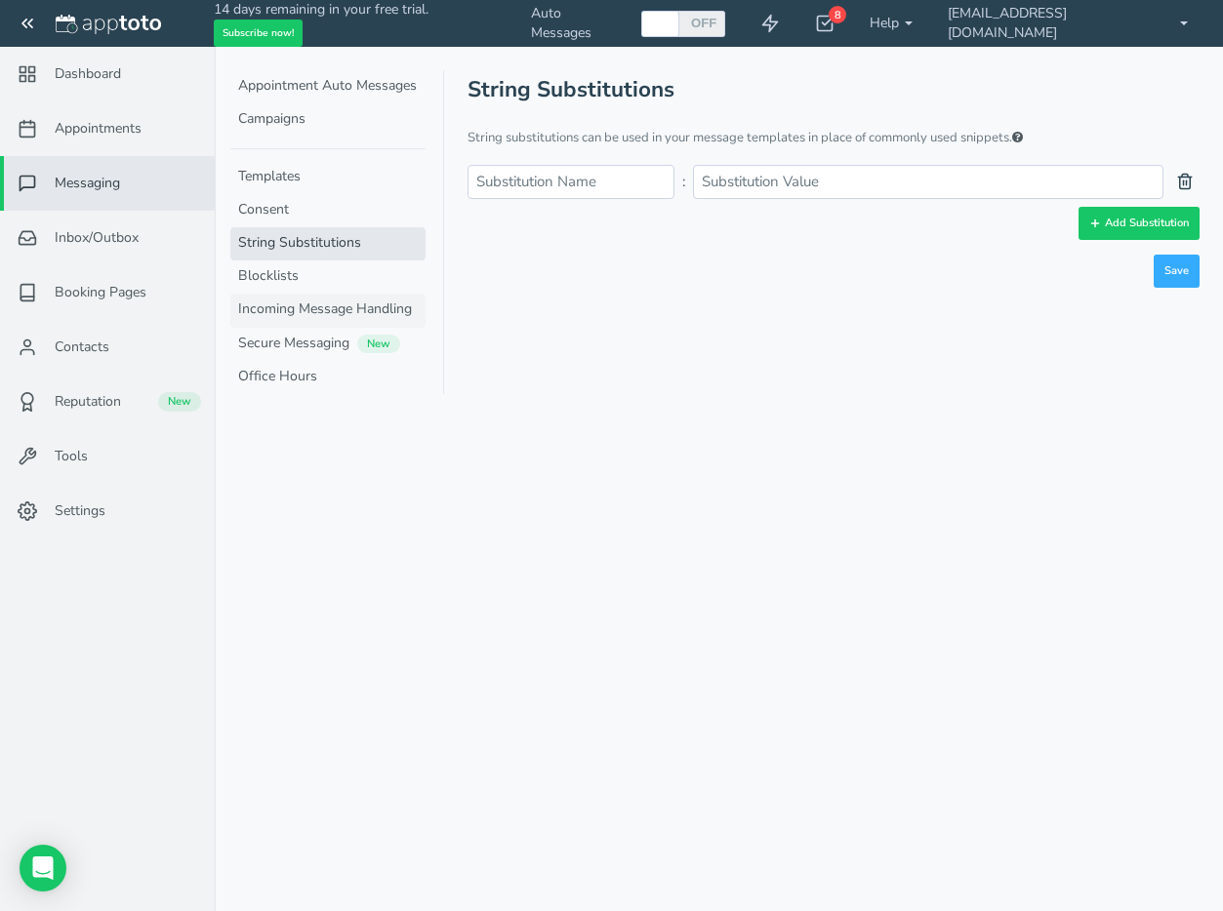
click at [322, 310] on link "Incoming Message Handling" at bounding box center [327, 310] width 195 height 33
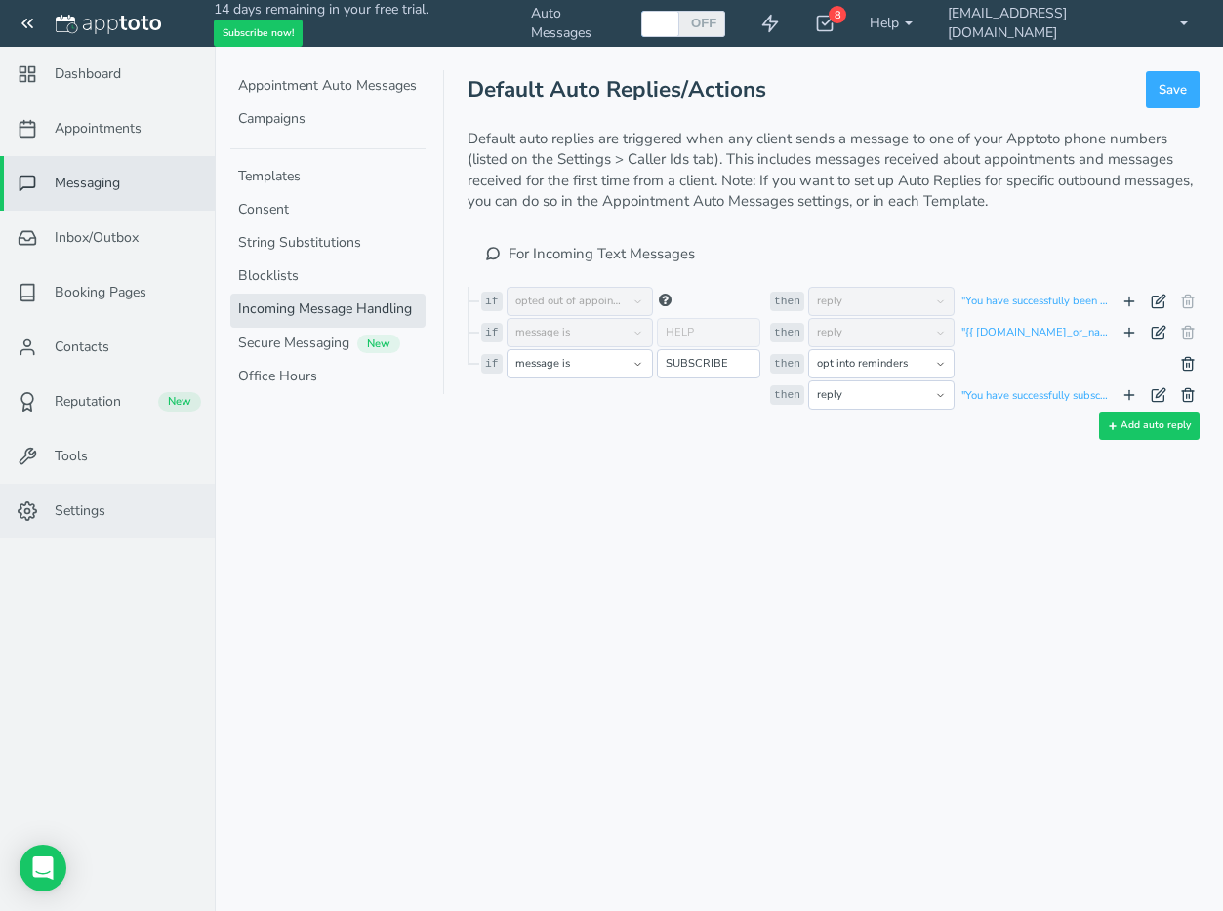
click at [76, 507] on span "Settings" at bounding box center [80, 511] width 51 height 20
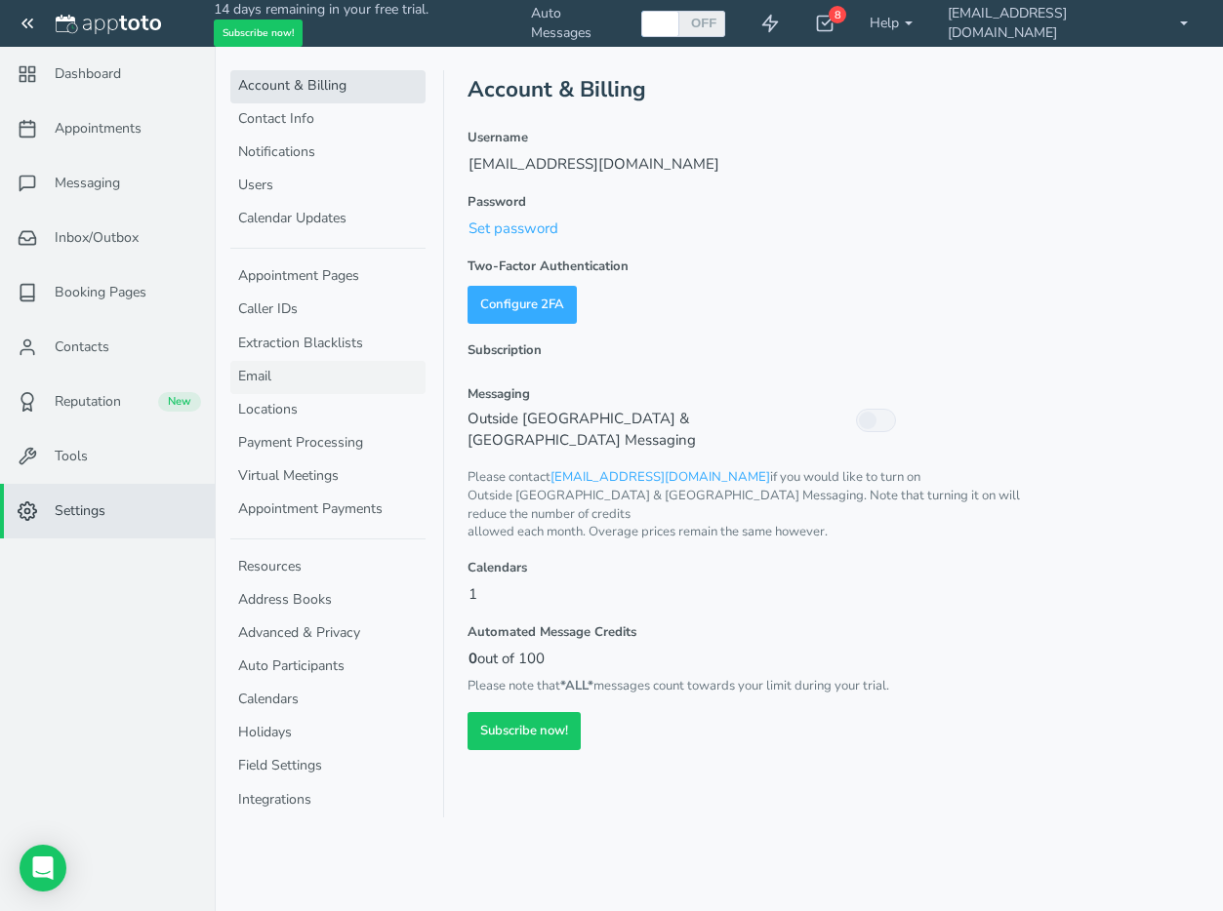
click at [265, 376] on link "Email" at bounding box center [327, 377] width 195 height 33
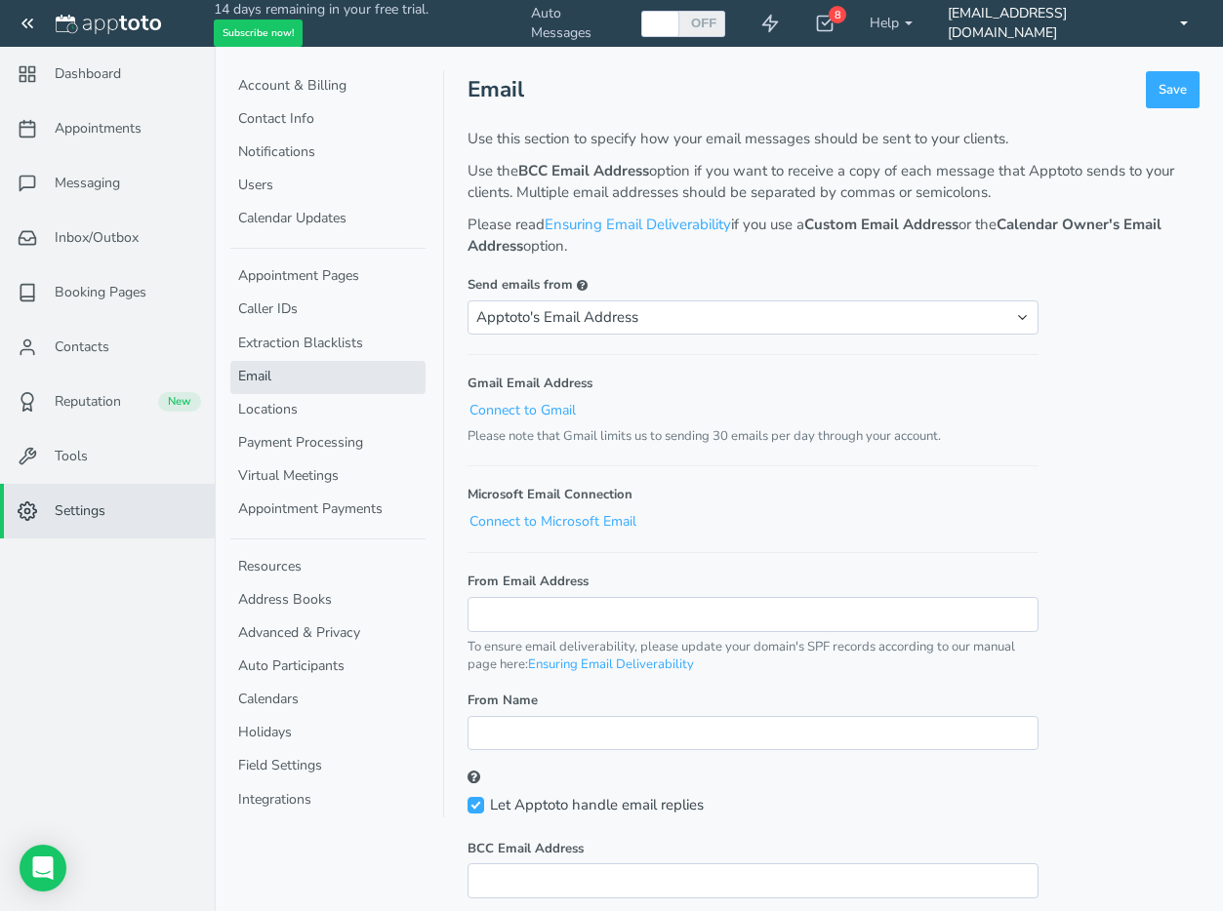
click at [1174, 23] on link "[EMAIL_ADDRESS][DOMAIN_NAME]" at bounding box center [1067, 23] width 275 height 47
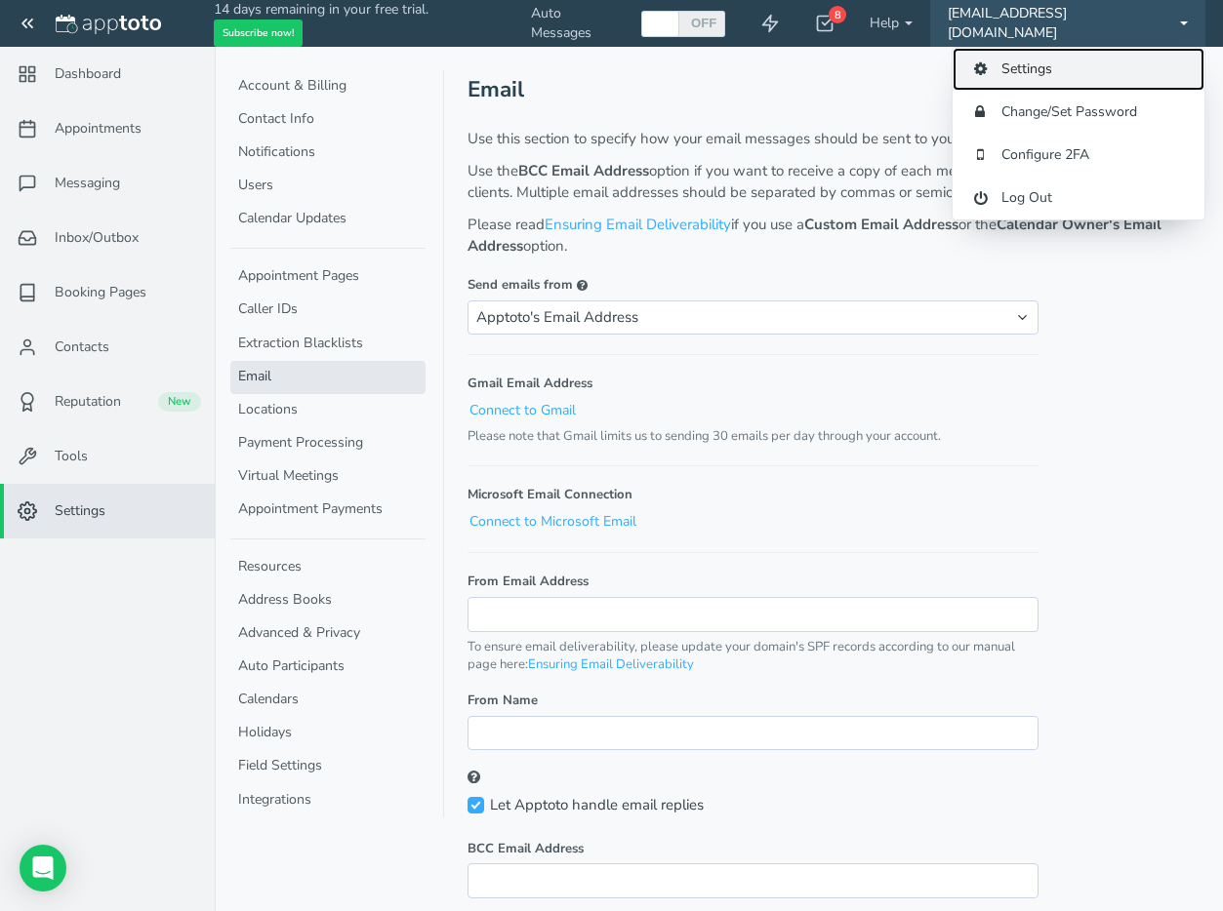
click at [1028, 70] on link "Settings" at bounding box center [1078, 69] width 252 height 43
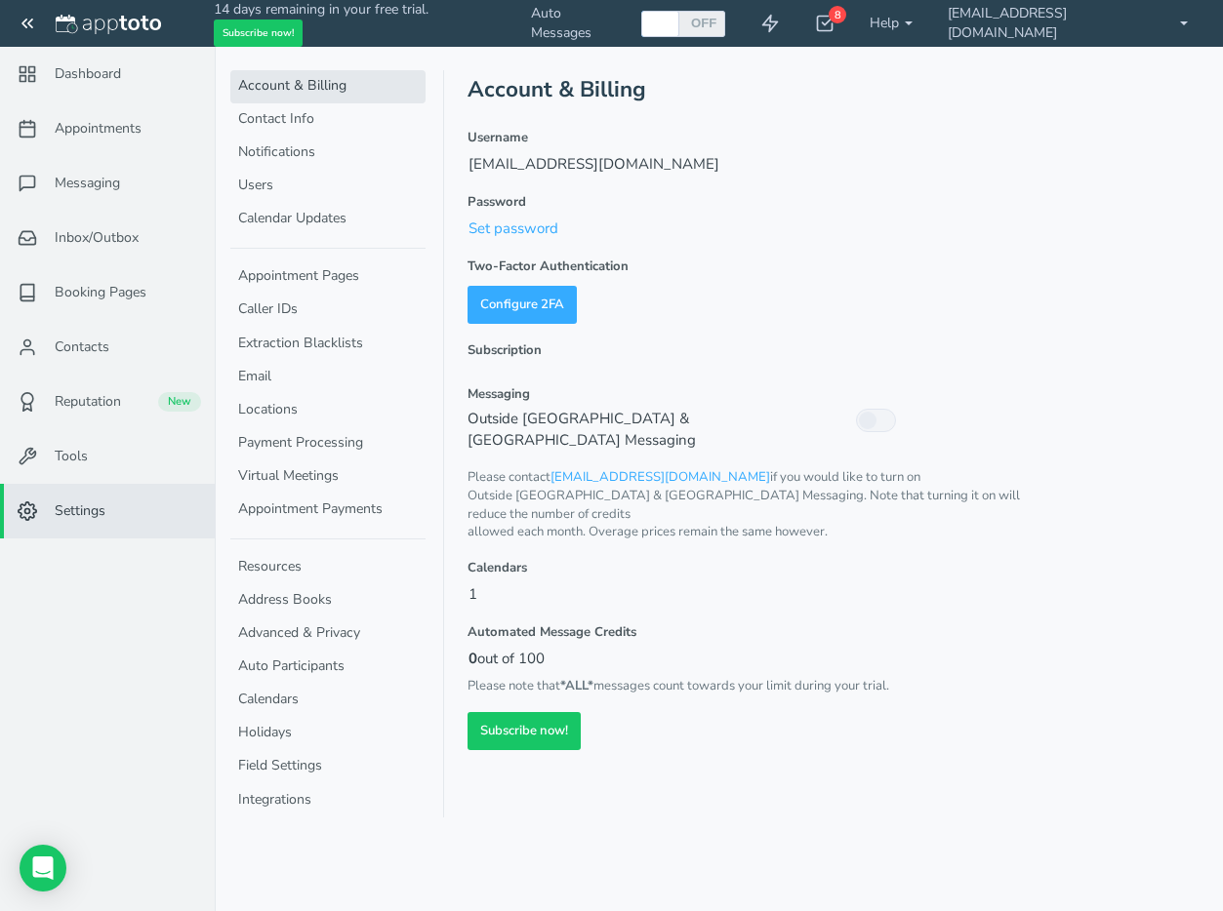
click at [279, 80] on link "Account & Billing" at bounding box center [327, 86] width 195 height 33
click at [88, 69] on span "Dashboard" at bounding box center [88, 74] width 66 height 20
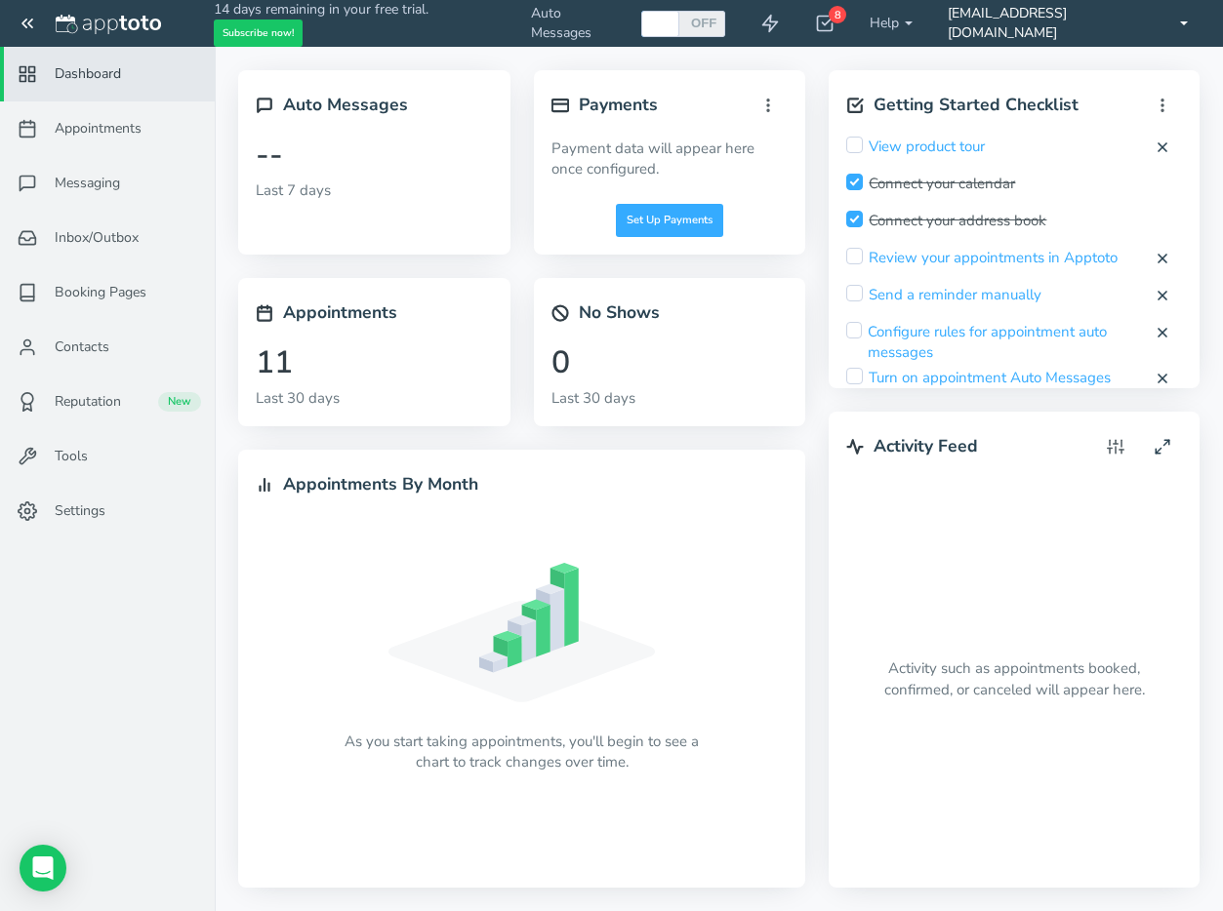
click at [1177, 21] on link "[EMAIL_ADDRESS][DOMAIN_NAME]" at bounding box center [1067, 23] width 275 height 47
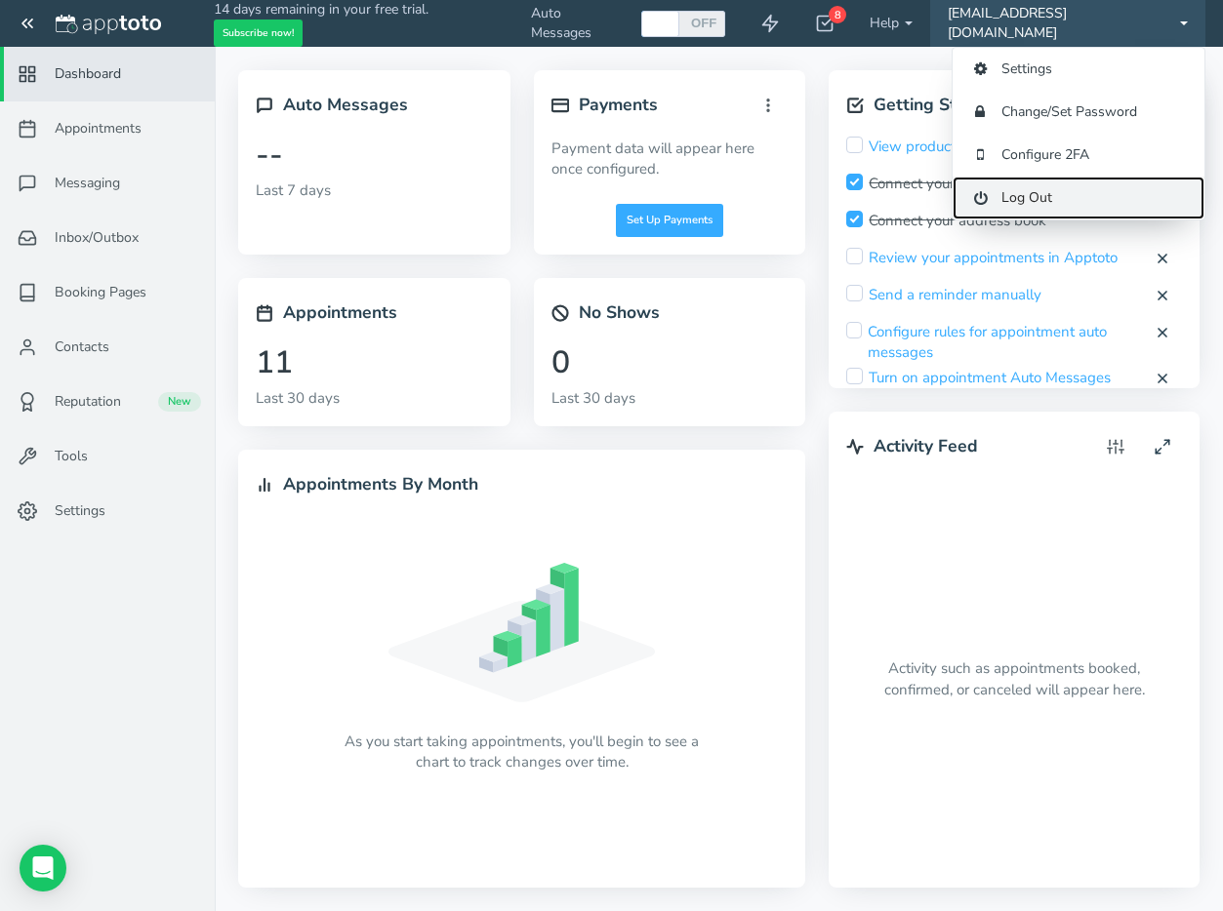
click at [1034, 200] on link "Log Out" at bounding box center [1078, 198] width 252 height 43
